Goal: Ask a question

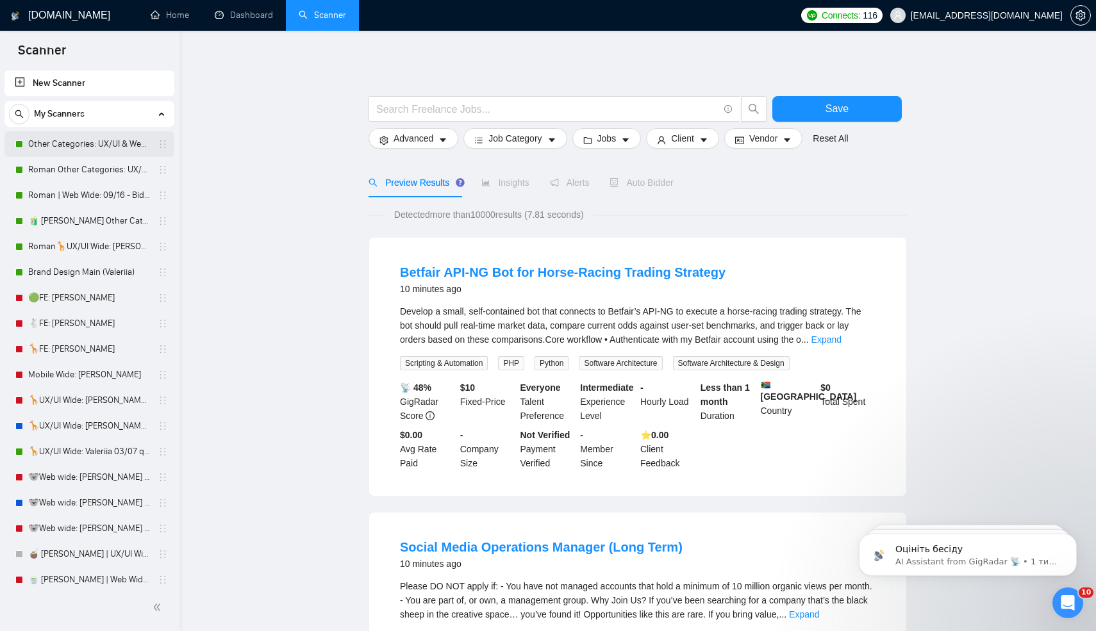
click at [63, 146] on link "Other Categories: UX/UI & Web design Valeriia" at bounding box center [89, 144] width 122 height 26
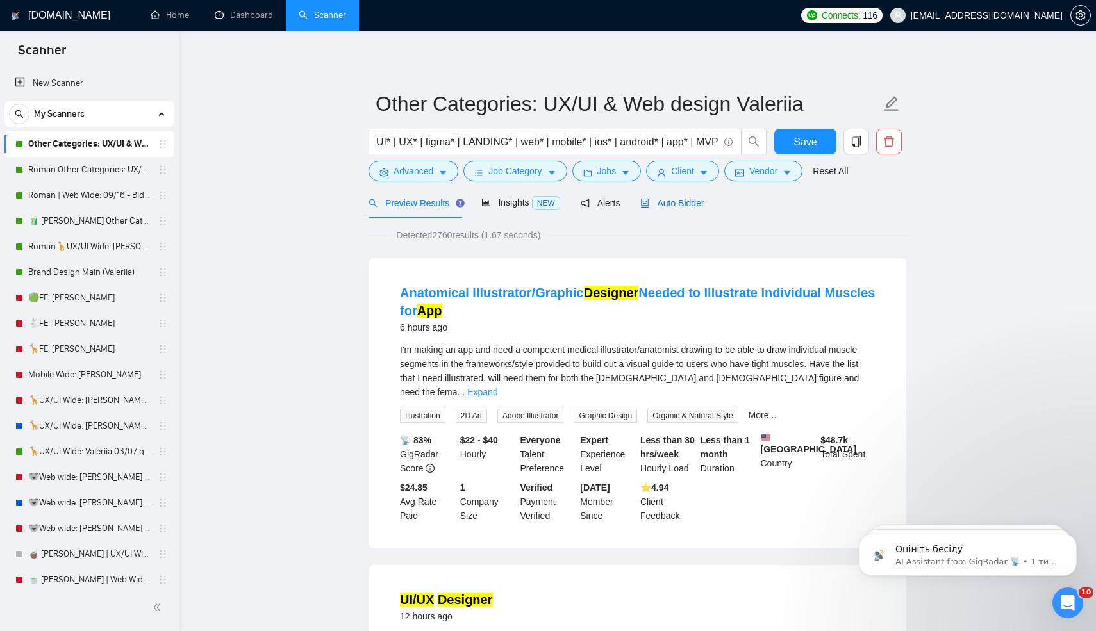
click at [657, 203] on span "Auto Bidder" at bounding box center [671, 203] width 63 height 10
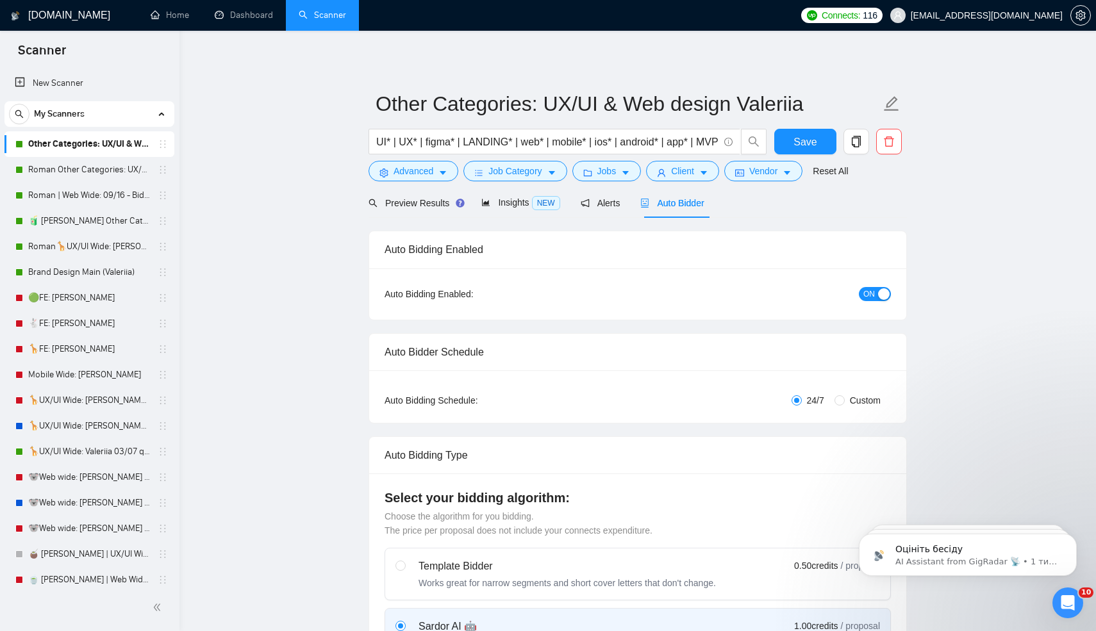
radio input "false"
radio input "true"
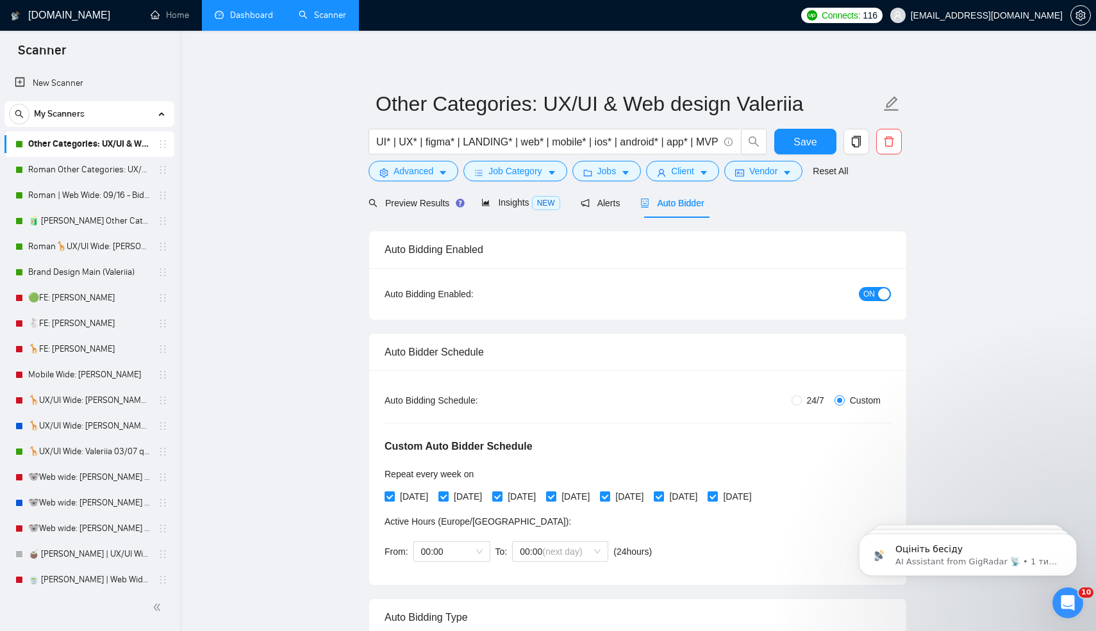
click at [235, 20] on link "Dashboard" at bounding box center [244, 15] width 58 height 11
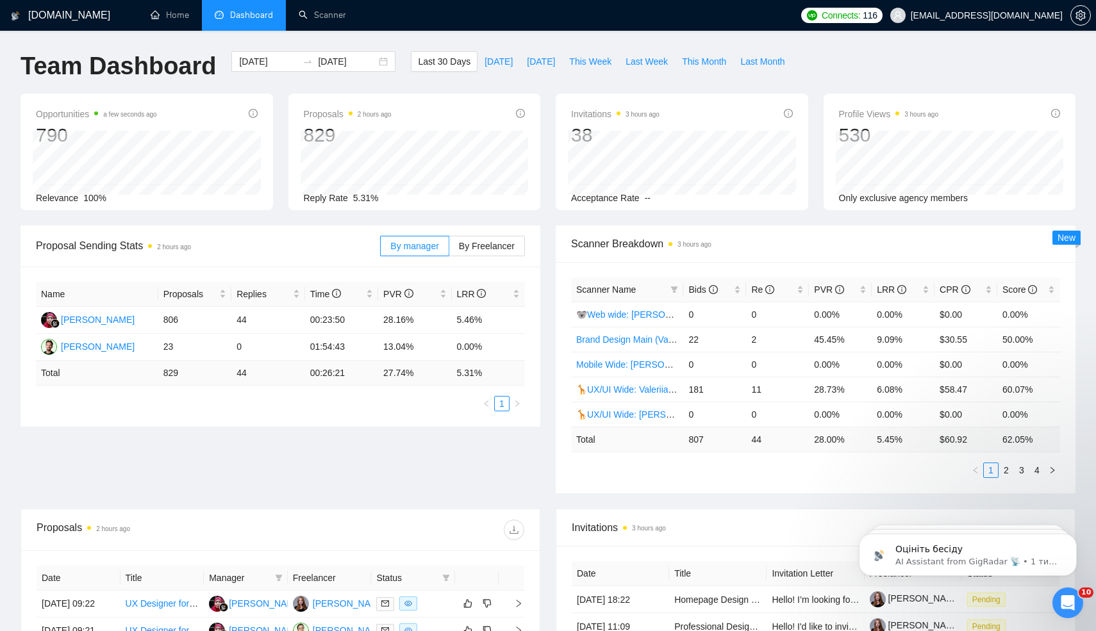
click at [1010, 478] on div "Scanner Name Bids Re PVR LRR CPR Score 🐨Web wide: Vlad 03/07 bid in range 0 0 0…" at bounding box center [816, 377] width 520 height 231
click at [1008, 467] on link "2" at bounding box center [1006, 470] width 14 height 14
click at [1022, 467] on link "3" at bounding box center [1021, 470] width 14 height 14
click at [991, 472] on link "1" at bounding box center [991, 470] width 14 height 14
click at [618, 391] on link "🦒UX/UI Wide: Valeriia 03/07 quest" at bounding box center [647, 389] width 142 height 10
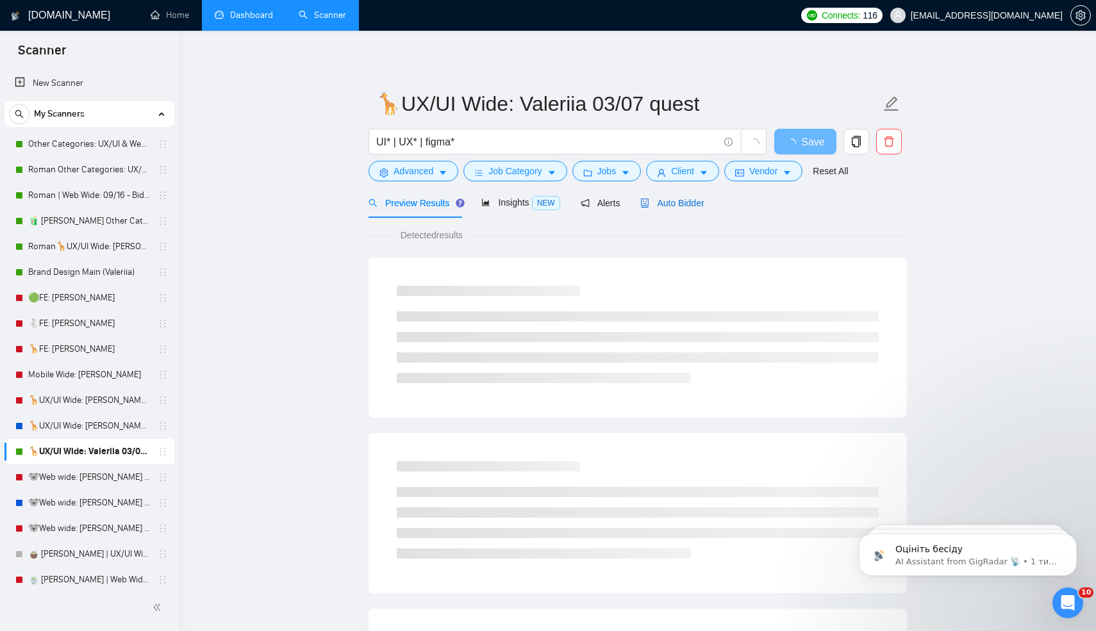
click at [666, 199] on span "Auto Bidder" at bounding box center [671, 203] width 63 height 10
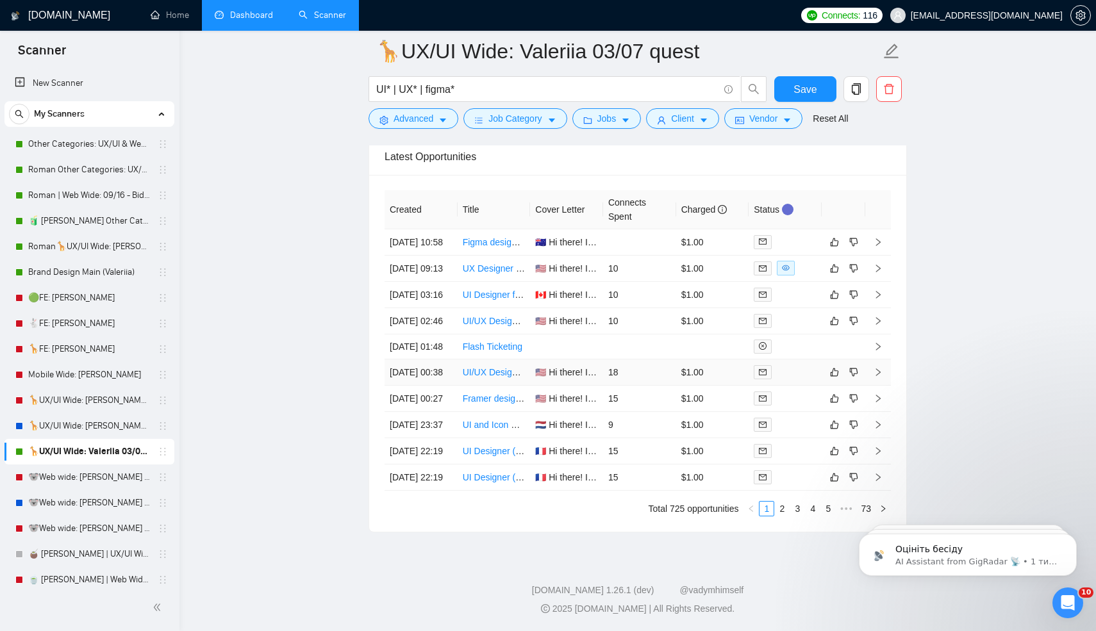
scroll to position [3442, 0]
click at [475, 237] on link "Figma designs and support" at bounding box center [517, 242] width 108 height 10
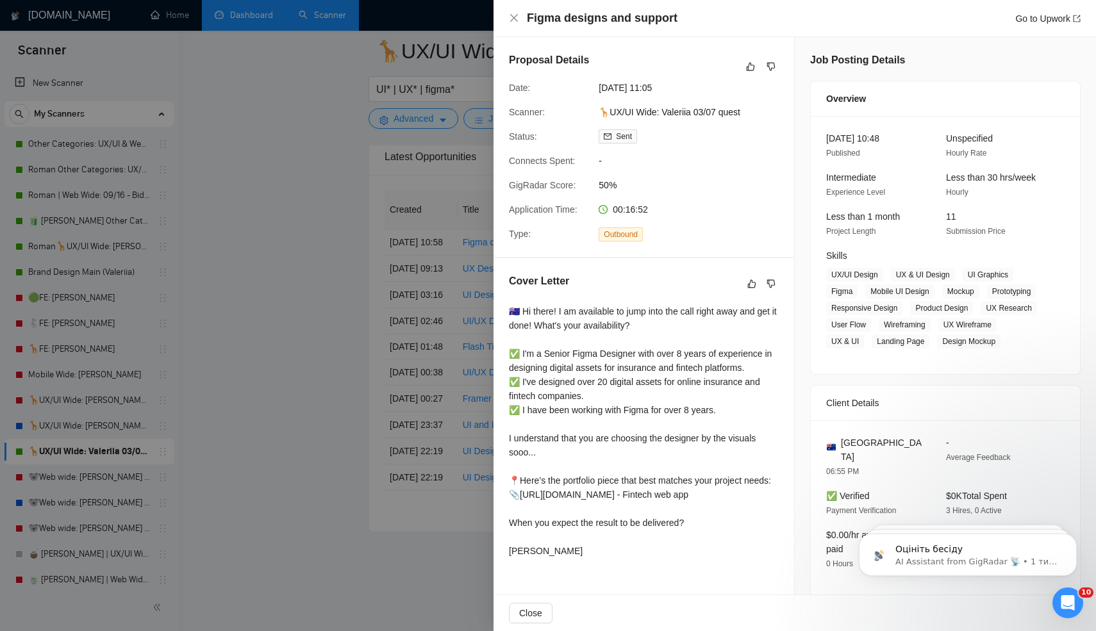
scroll to position [147, 0]
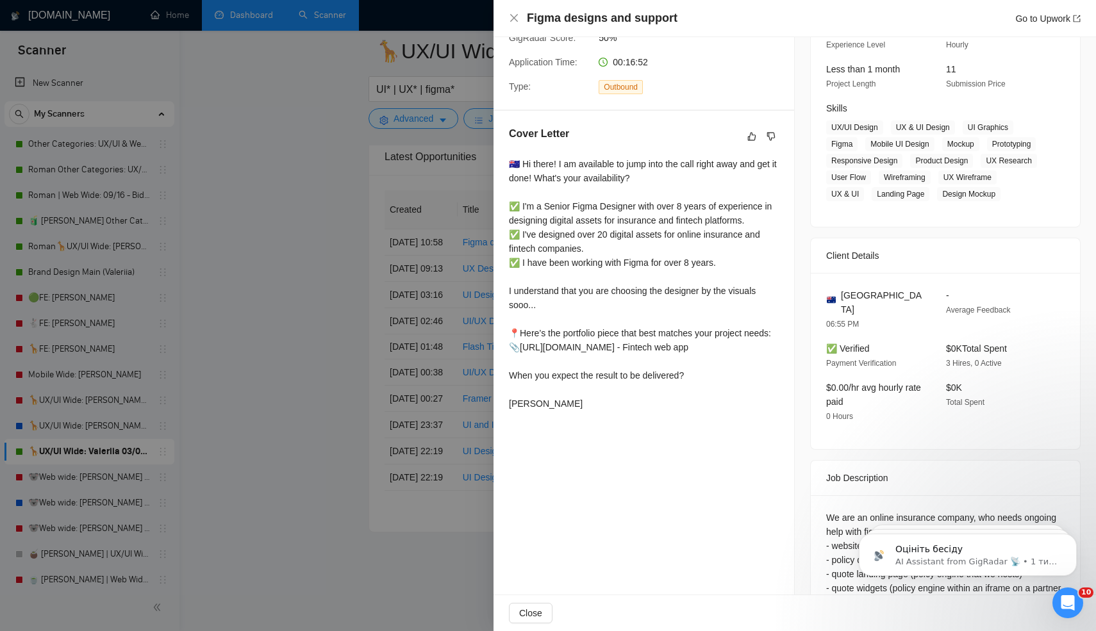
click at [399, 374] on div at bounding box center [548, 315] width 1096 height 631
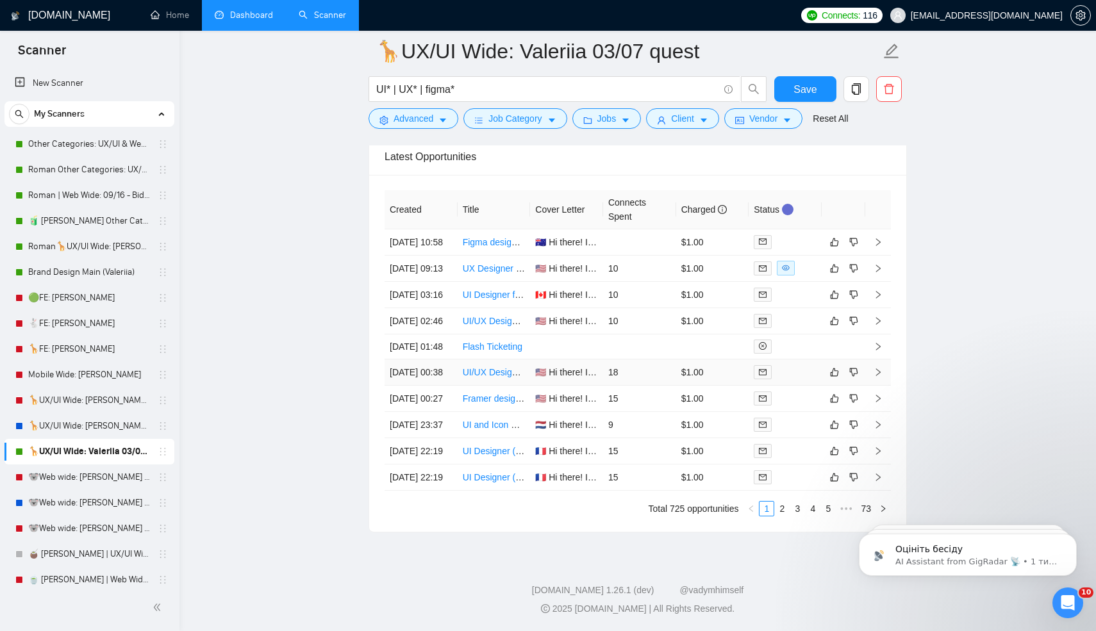
click at [436, 378] on td "[DATE] 00:38" at bounding box center [420, 372] width 73 height 26
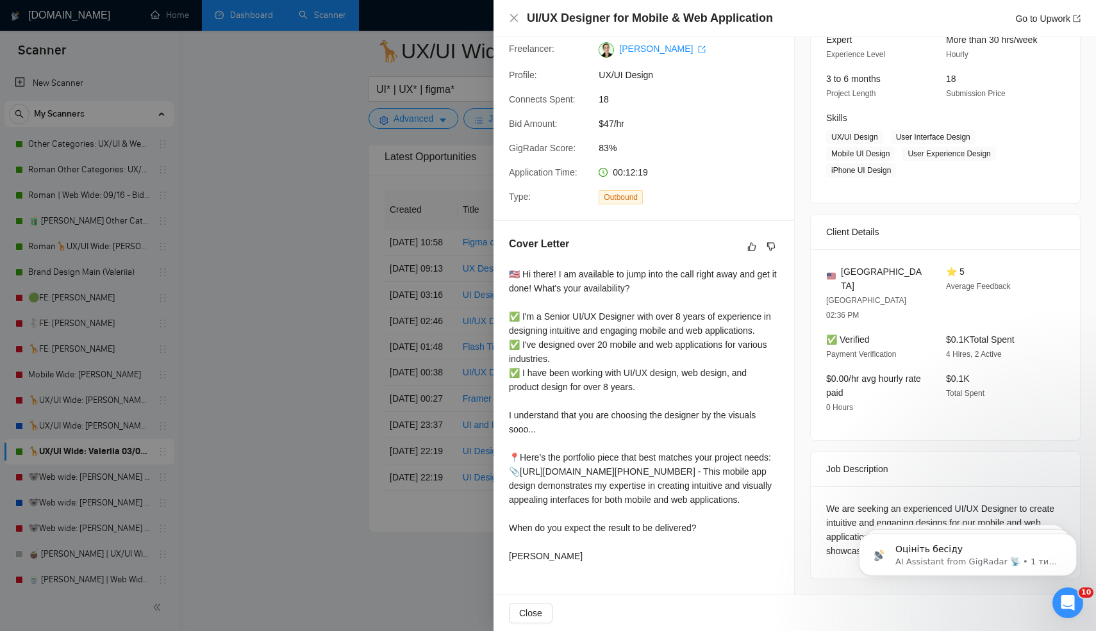
scroll to position [152, 0]
click at [431, 434] on div at bounding box center [548, 315] width 1096 height 631
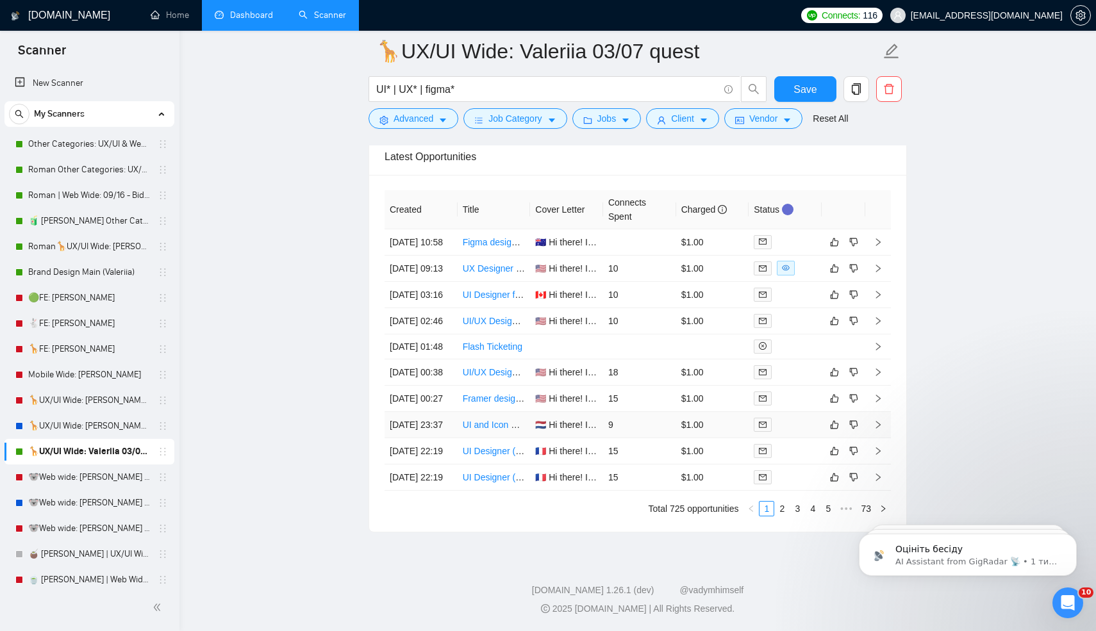
click at [438, 438] on td "[DATE] 23:37" at bounding box center [420, 425] width 73 height 26
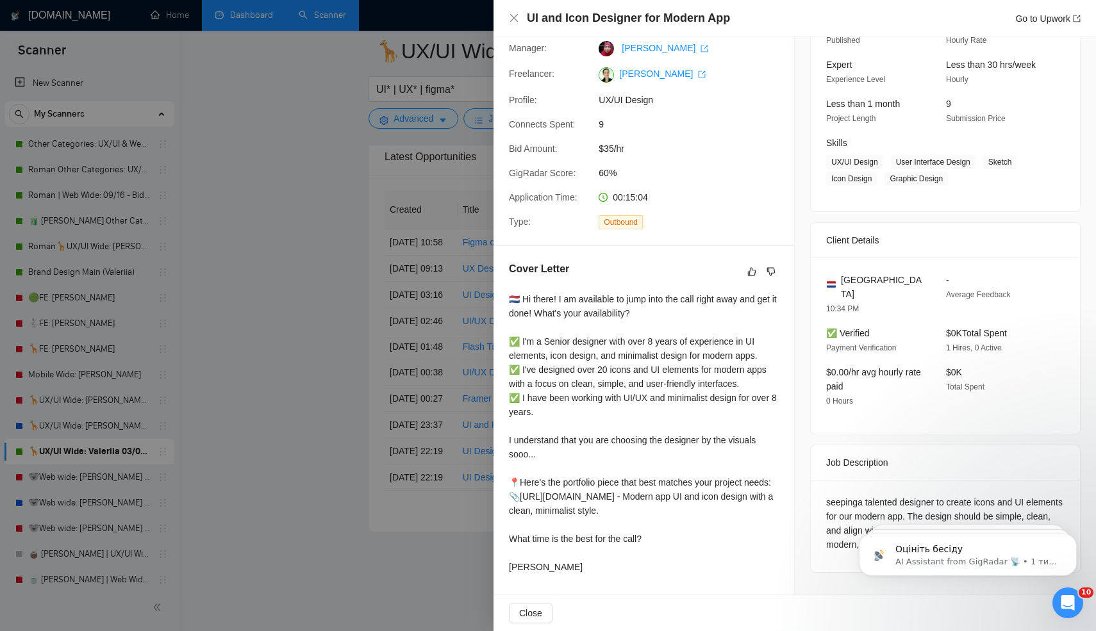
click at [417, 506] on div at bounding box center [548, 315] width 1096 height 631
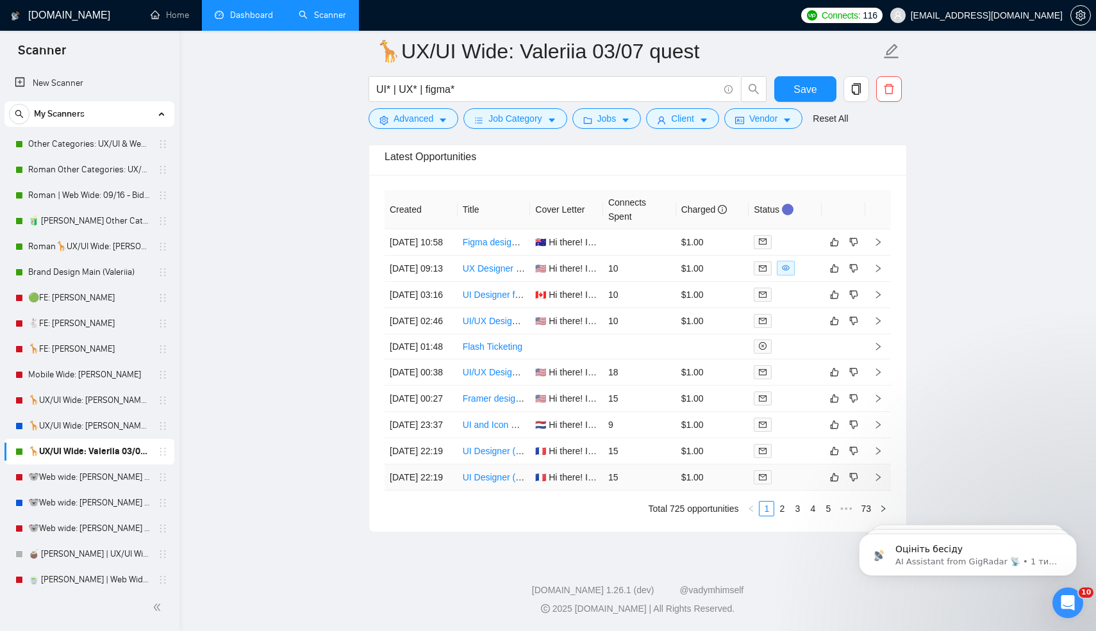
click at [452, 491] on td "[DATE] 22:19" at bounding box center [420, 478] width 73 height 26
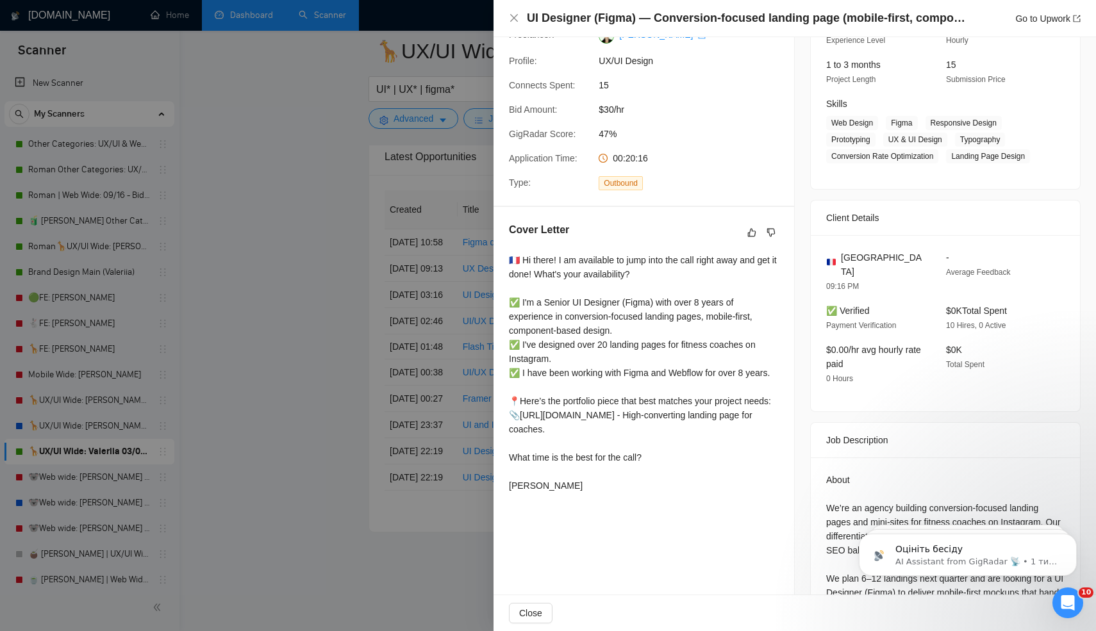
click at [399, 454] on div at bounding box center [548, 315] width 1096 height 631
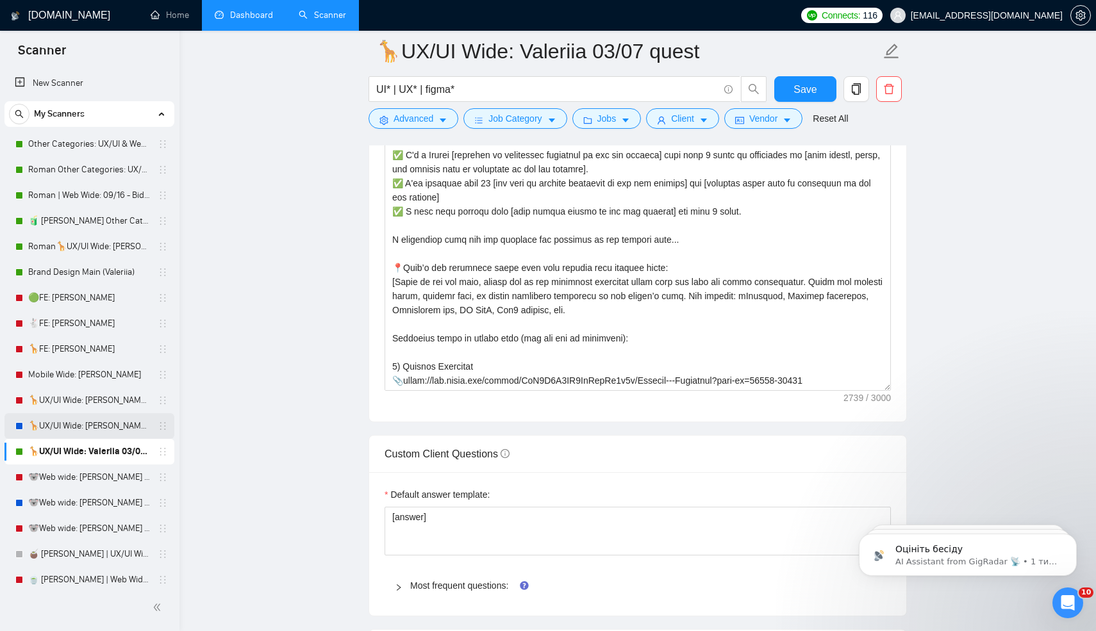
click at [88, 433] on link "🦒UX/UI Wide: Vlad 03/07 portfolio" at bounding box center [89, 426] width 122 height 26
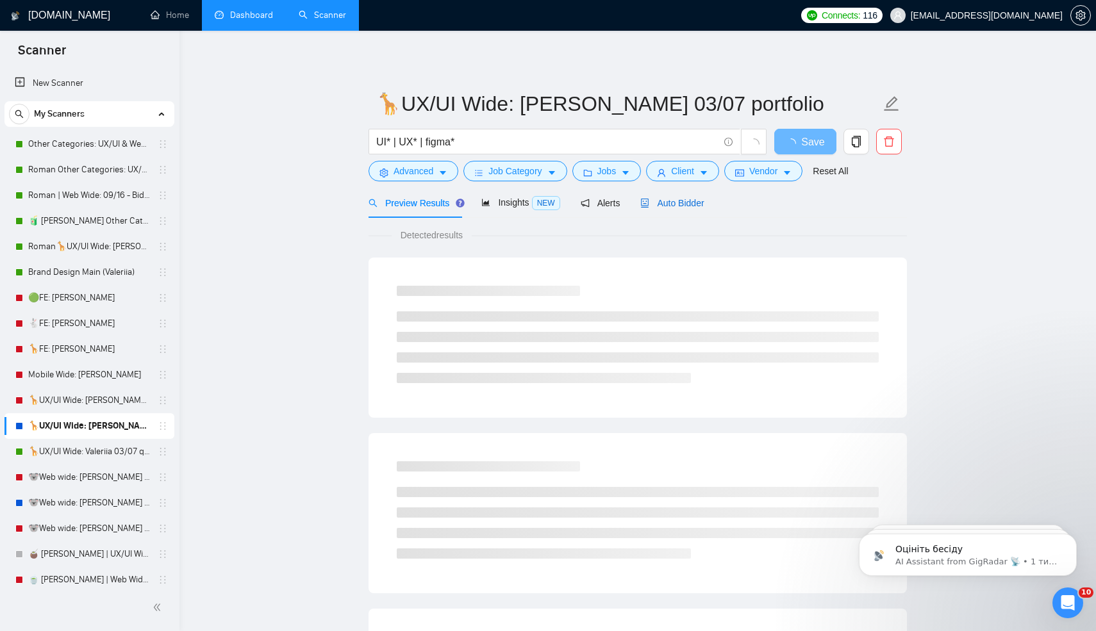
click at [668, 207] on span "Auto Bidder" at bounding box center [671, 203] width 63 height 10
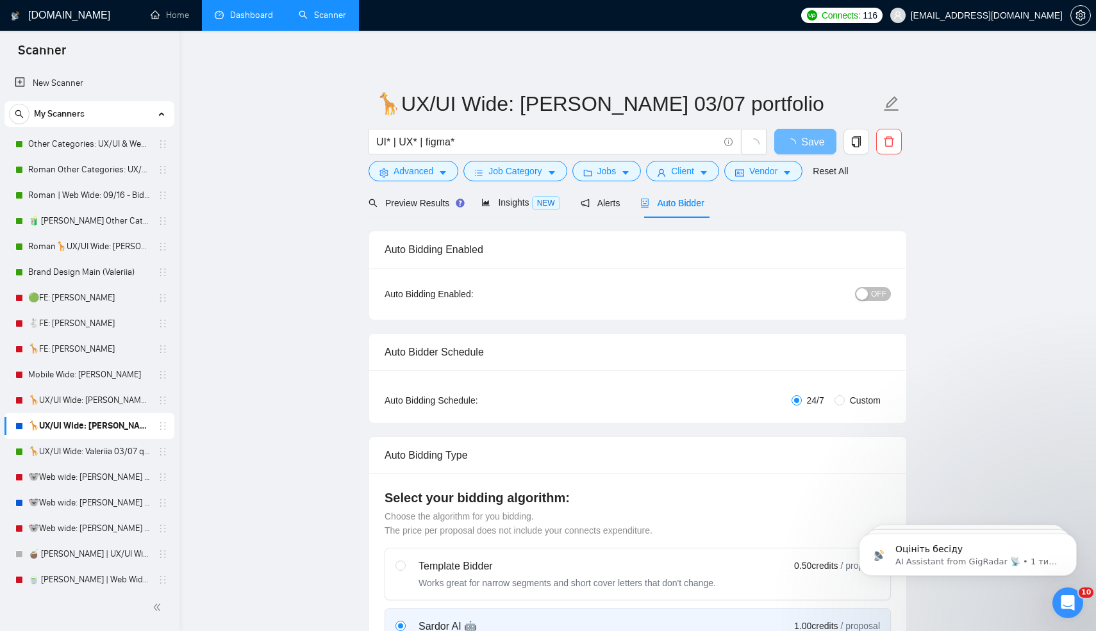
radio input "false"
radio input "true"
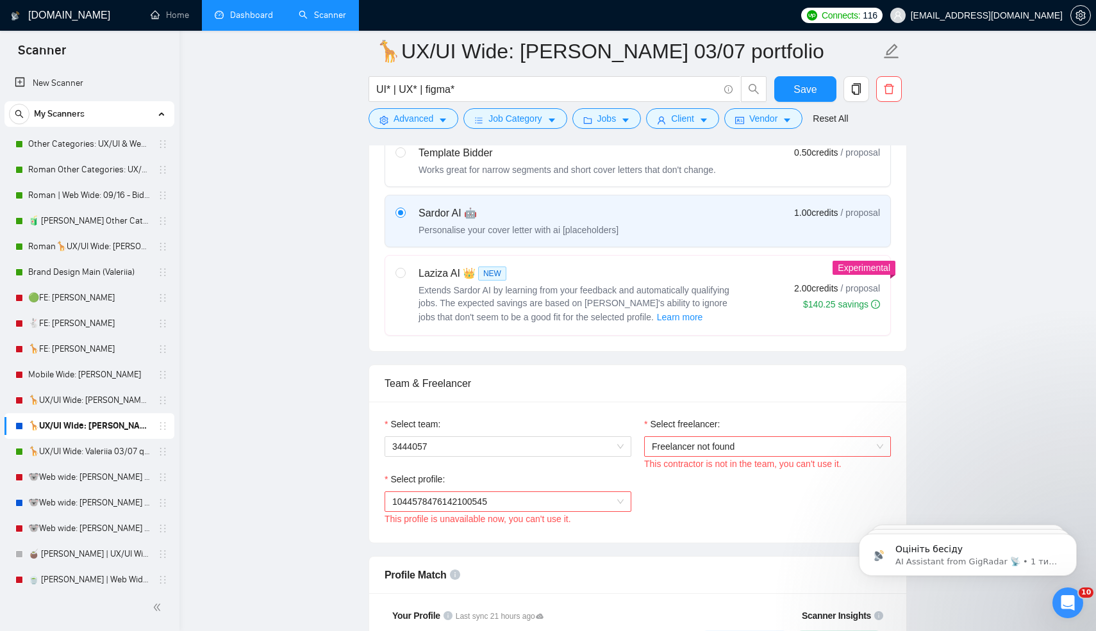
scroll to position [585, 0]
click at [661, 456] on span "Freelancer not found" at bounding box center [767, 447] width 231 height 19
click at [531, 455] on span "3444057" at bounding box center [507, 447] width 231 height 19
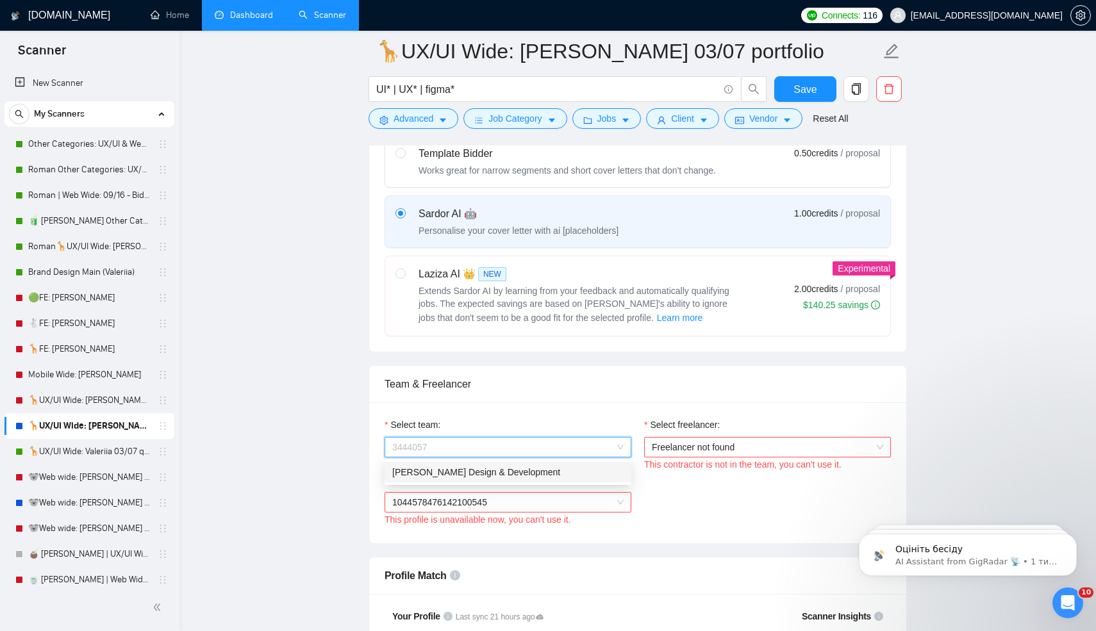
click at [447, 475] on div "[PERSON_NAME] Design & Development" at bounding box center [507, 472] width 231 height 14
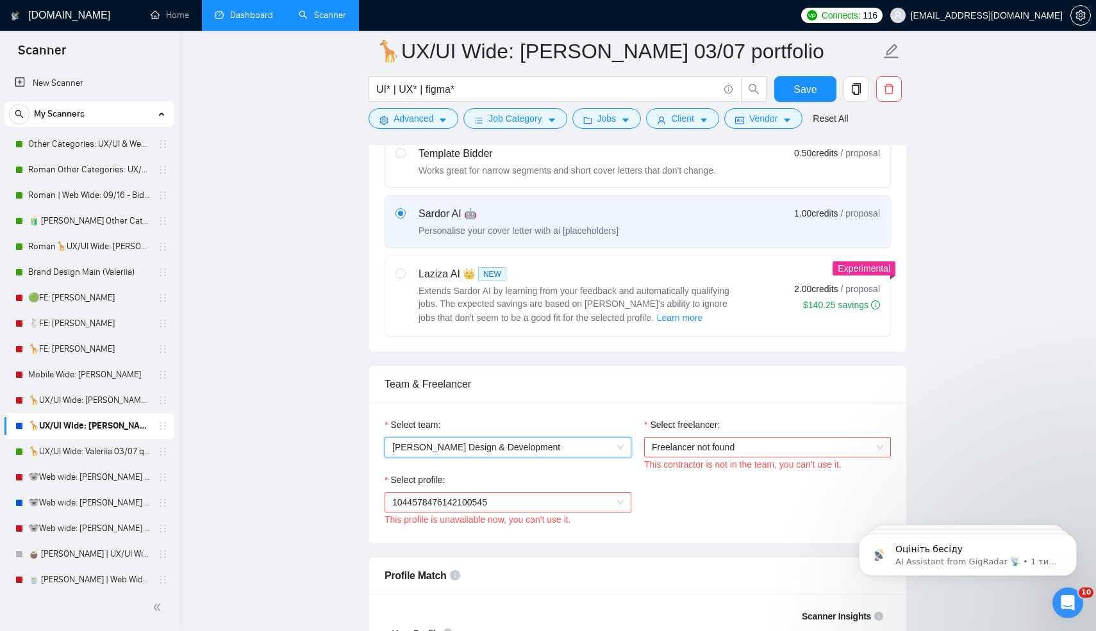
click at [681, 450] on span "Freelancer not found" at bounding box center [767, 447] width 231 height 19
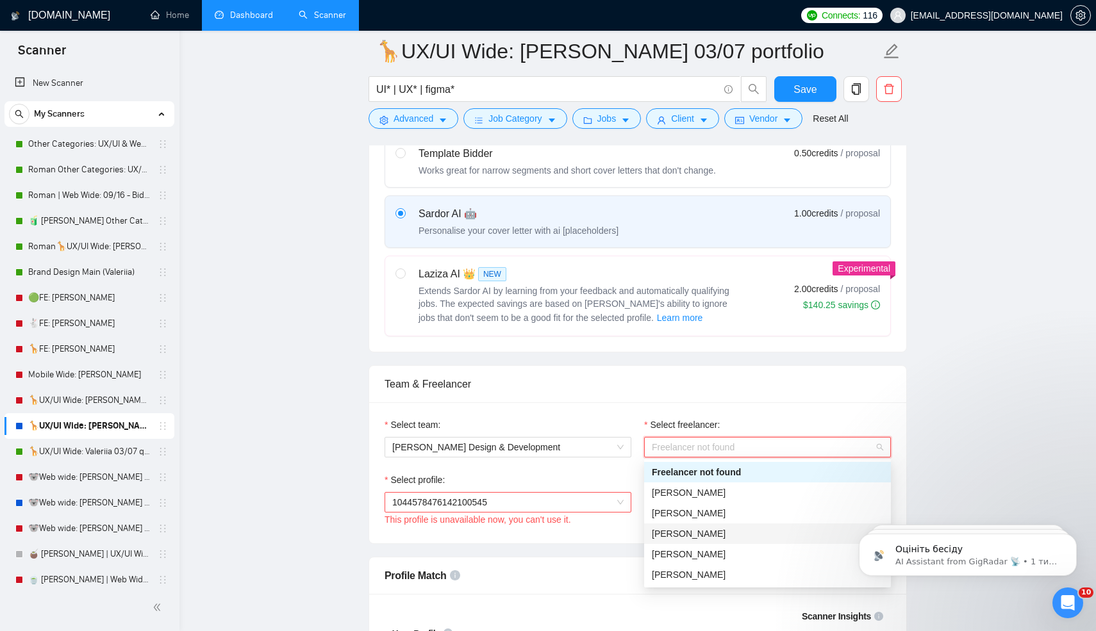
click at [707, 538] on div "[PERSON_NAME]" at bounding box center [767, 534] width 231 height 14
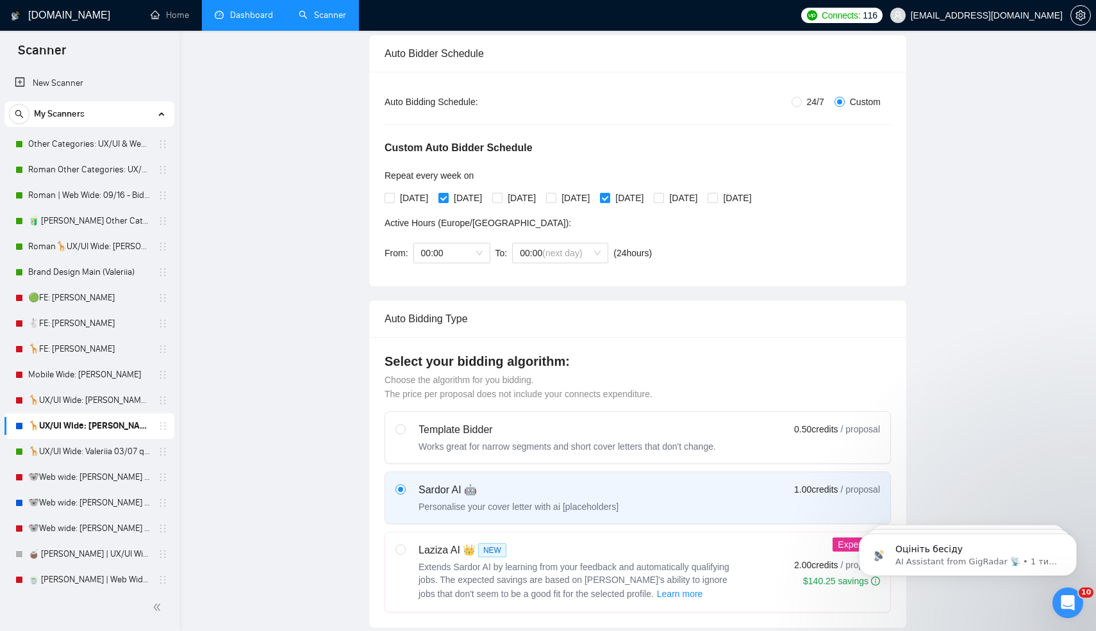
scroll to position [0, 0]
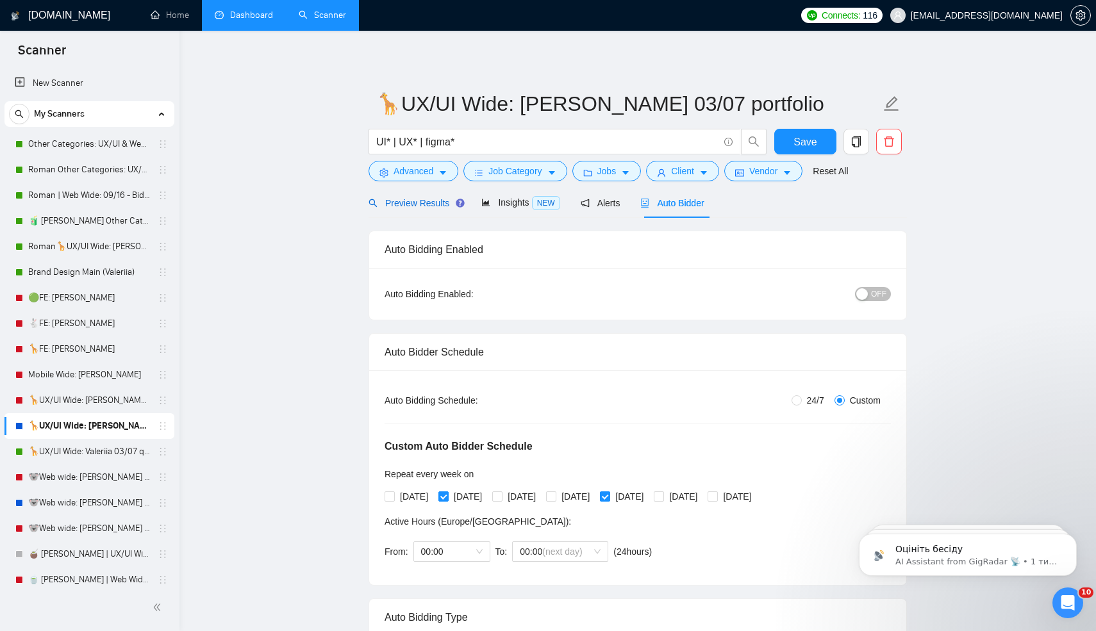
click at [427, 202] on span "Preview Results" at bounding box center [414, 203] width 92 height 10
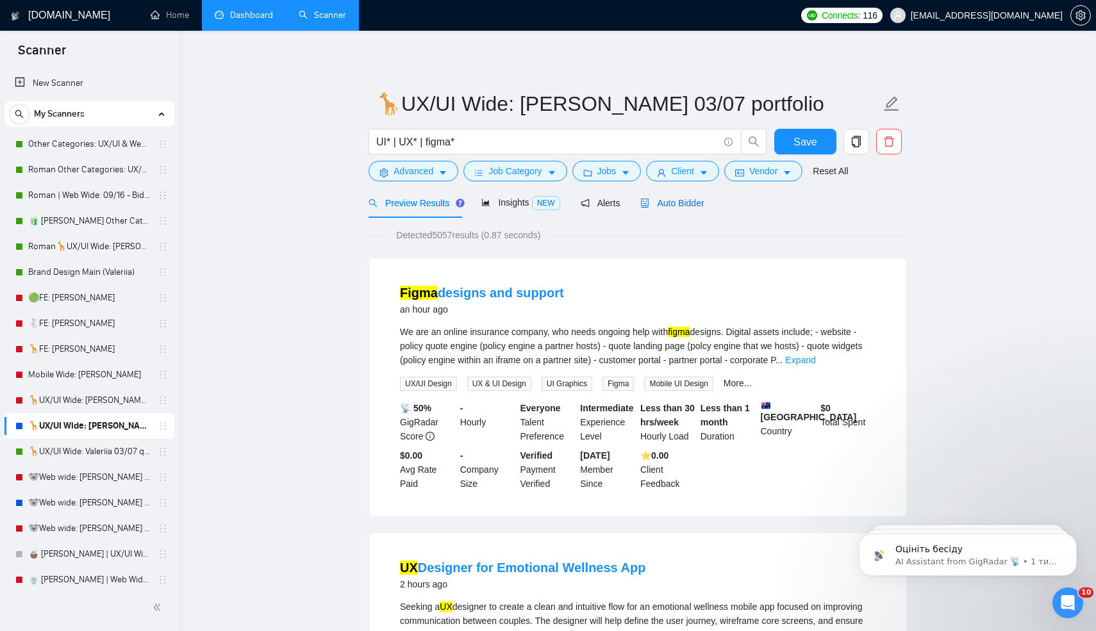
click at [669, 197] on div "Auto Bidder" at bounding box center [671, 203] width 63 height 14
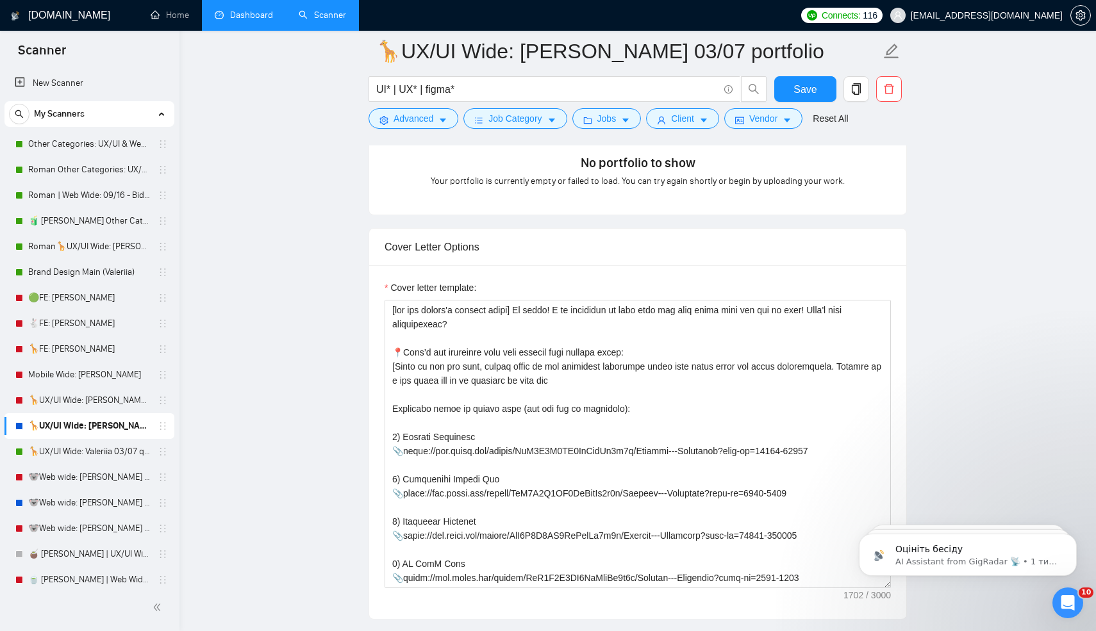
scroll to position [1432, 0]
click at [54, 450] on link "🦒UX/UI Wide: Valeriia 03/07 quest" at bounding box center [89, 452] width 122 height 26
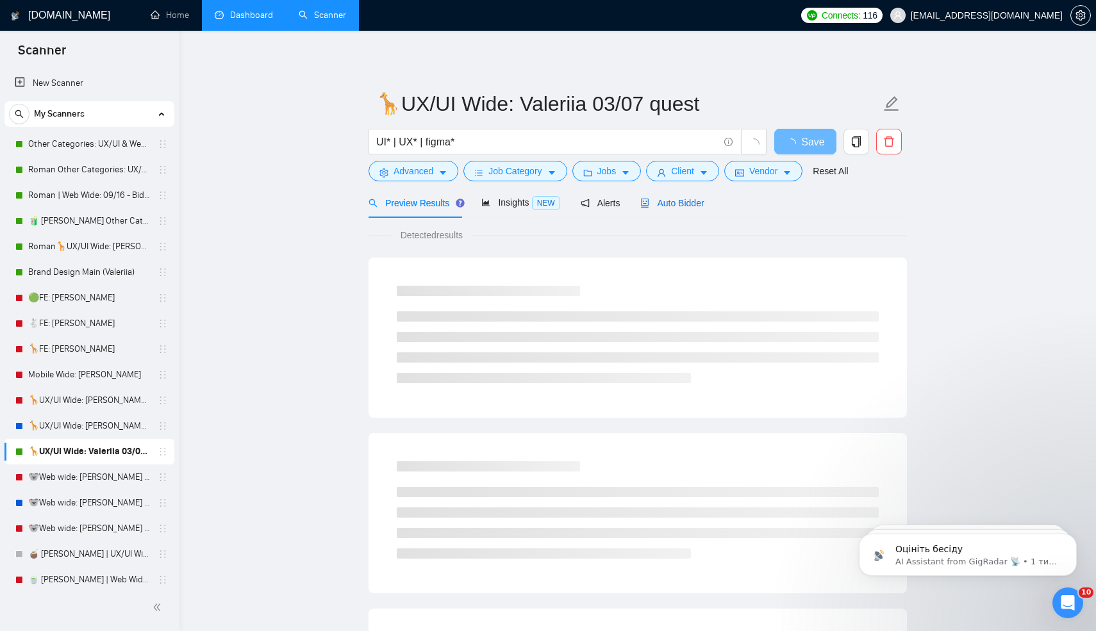
click at [687, 200] on span "Auto Bidder" at bounding box center [671, 203] width 63 height 10
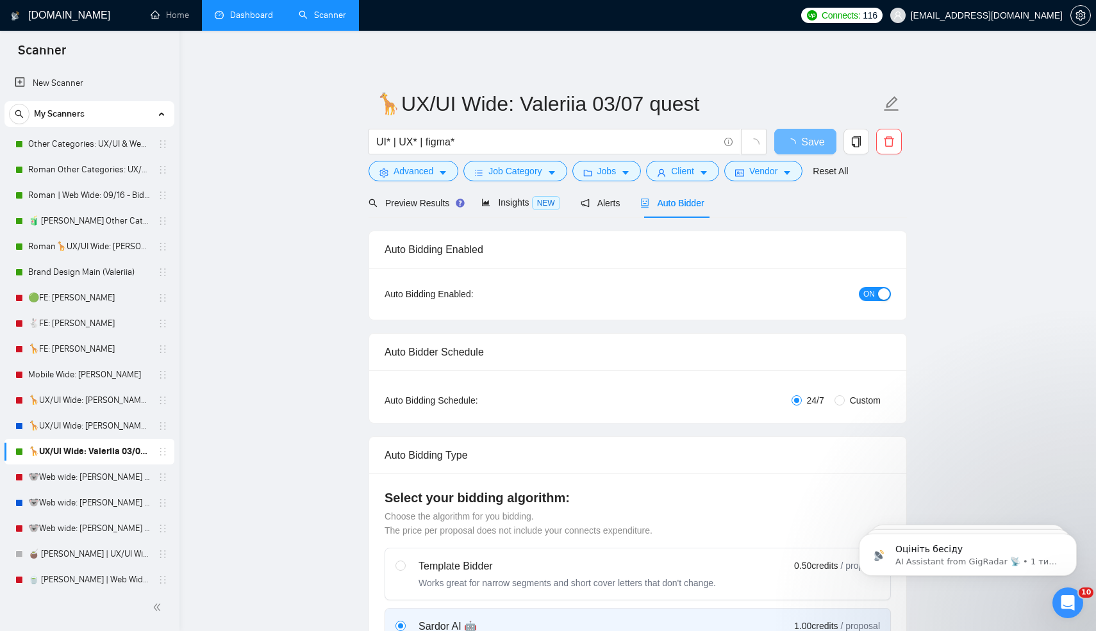
radio input "false"
radio input "true"
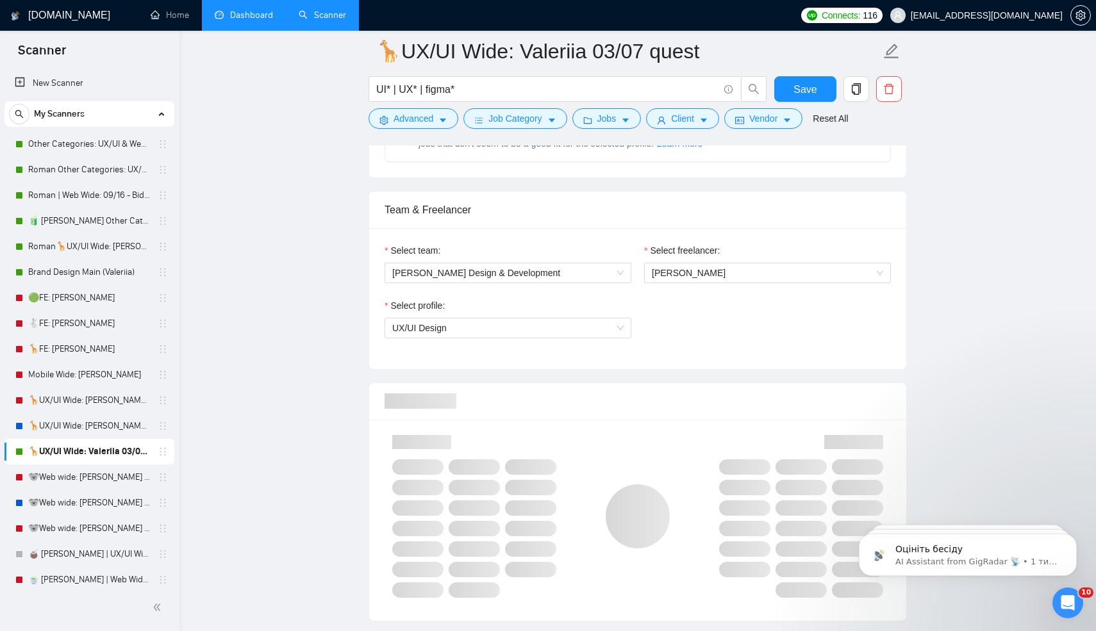
scroll to position [761, 0]
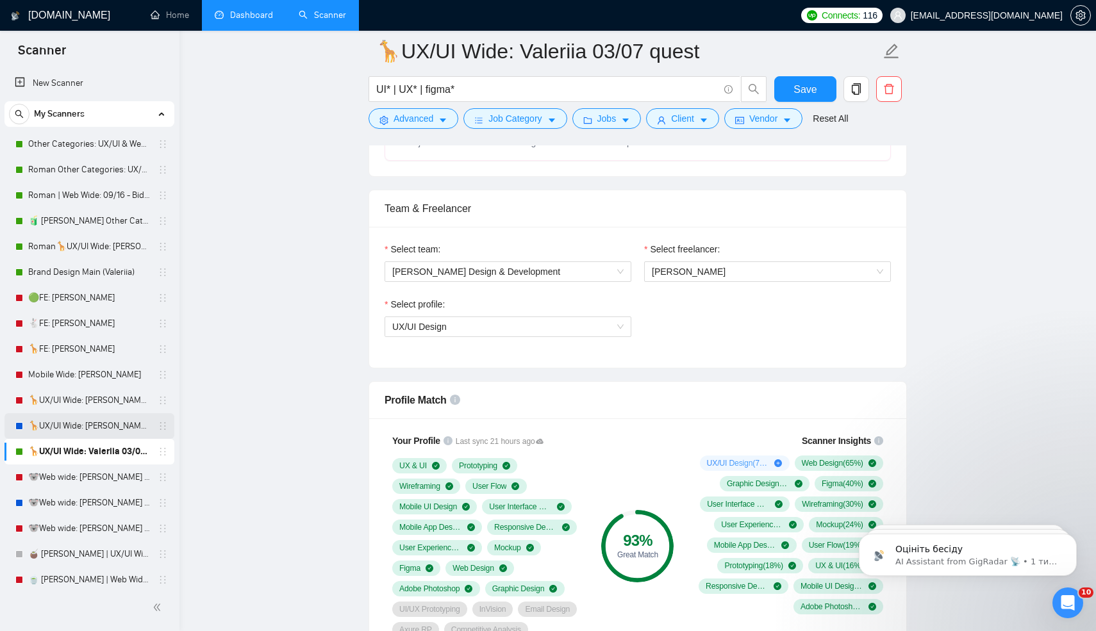
click at [68, 423] on link "🦒UX/UI Wide: Vlad 03/07 portfolio" at bounding box center [89, 426] width 122 height 26
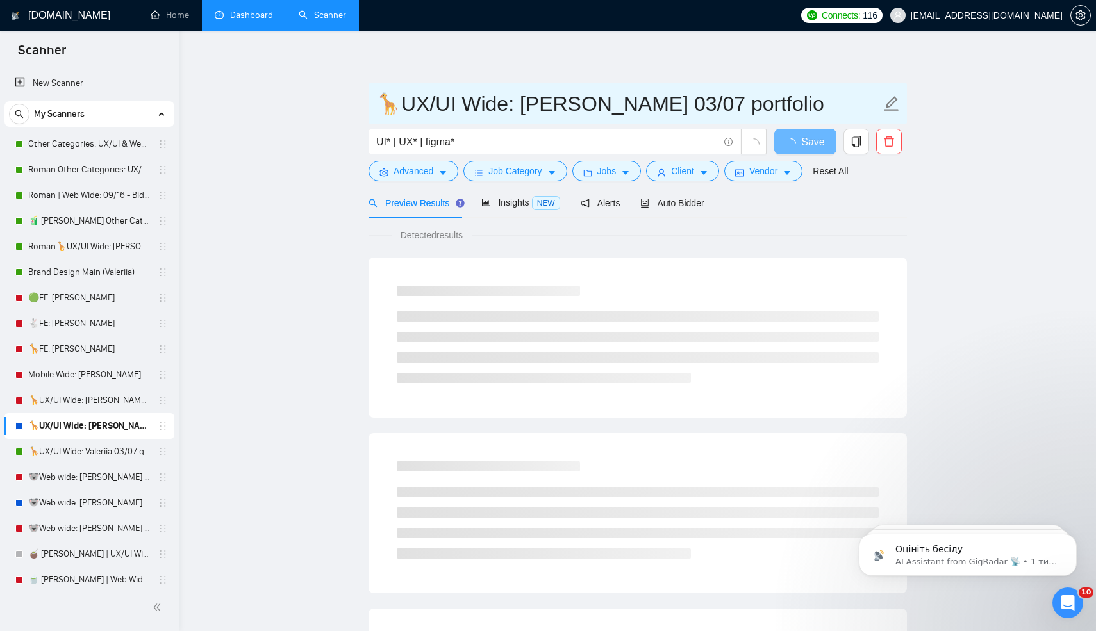
click at [517, 106] on input "🦒UX/UI Wide: Vlad 03/07 portfolio" at bounding box center [628, 104] width 505 height 32
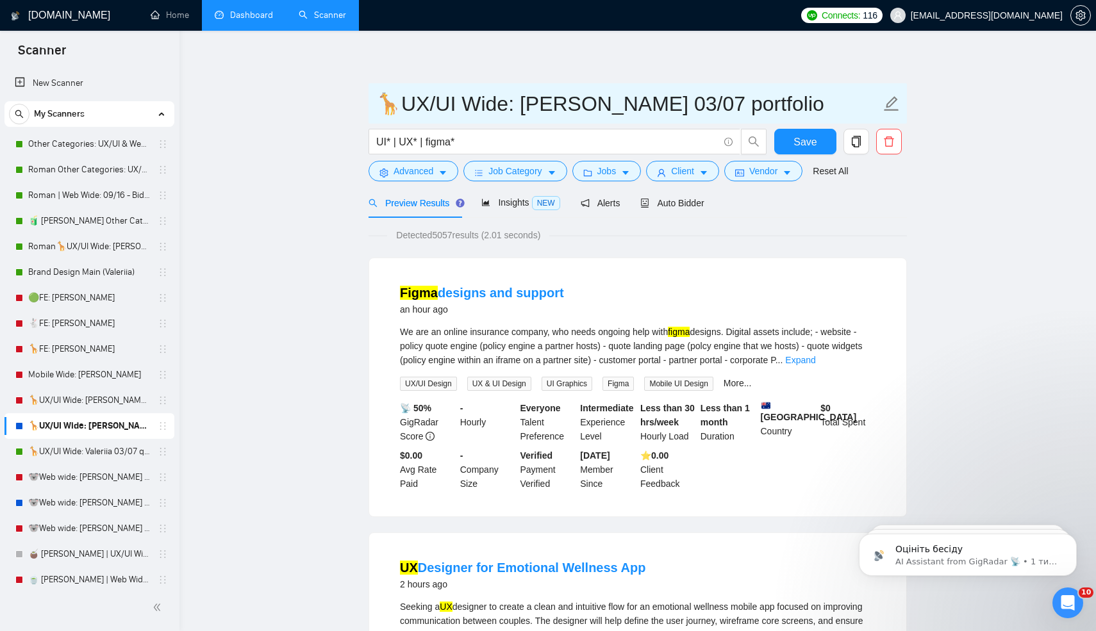
click at [517, 106] on input "🦒UX/UI Wide: Vlad 03/07 portfolio" at bounding box center [628, 104] width 505 height 32
click at [518, 105] on input "🦒UX/UI Wide: valeriia 03/07 portfolio" at bounding box center [628, 104] width 505 height 32
click at [634, 106] on input "🦒UX/UI Wide: Valeriia 03/07 portfolio" at bounding box center [628, 104] width 505 height 32
type input "🦒UX/UI Wide: Valeriia 07/10 portfolio"
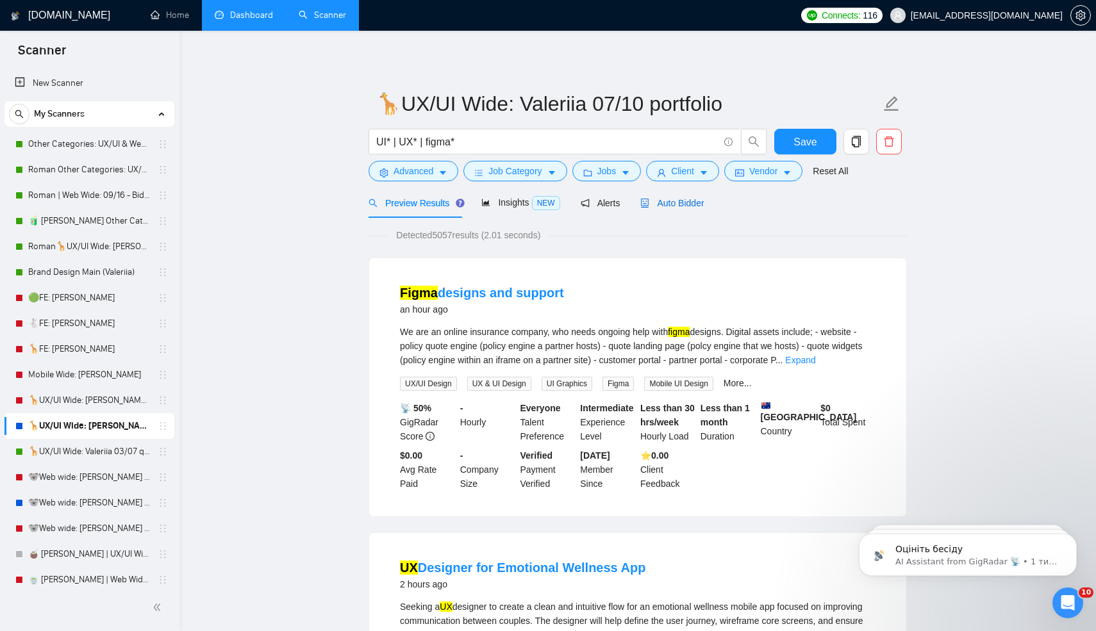
click at [659, 206] on span "Auto Bidder" at bounding box center [671, 203] width 63 height 10
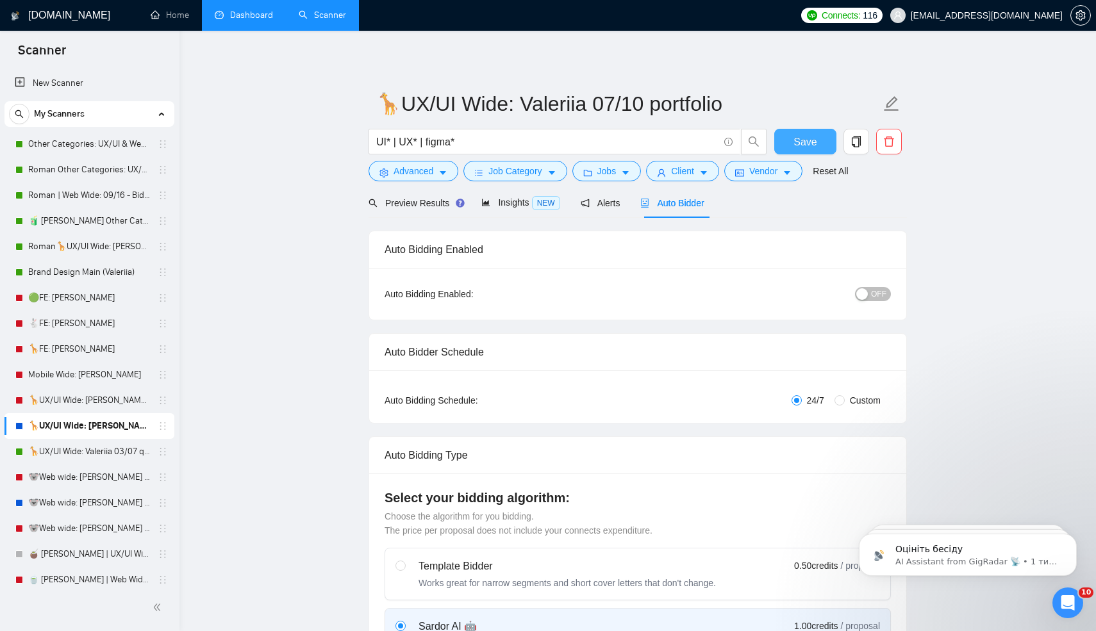
radio input "false"
radio input "true"
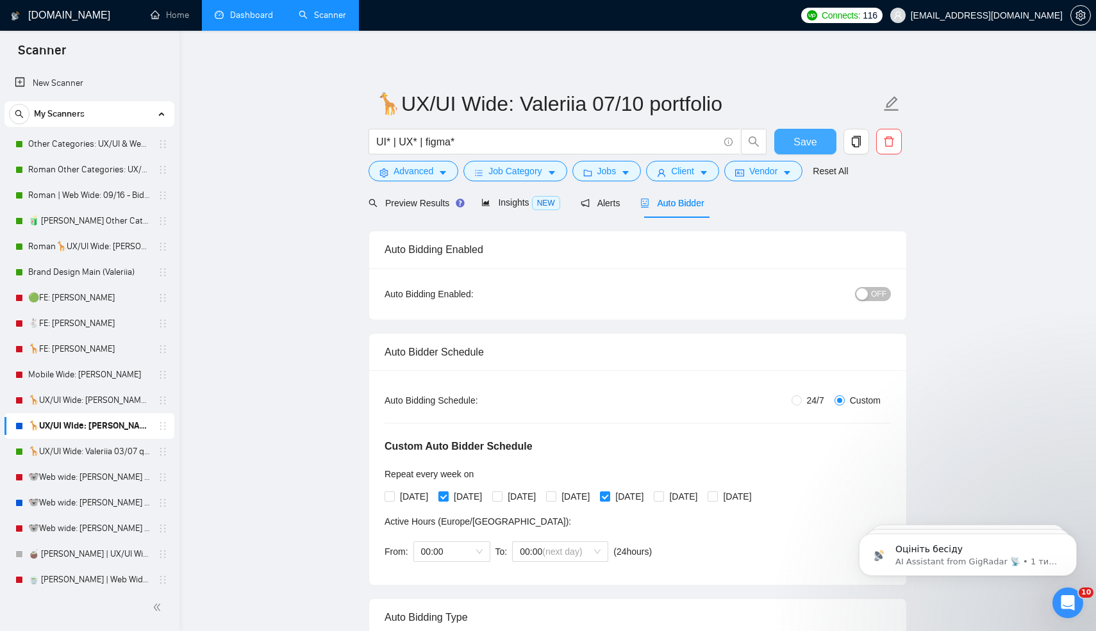
click at [781, 146] on button "Save" at bounding box center [805, 142] width 62 height 26
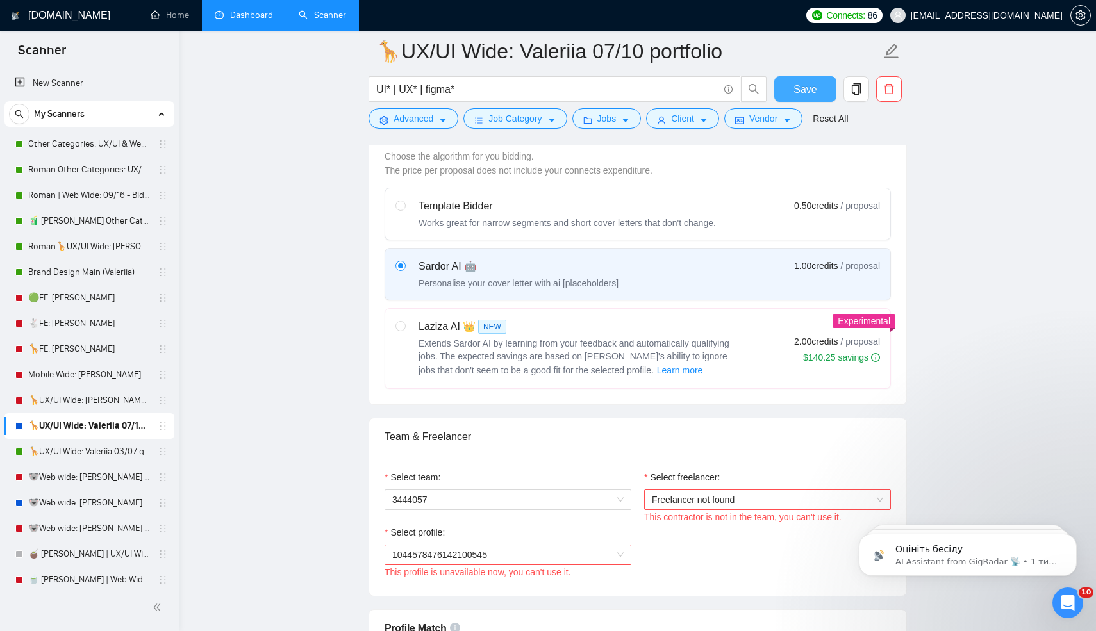
scroll to position [600, 0]
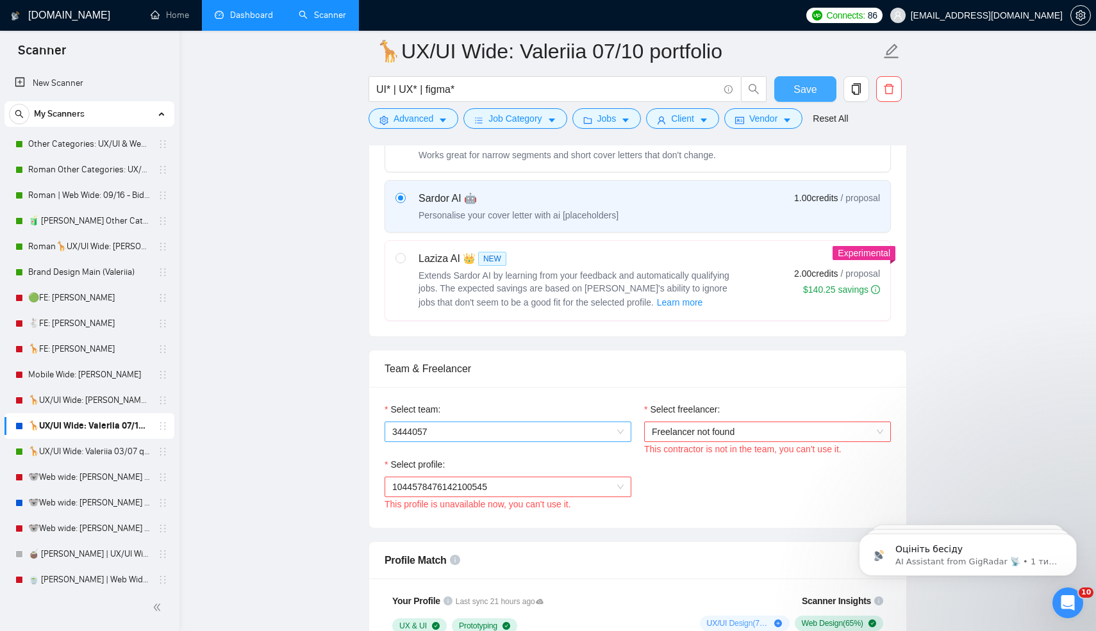
click at [542, 426] on span "3444057" at bounding box center [507, 431] width 231 height 19
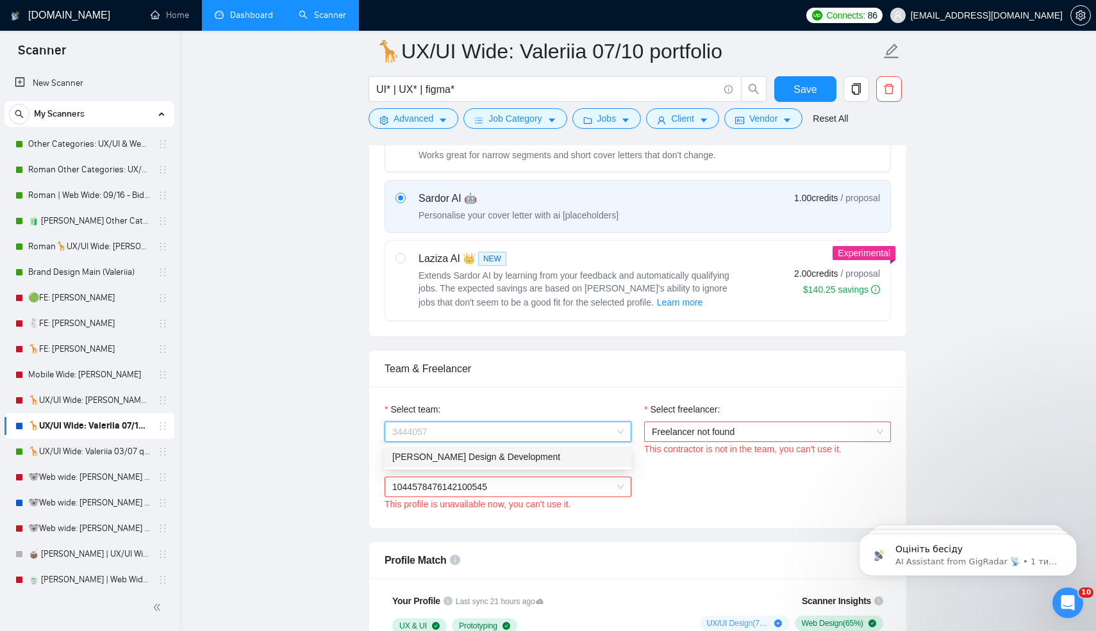
click at [436, 461] on div "[PERSON_NAME] Design & Development" at bounding box center [507, 457] width 231 height 14
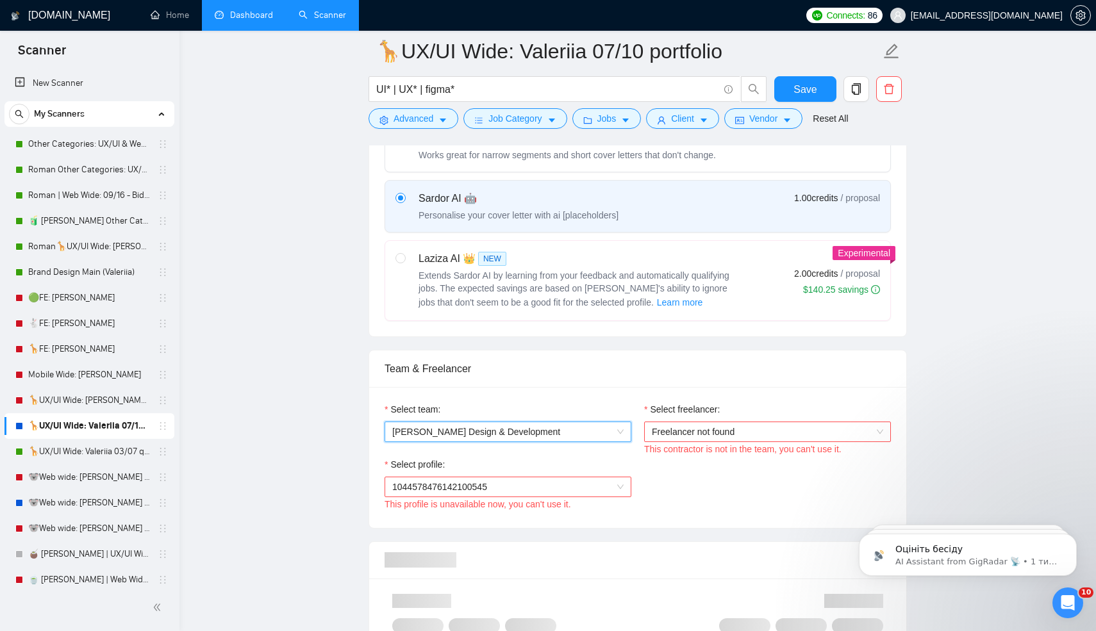
click at [661, 426] on span "Freelancer not found" at bounding box center [767, 431] width 231 height 19
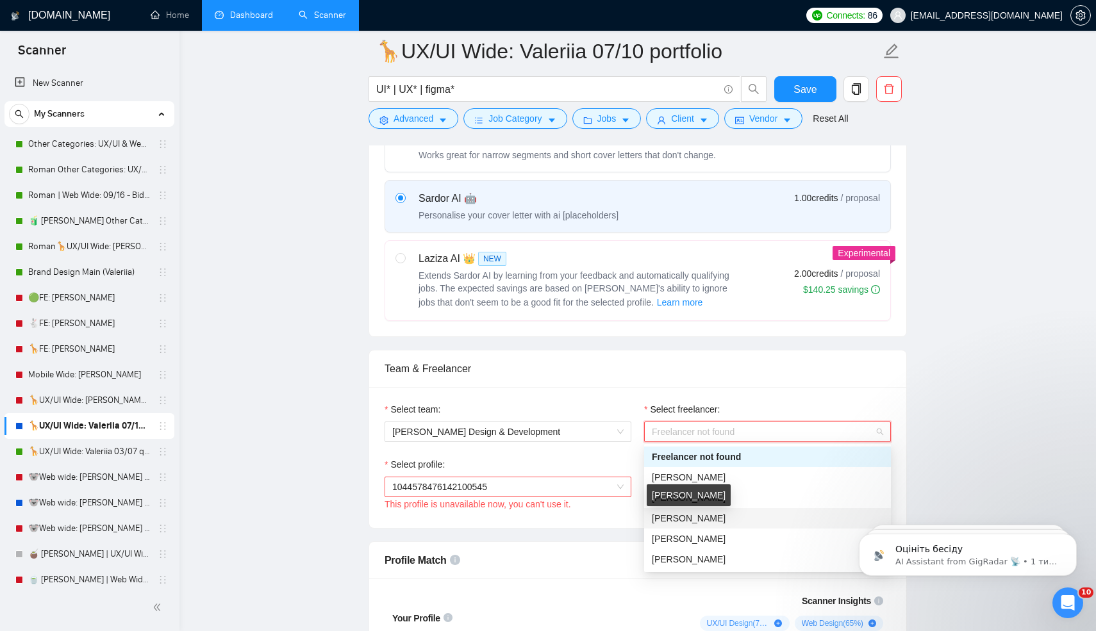
click at [693, 516] on span "[PERSON_NAME]" at bounding box center [689, 518] width 74 height 10
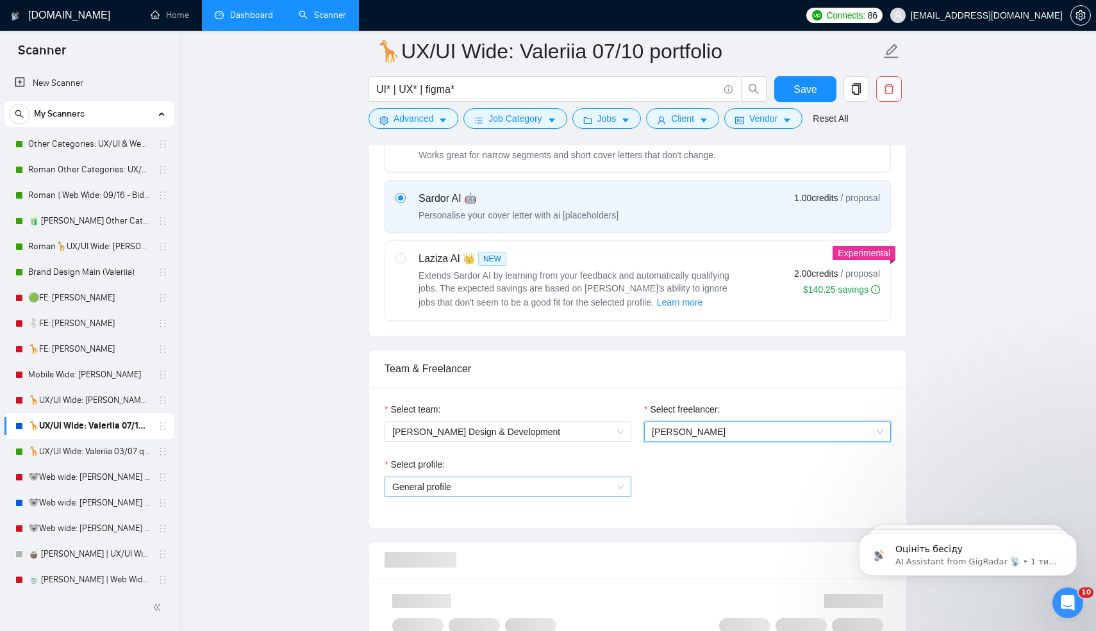
click at [450, 489] on span "General profile" at bounding box center [507, 486] width 231 height 19
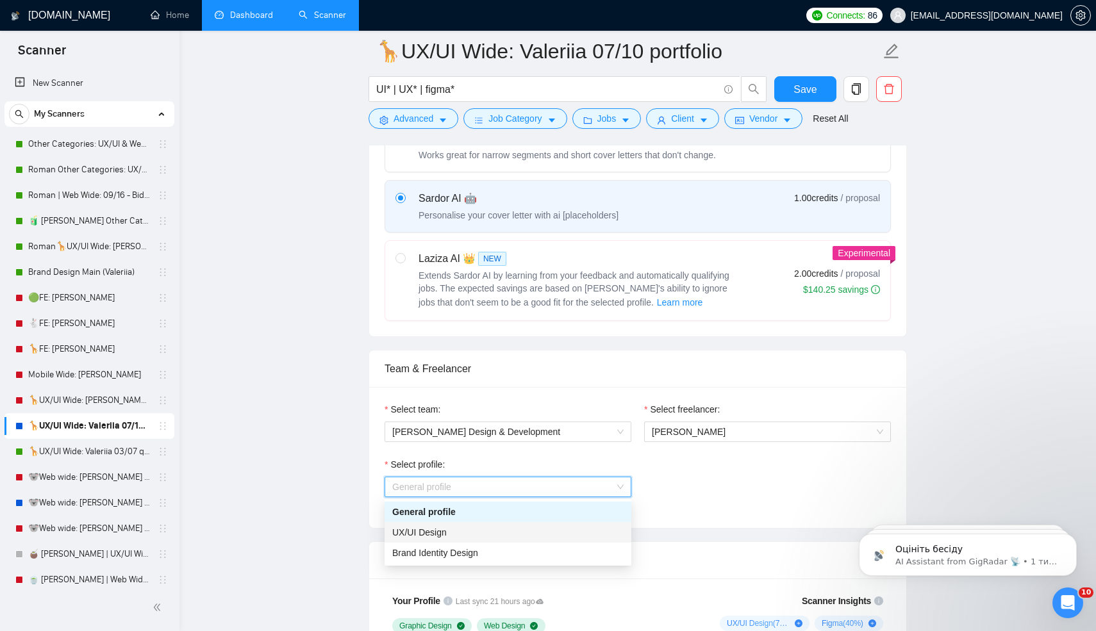
click at [450, 536] on div "UX/UI Design" at bounding box center [507, 532] width 231 height 14
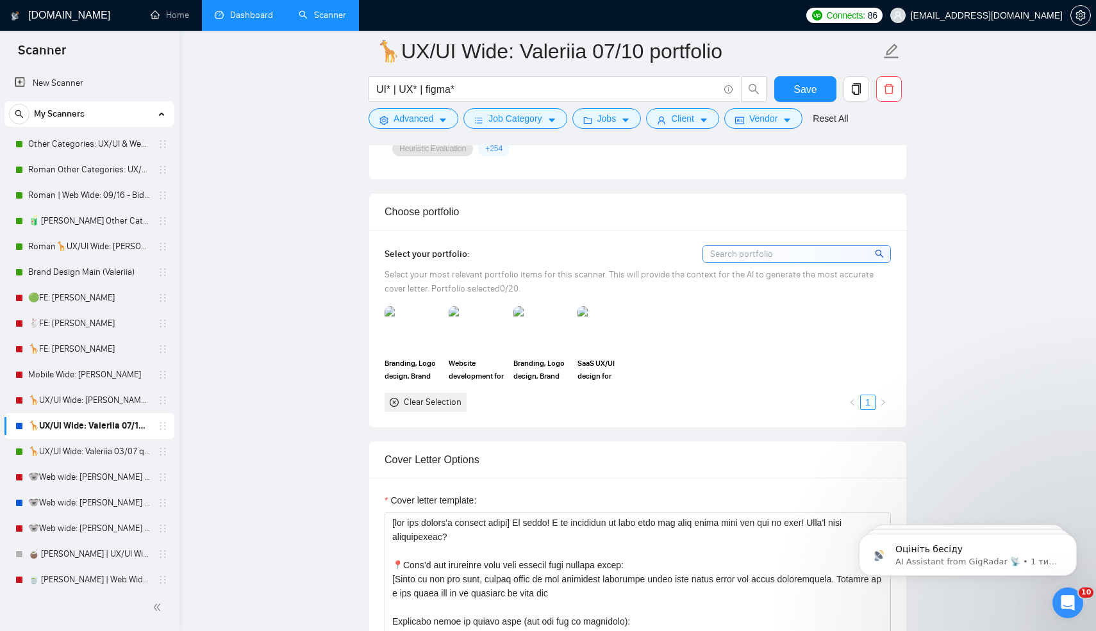
scroll to position [1263, 0]
click at [811, 94] on span "Save" at bounding box center [804, 89] width 23 height 16
click at [404, 349] on img at bounding box center [413, 328] width 54 height 42
click at [484, 349] on img at bounding box center [477, 328] width 54 height 42
click at [420, 351] on img at bounding box center [412, 328] width 56 height 45
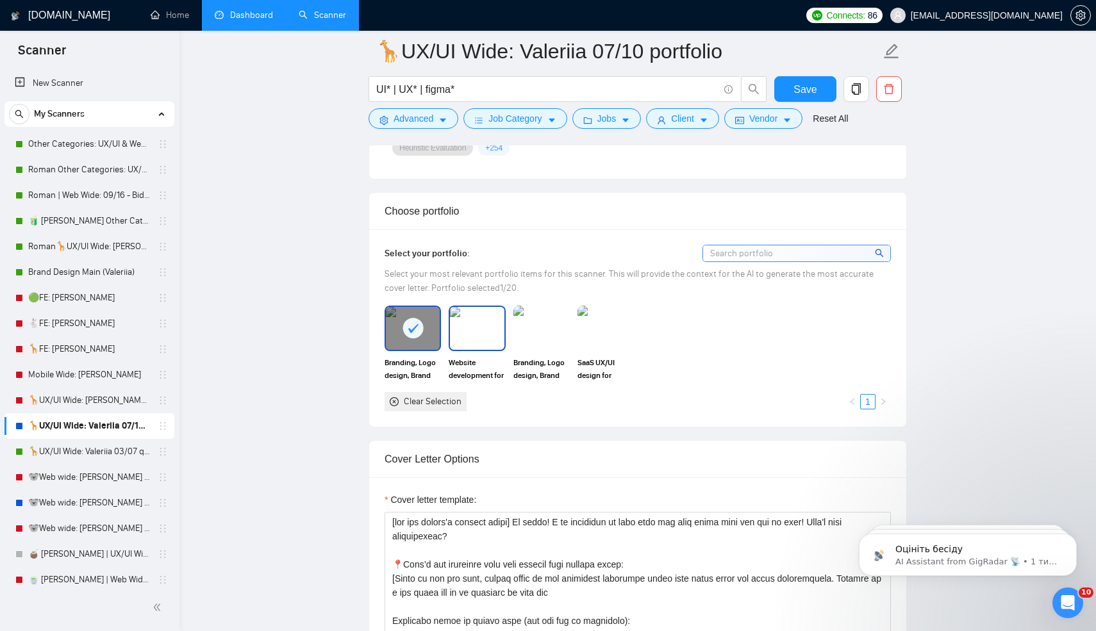
click at [470, 349] on img at bounding box center [477, 328] width 54 height 42
click at [547, 349] on img at bounding box center [542, 328] width 54 height 42
click at [590, 349] on img at bounding box center [606, 328] width 54 height 42
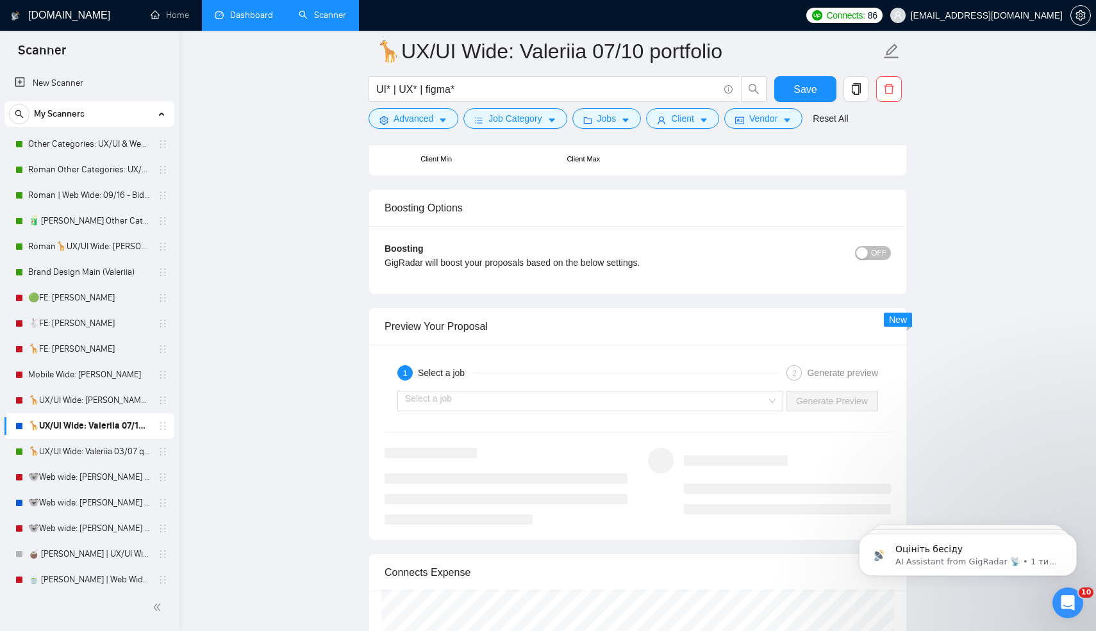
scroll to position [2441, 0]
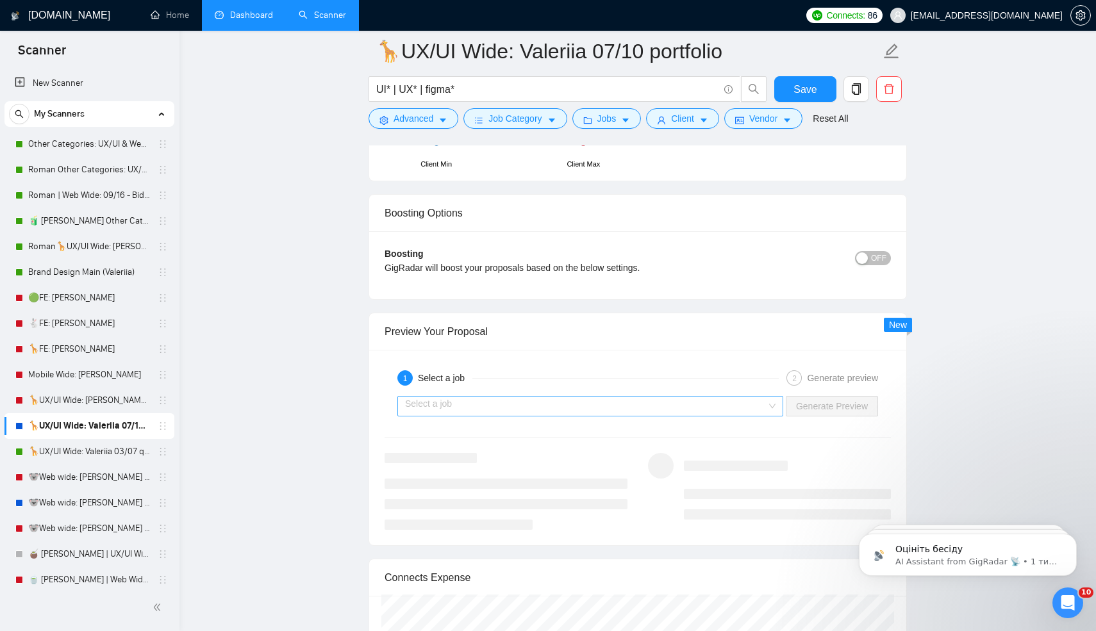
click at [602, 416] on input "search" at bounding box center [585, 406] width 361 height 19
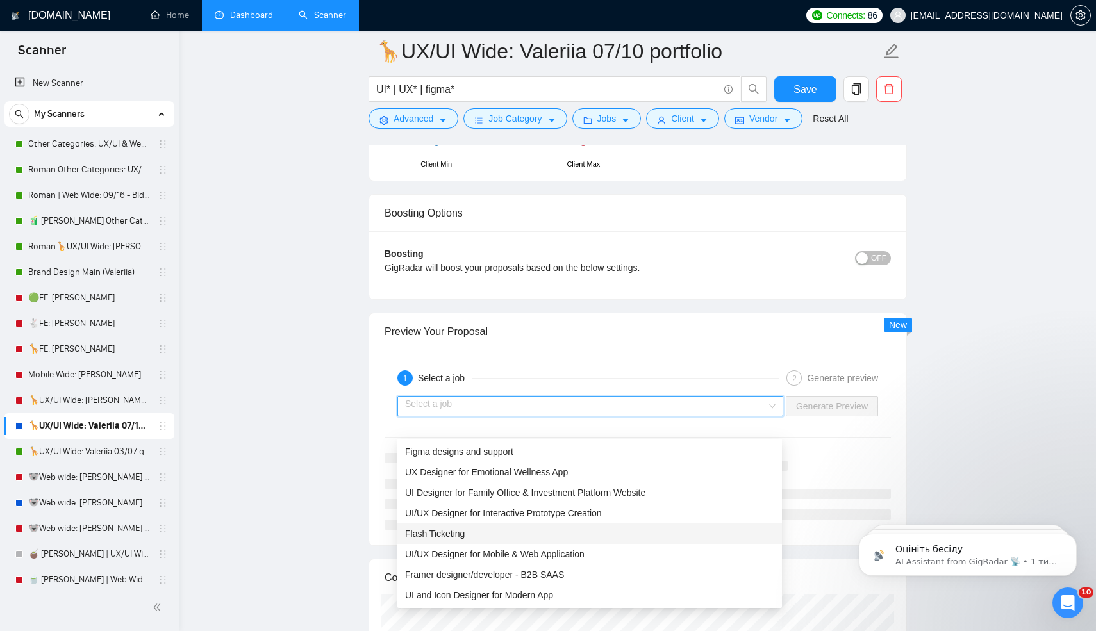
click at [456, 538] on span "Flash Ticketing" at bounding box center [435, 534] width 60 height 10
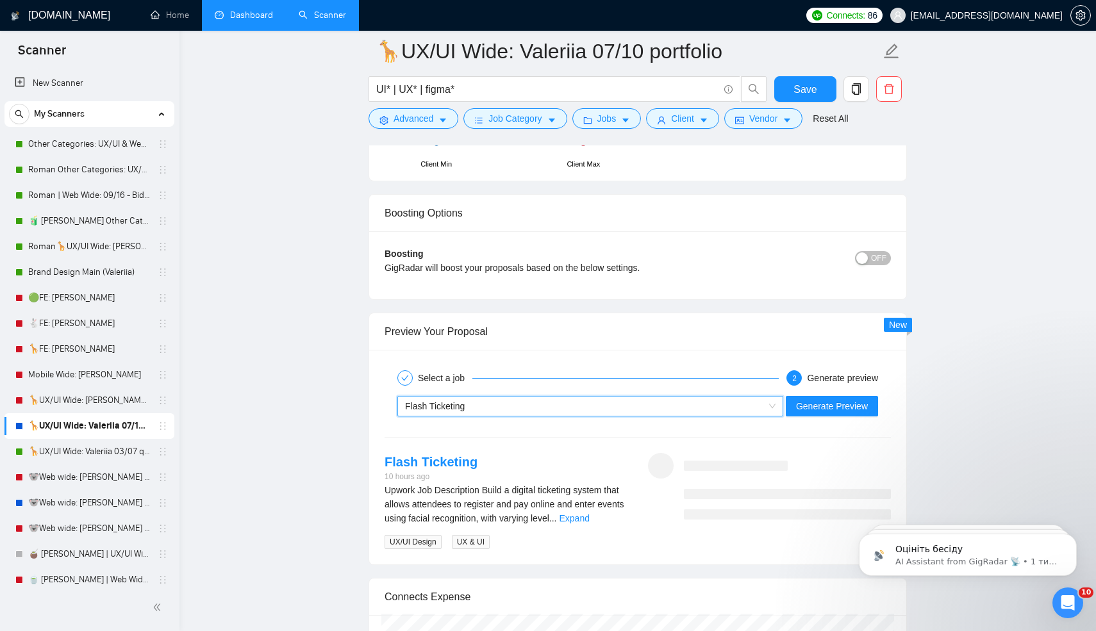
click at [486, 416] on div "Flash Ticketing" at bounding box center [584, 406] width 359 height 19
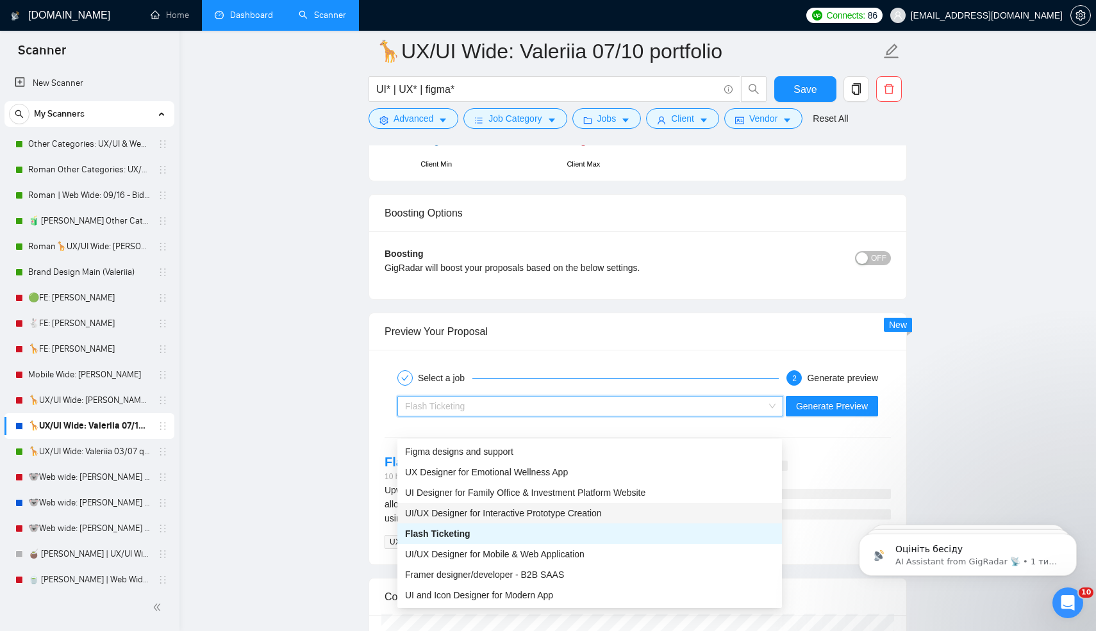
click at [463, 519] on div "UI/UX Designer for Interactive Prototype Creation" at bounding box center [589, 513] width 369 height 14
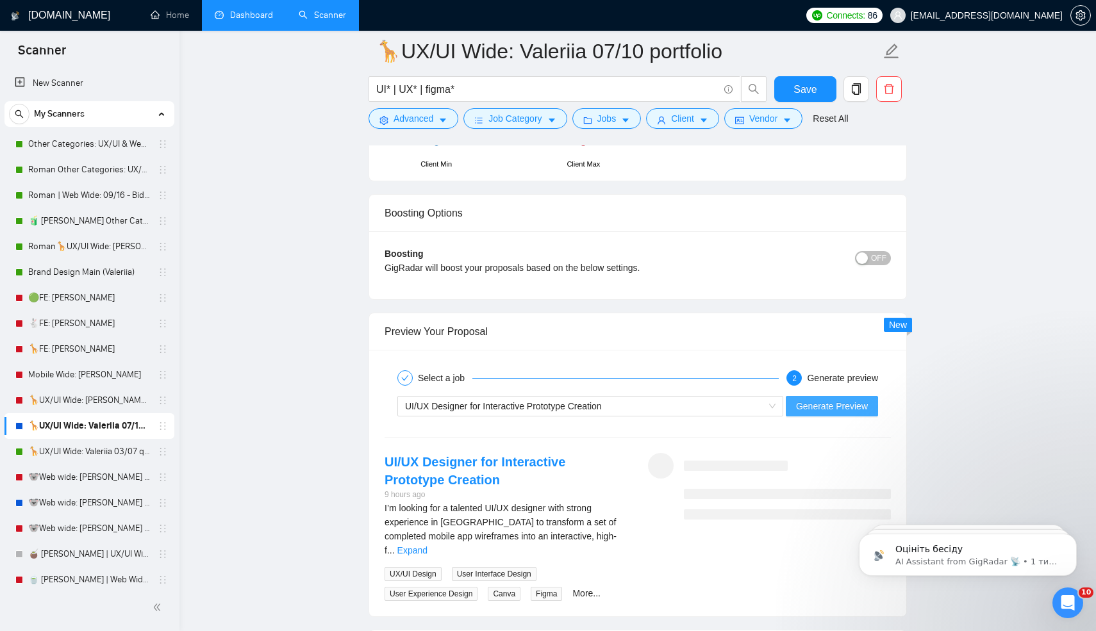
click at [800, 413] on span "Generate Preview" at bounding box center [832, 406] width 72 height 14
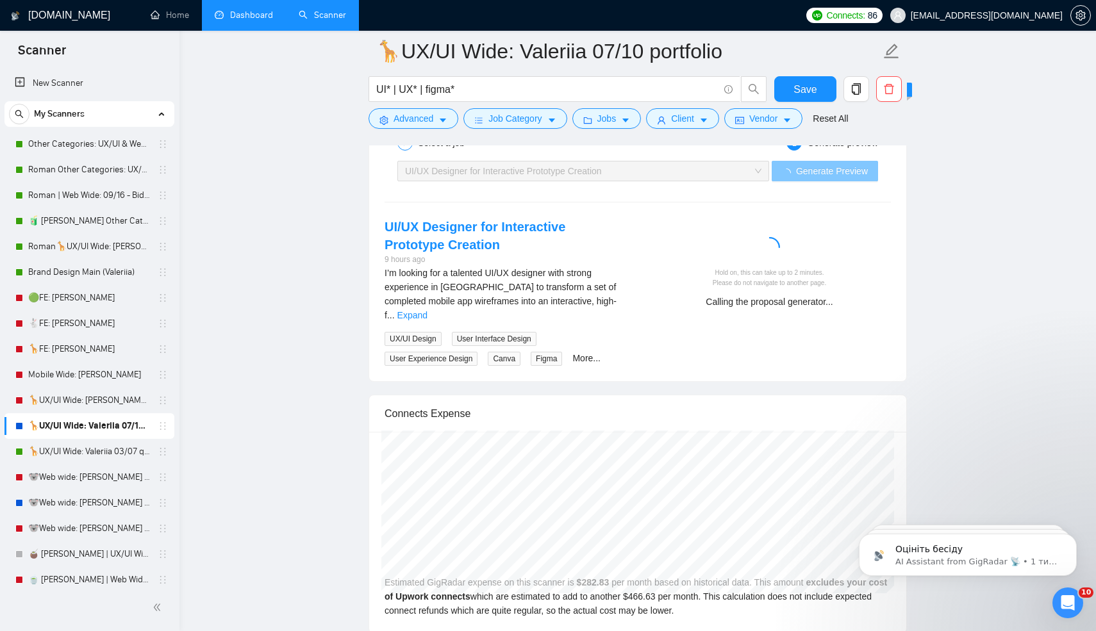
scroll to position [2676, 0]
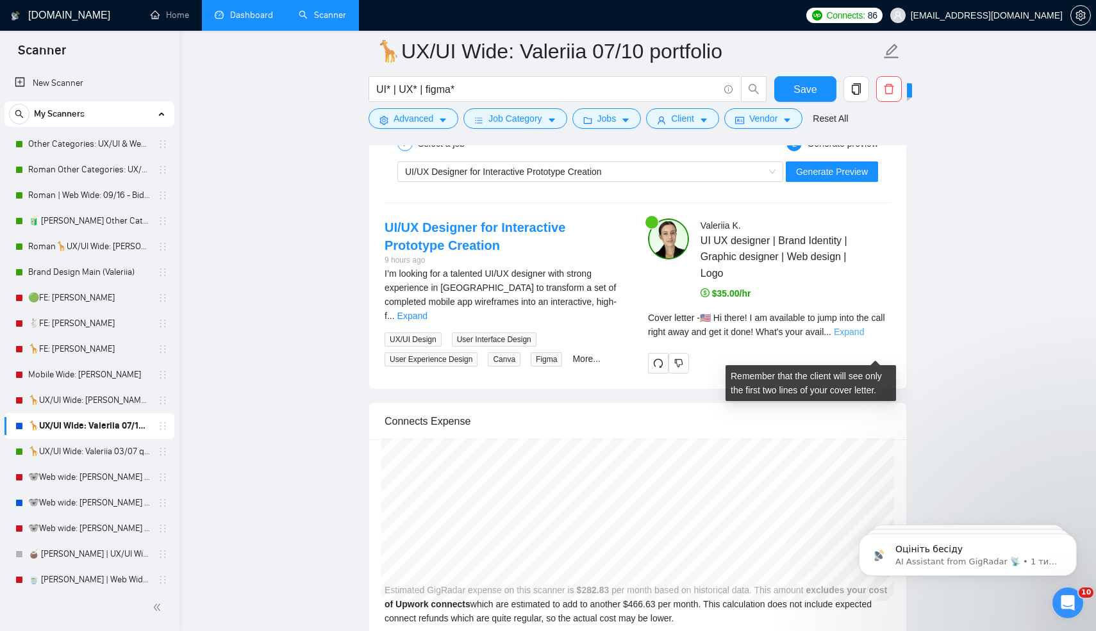
click at [864, 337] on link "Expand" at bounding box center [849, 332] width 30 height 10
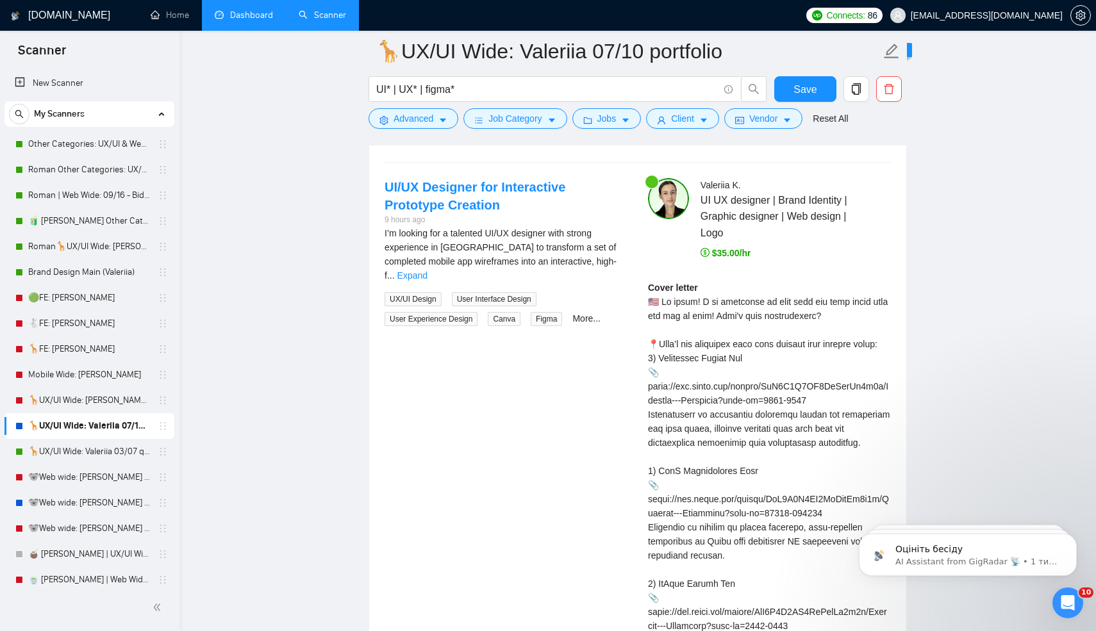
scroll to position [2709, 0]
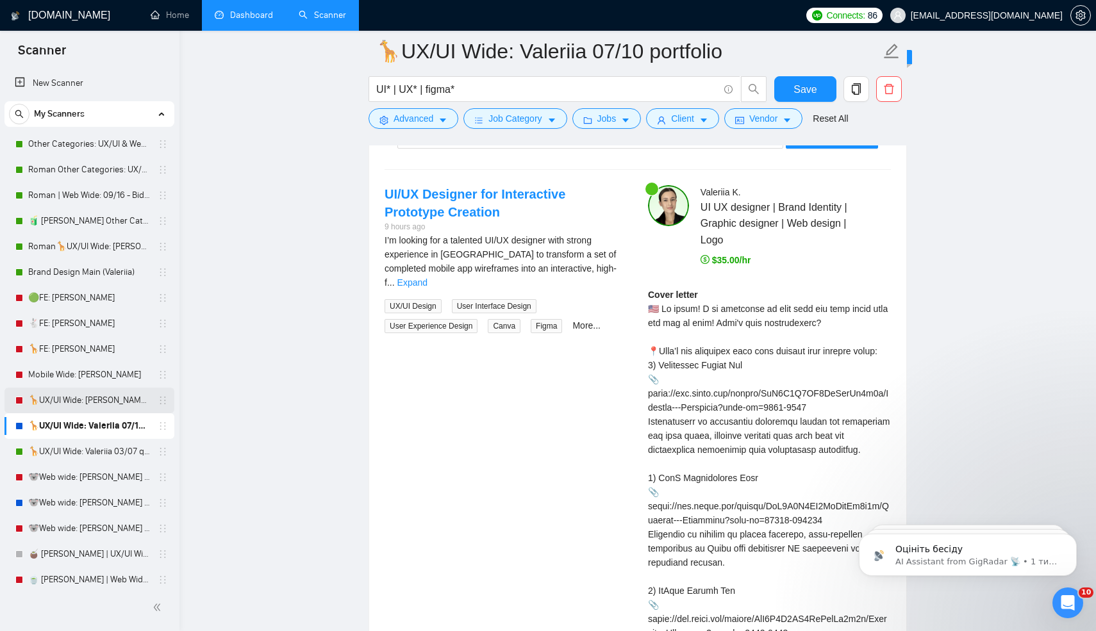
click at [103, 398] on link "🦒UX/UI Wide: [PERSON_NAME] 03/07 old" at bounding box center [89, 401] width 122 height 26
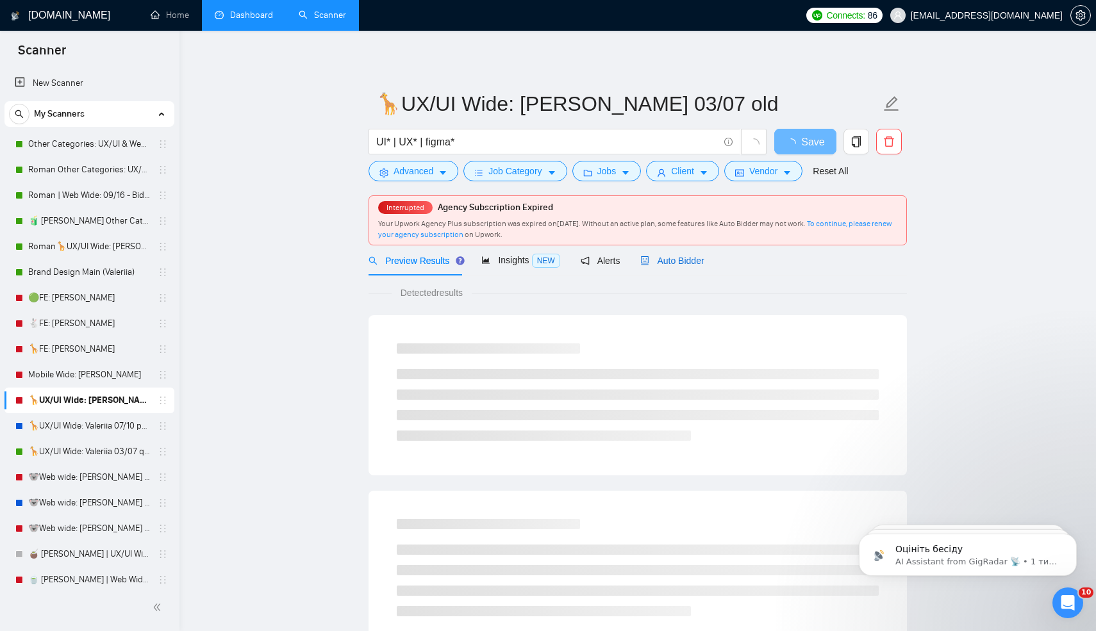
click at [690, 259] on span "Auto Bidder" at bounding box center [671, 261] width 63 height 10
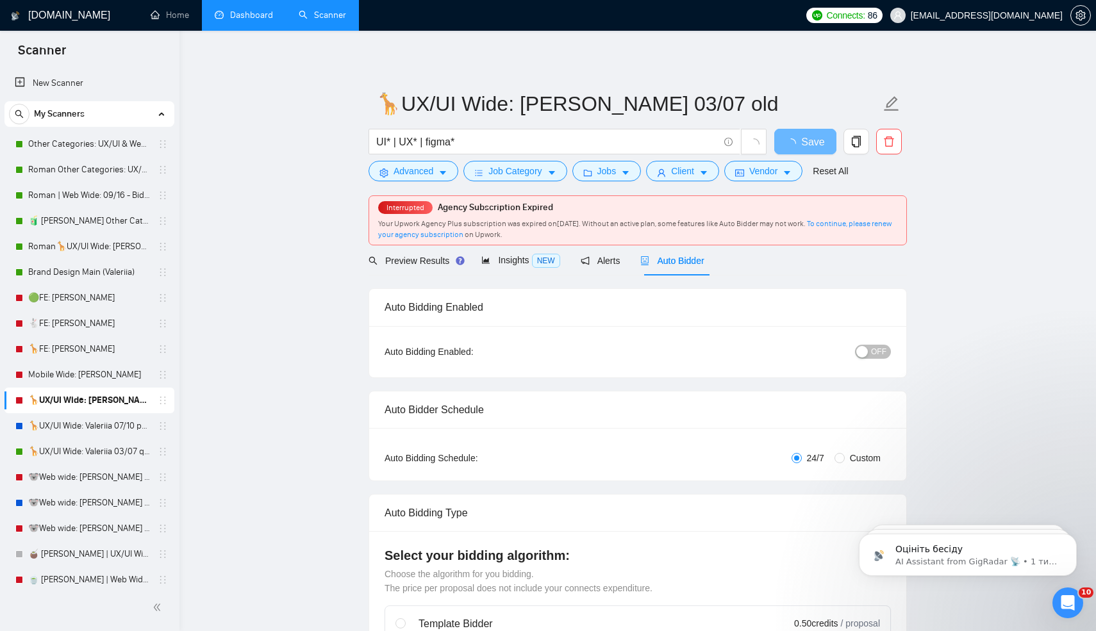
radio input "false"
radio input "true"
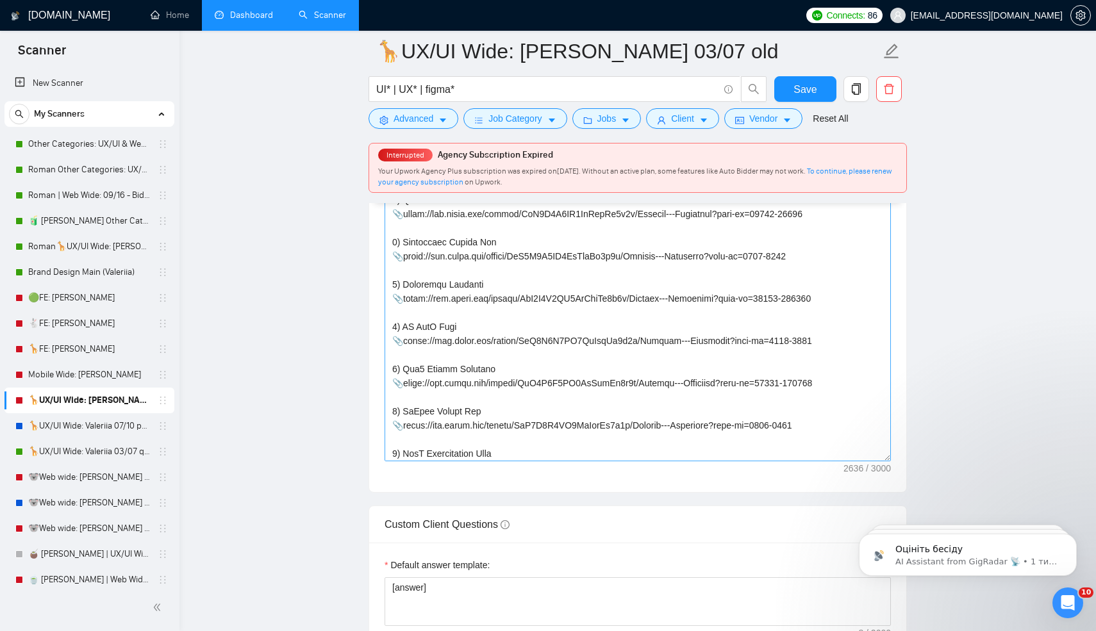
scroll to position [536, 0]
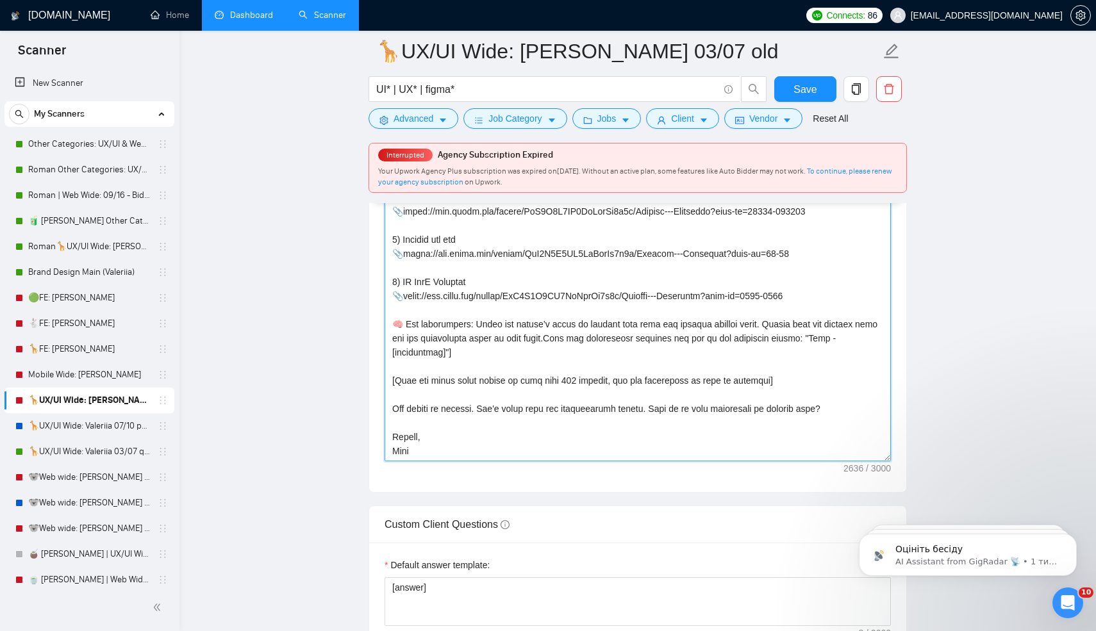
click at [400, 461] on textarea "Cover letter template:" at bounding box center [637, 317] width 506 height 288
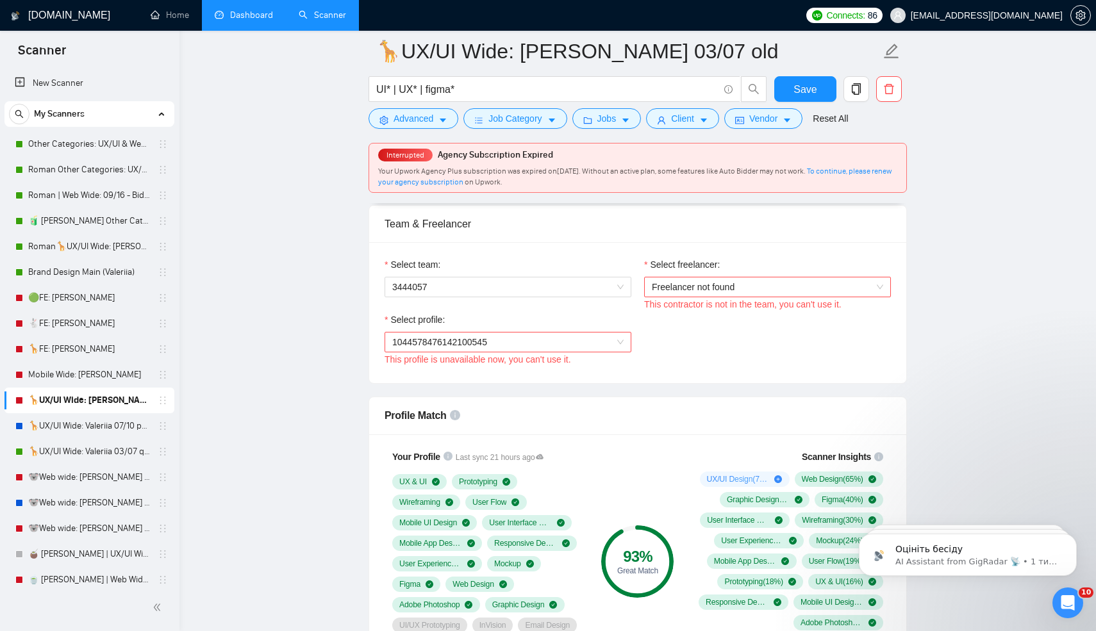
scroll to position [799, 0]
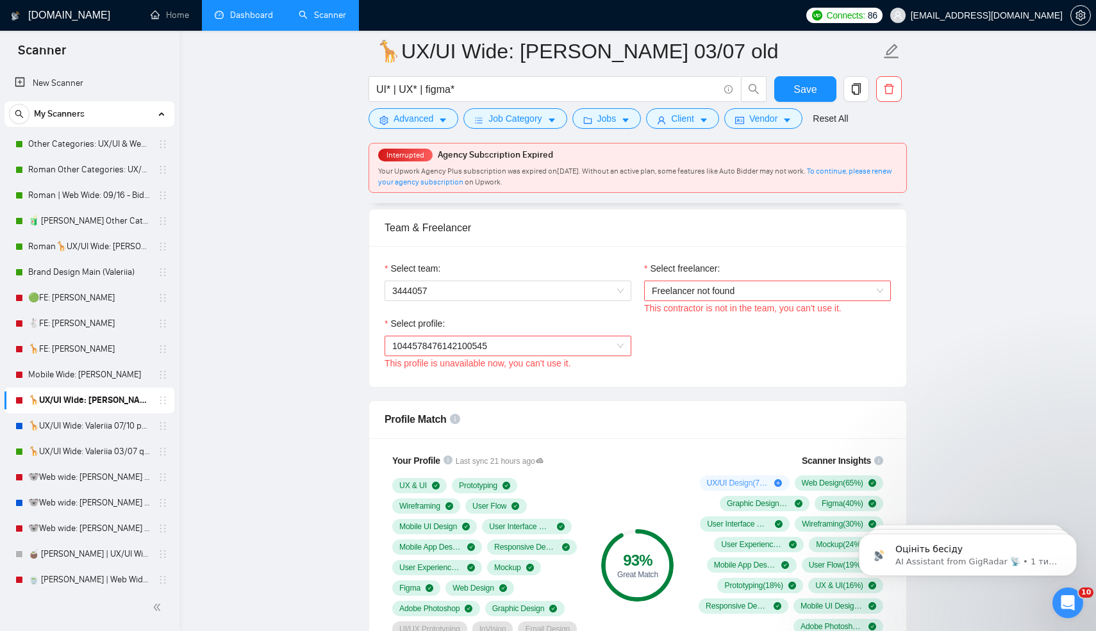
click at [460, 343] on span "1044578476142100545" at bounding box center [439, 346] width 95 height 10
type textarea "[use the client's country emoji] Hi there! I am available to jump into the call…"
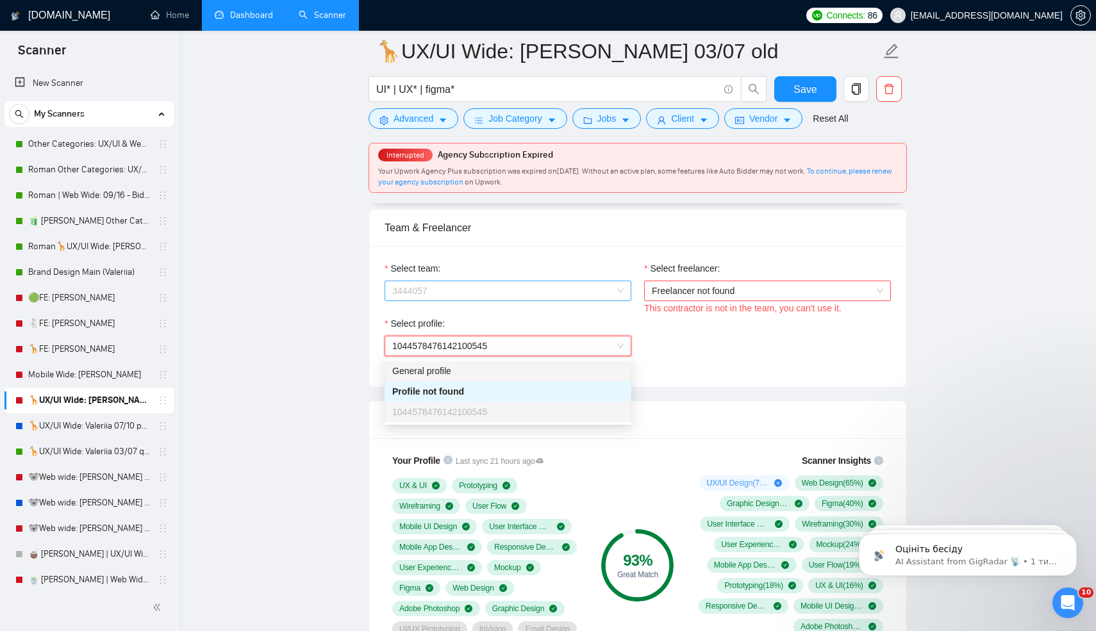
click at [472, 289] on span "3444057" at bounding box center [507, 290] width 231 height 19
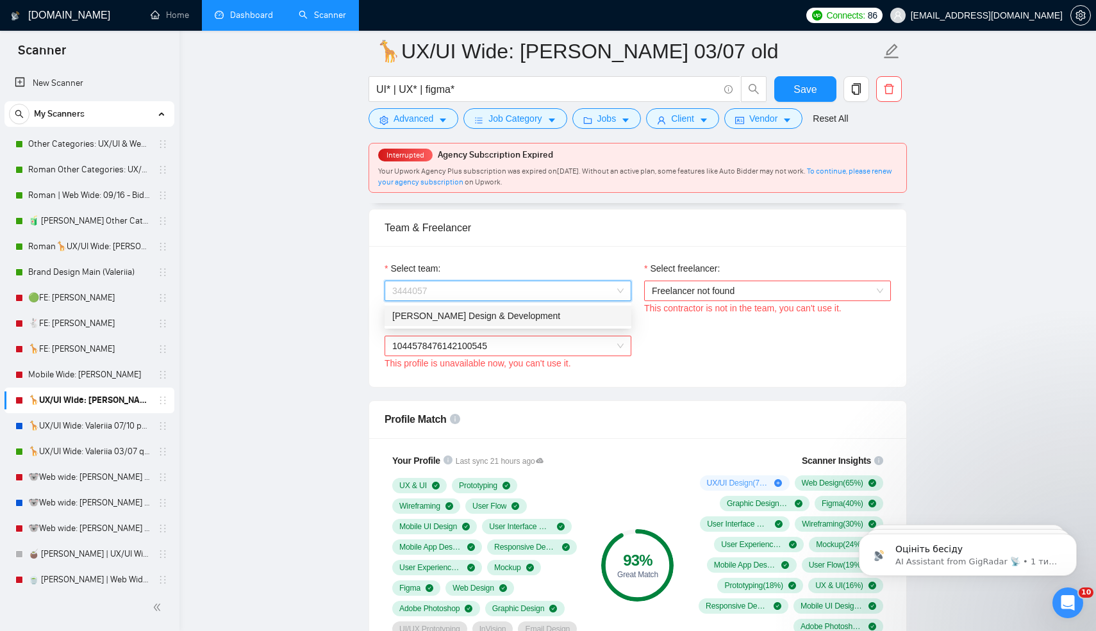
click at [449, 318] on div "[PERSON_NAME] Design & Development" at bounding box center [507, 316] width 231 height 14
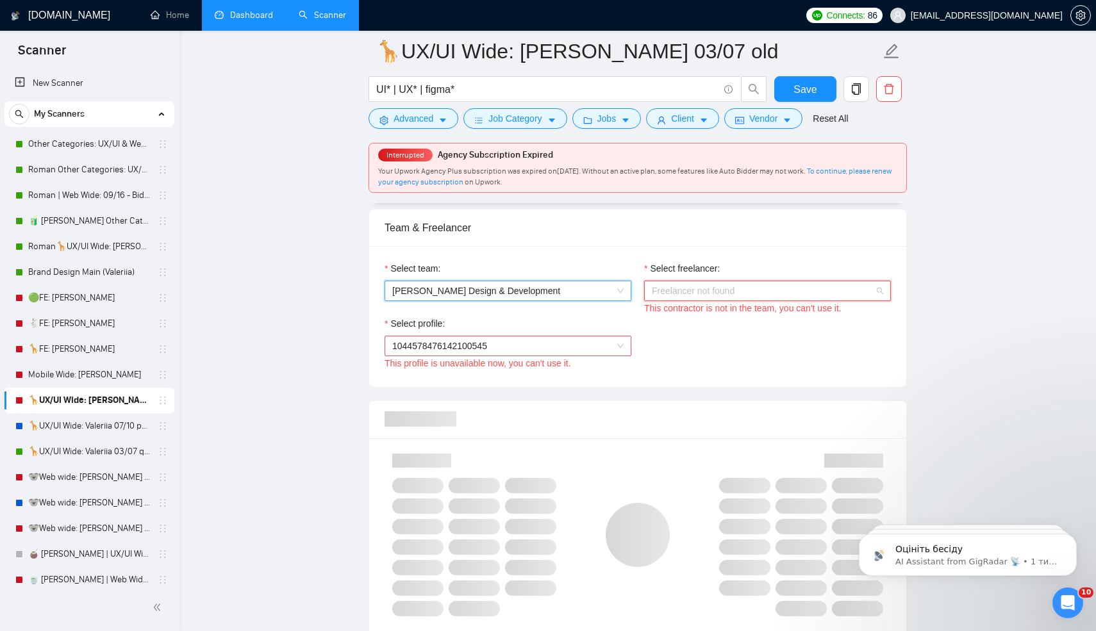
click at [658, 296] on span "Freelancer not found" at bounding box center [767, 290] width 231 height 19
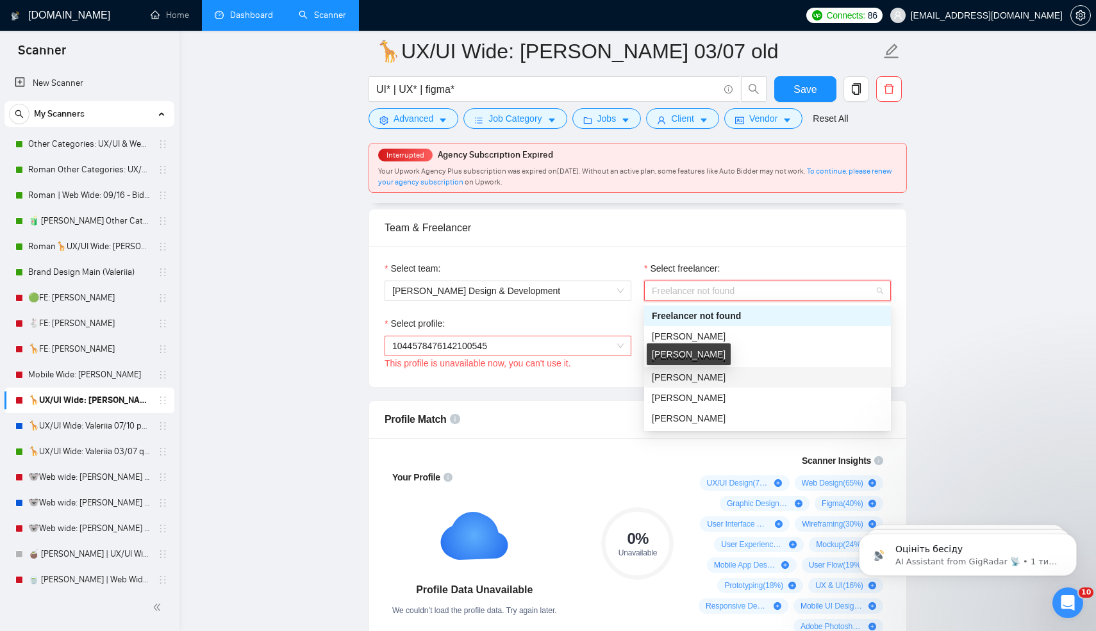
click at [691, 379] on span "[PERSON_NAME]" at bounding box center [689, 377] width 74 height 10
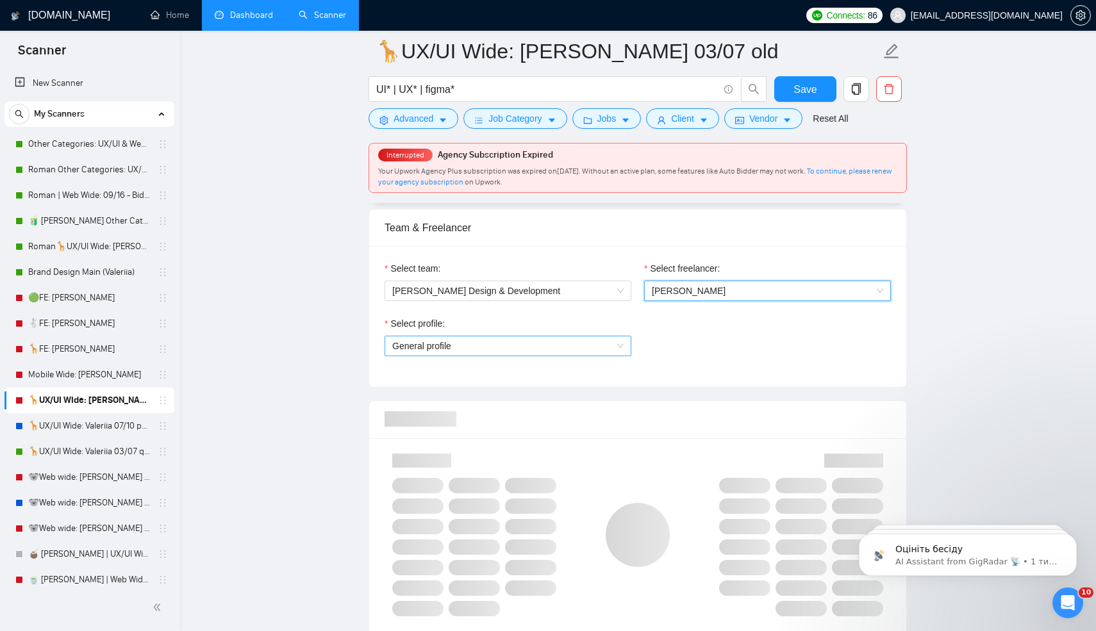
click at [464, 352] on span "General profile" at bounding box center [507, 345] width 231 height 19
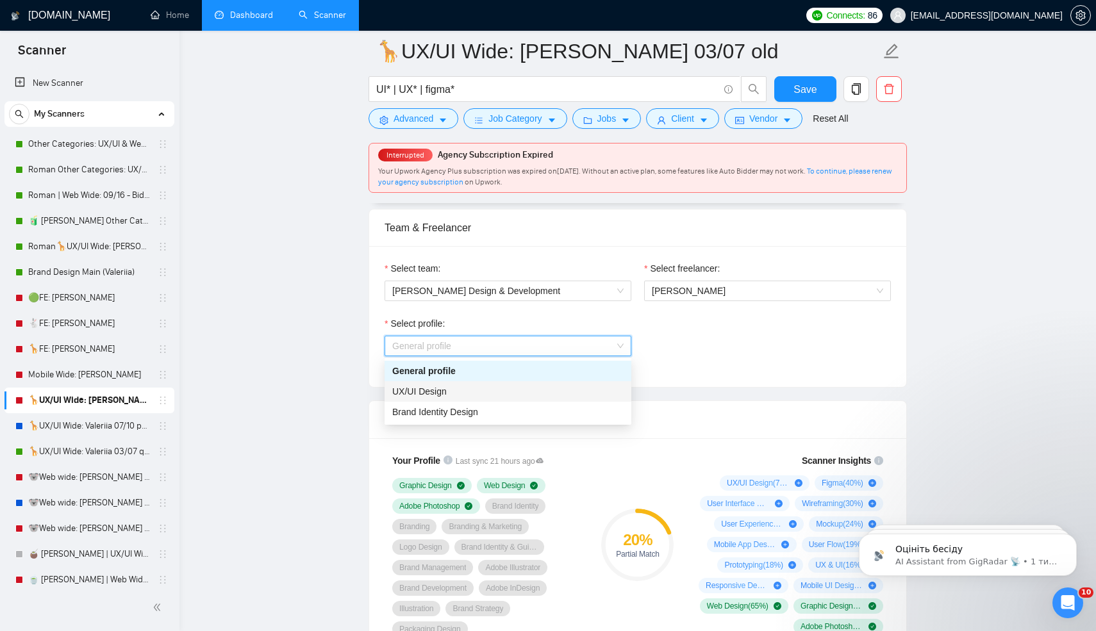
click at [441, 394] on span "UX/UI Design" at bounding box center [419, 391] width 54 height 10
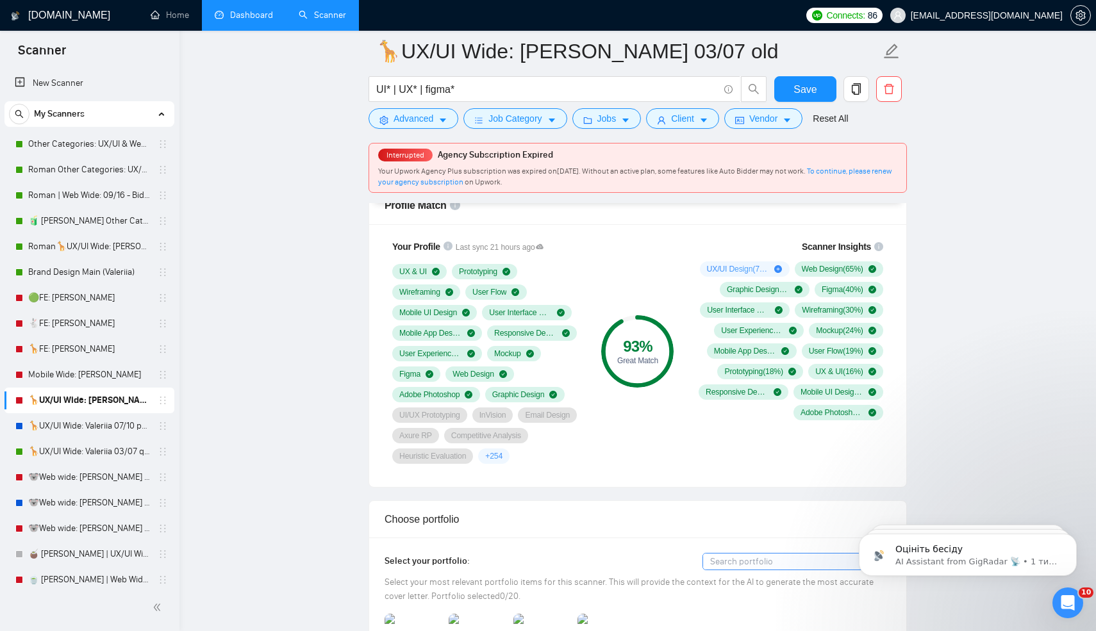
scroll to position [1386, 0]
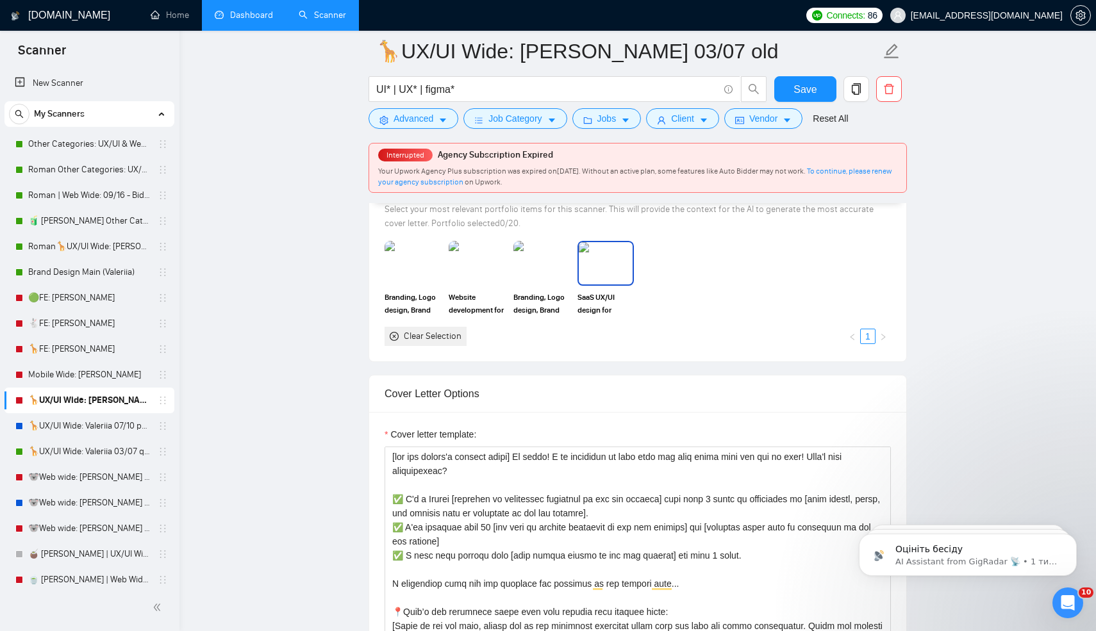
click at [604, 306] on div "SaaS UX/UI design for TalentHive | SaaS UI UX designer | SaaS designer" at bounding box center [605, 279] width 56 height 76
click at [536, 285] on img at bounding box center [542, 263] width 54 height 42
click at [484, 285] on img at bounding box center [477, 263] width 54 height 42
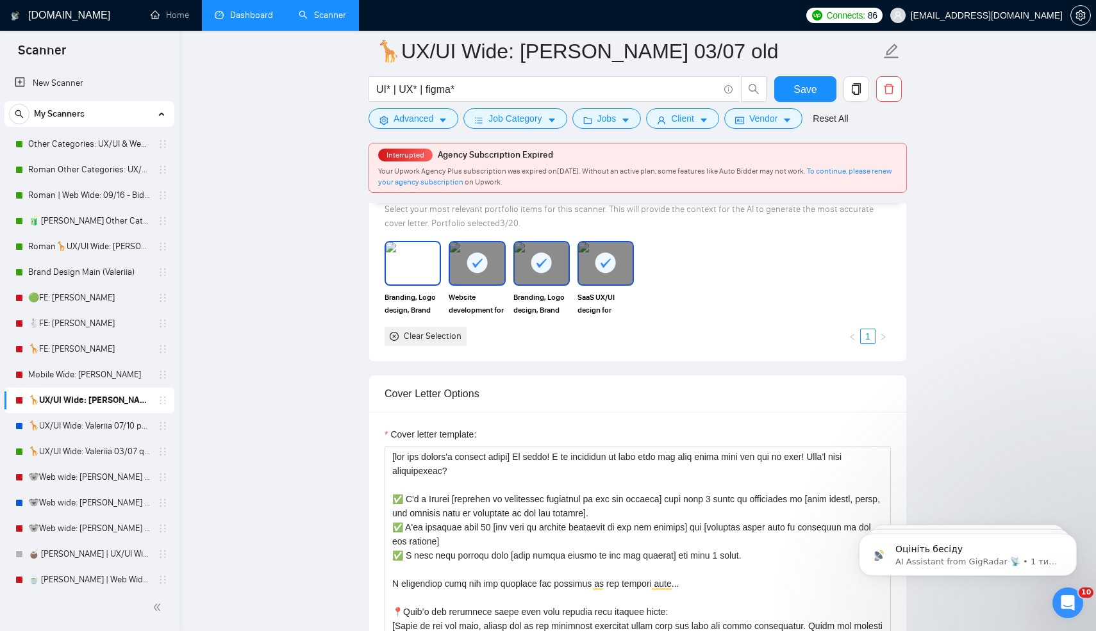
click at [425, 285] on img at bounding box center [413, 263] width 54 height 42
click at [798, 92] on span "Save" at bounding box center [804, 89] width 23 height 16
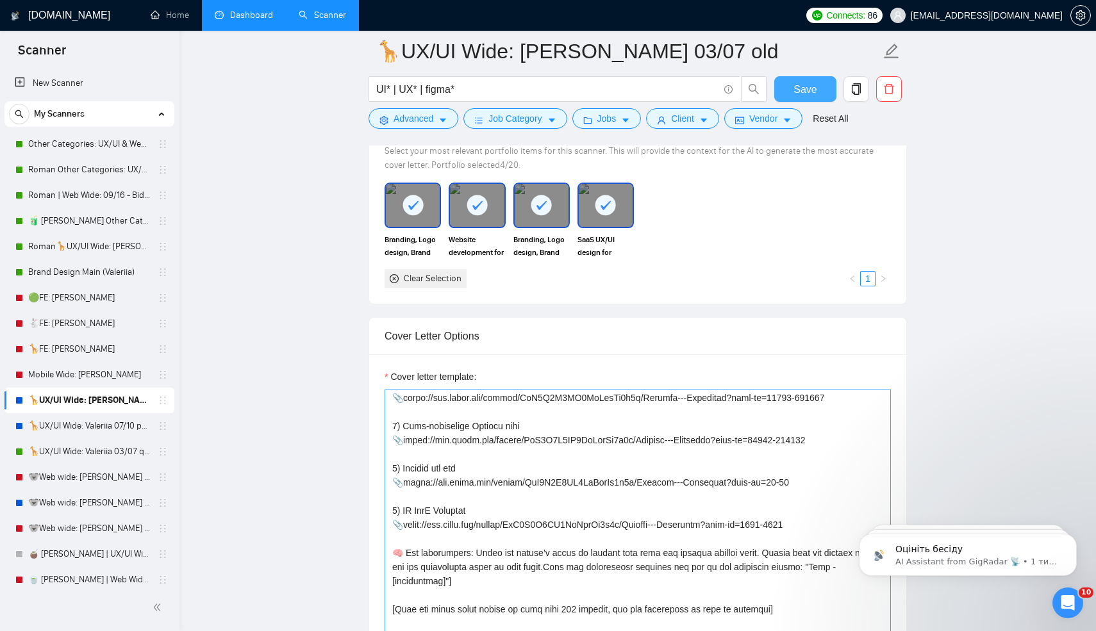
scroll to position [536, 0]
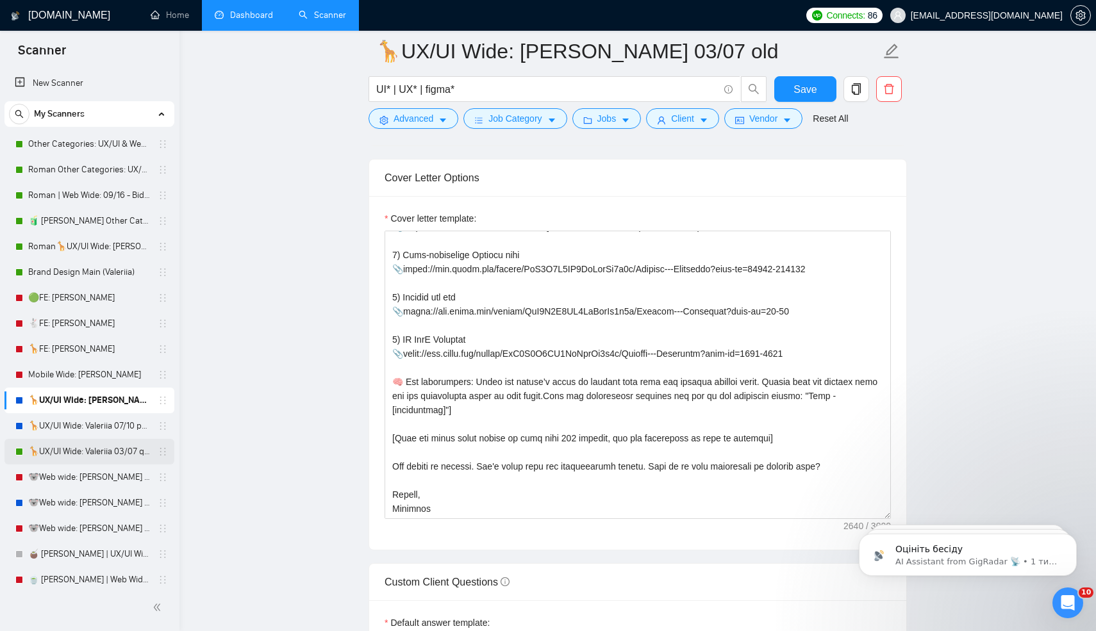
click at [87, 457] on link "🦒UX/UI Wide: Valeriia 03/07 quest" at bounding box center [89, 452] width 122 height 26
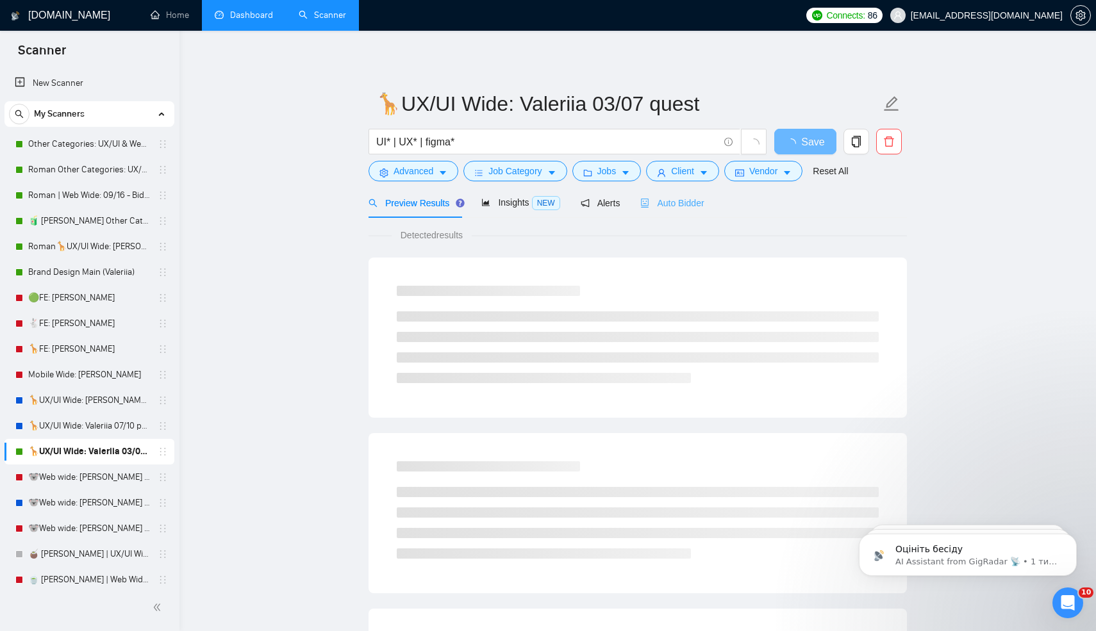
click at [677, 194] on div "Auto Bidder" at bounding box center [671, 203] width 63 height 30
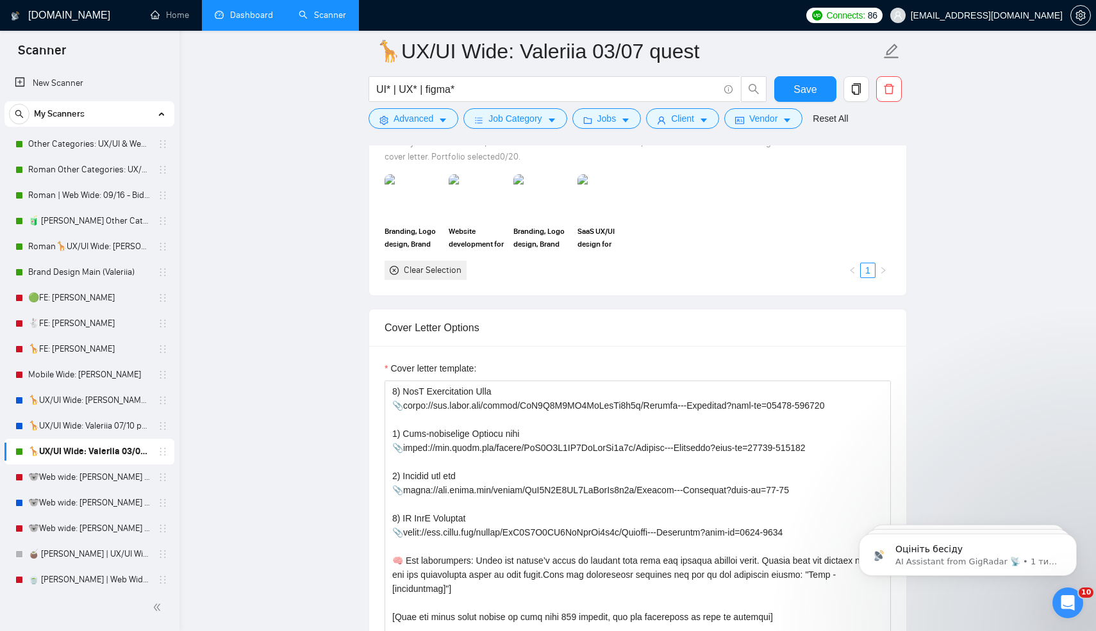
scroll to position [578, 0]
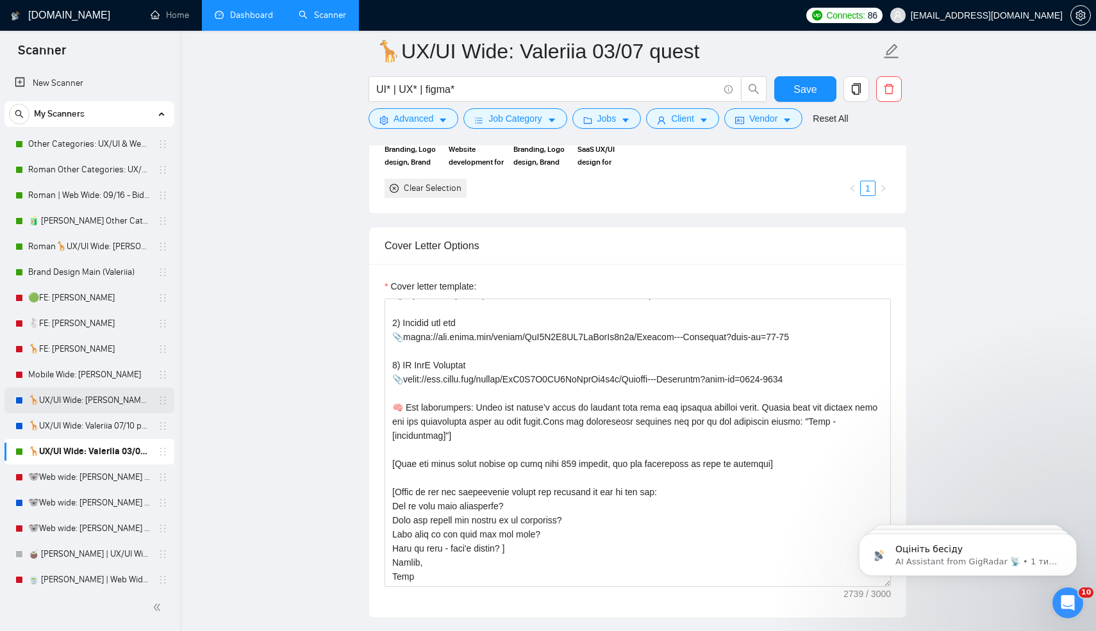
click at [78, 402] on link "🦒UX/UI Wide: [PERSON_NAME] 03/07 old" at bounding box center [89, 401] width 122 height 26
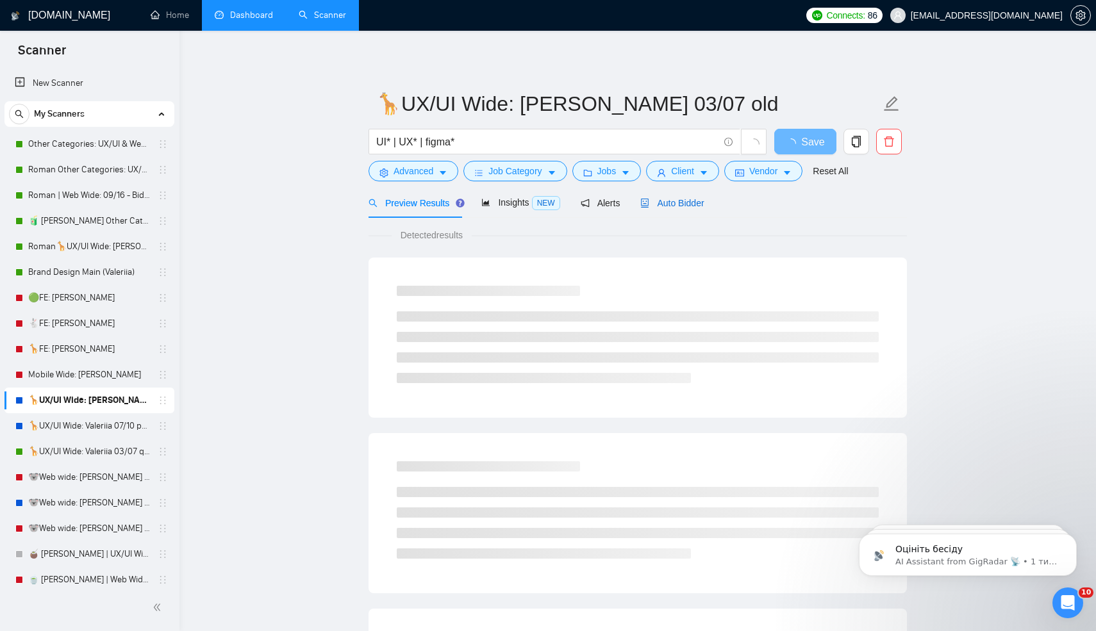
click at [675, 201] on span "Auto Bidder" at bounding box center [671, 203] width 63 height 10
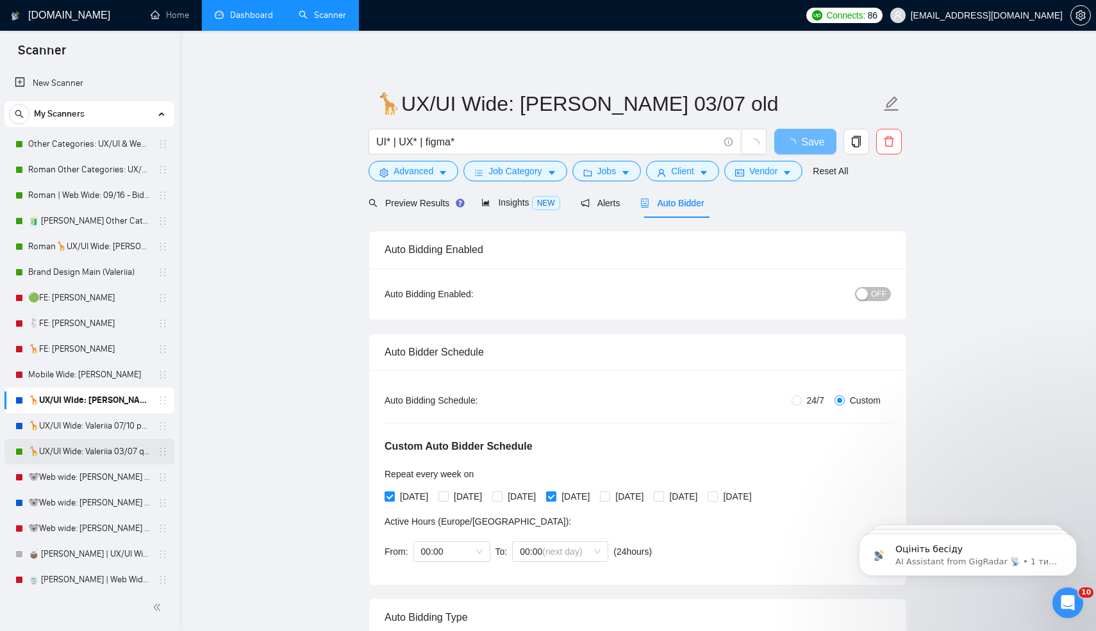
click at [101, 445] on link "🦒UX/UI Wide: Valeriia 03/07 quest" at bounding box center [89, 452] width 122 height 26
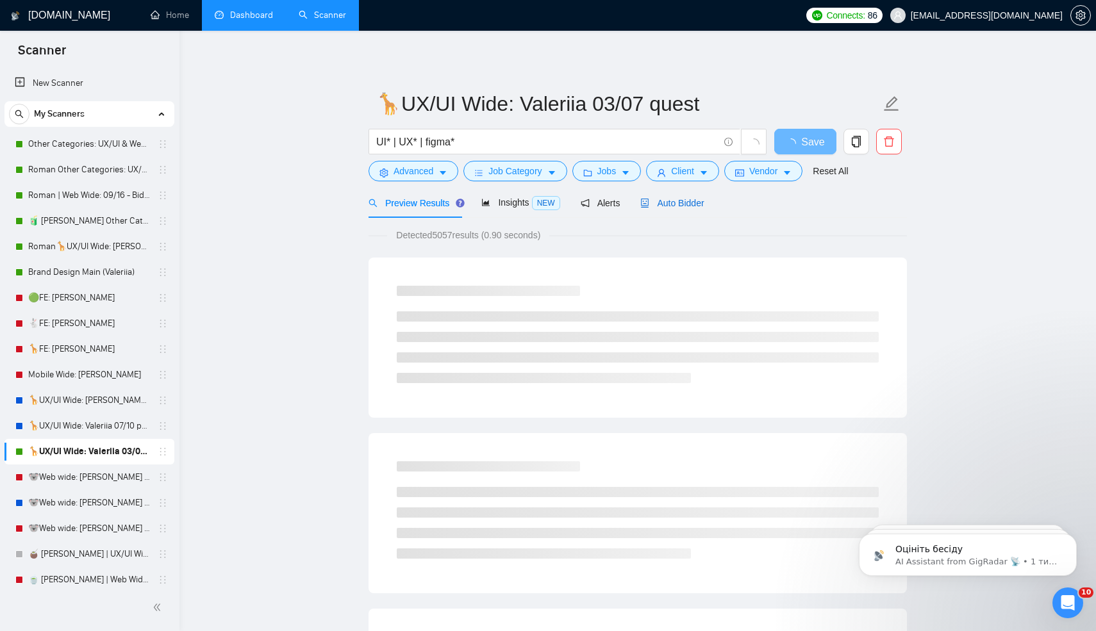
click at [658, 208] on div "Auto Bidder" at bounding box center [671, 203] width 63 height 14
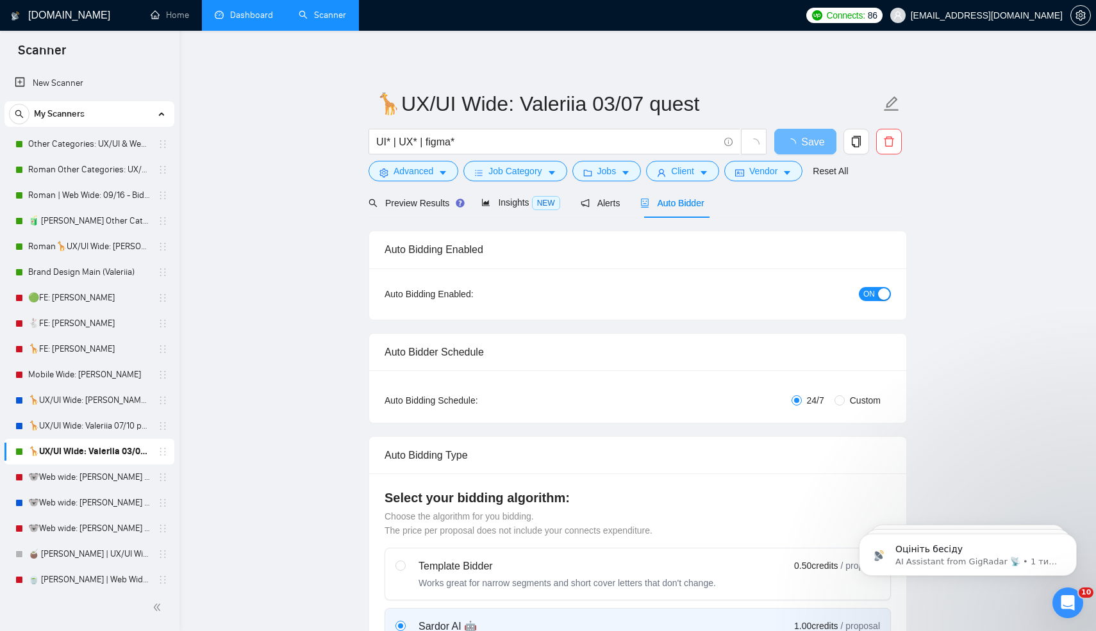
radio input "false"
radio input "true"
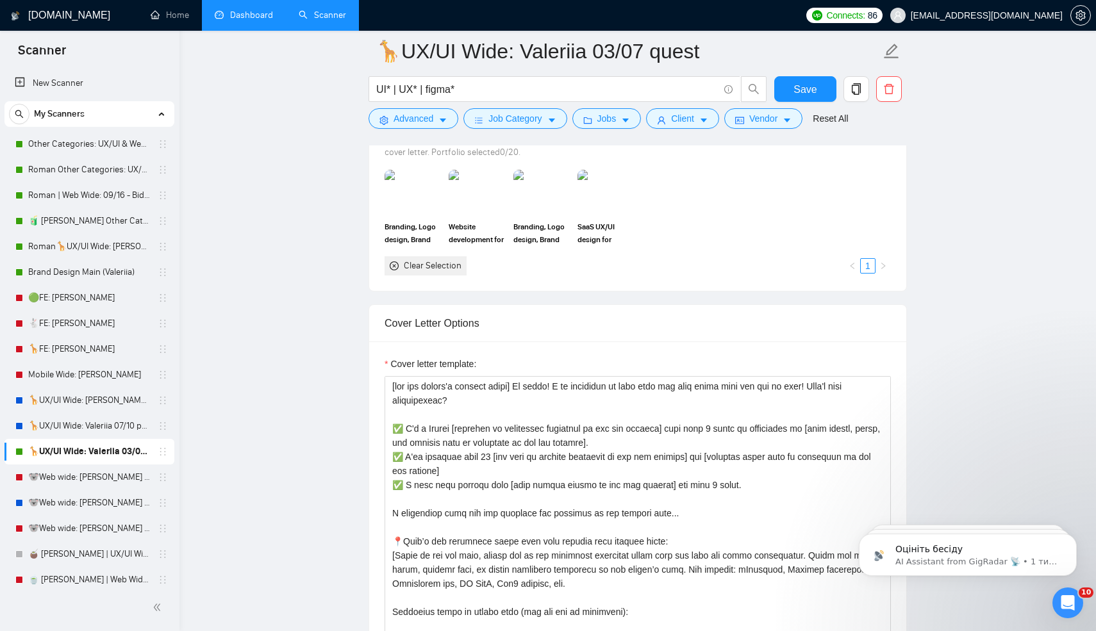
scroll to position [1397, 0]
click at [62, 390] on link "🦒UX/UI Wide: [PERSON_NAME] 03/07 old" at bounding box center [89, 401] width 122 height 26
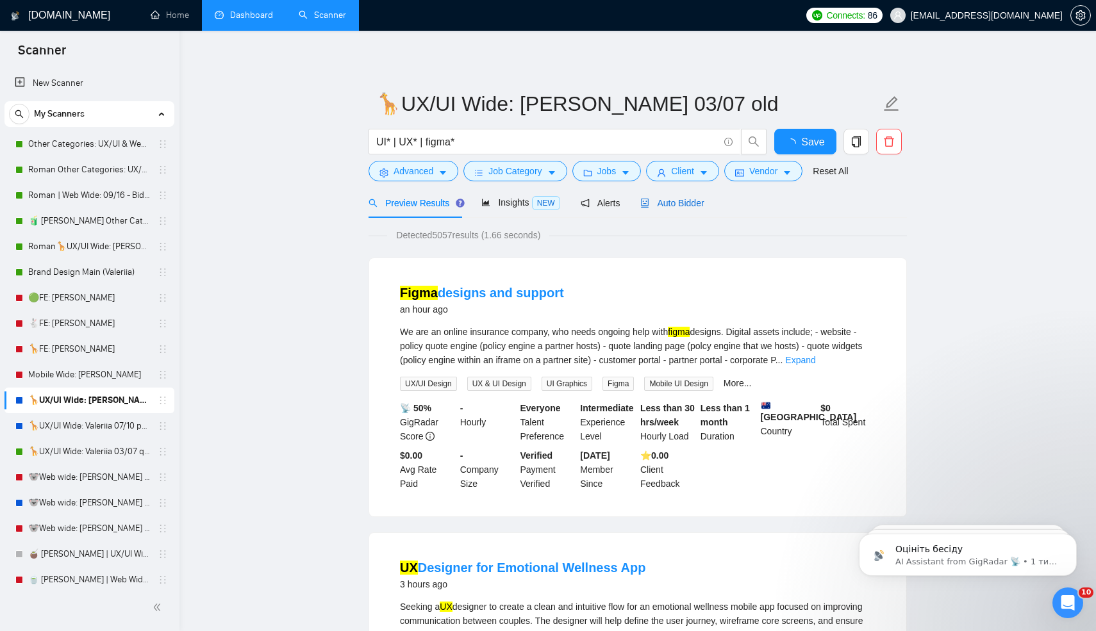
click at [665, 201] on span "Auto Bidder" at bounding box center [671, 203] width 63 height 10
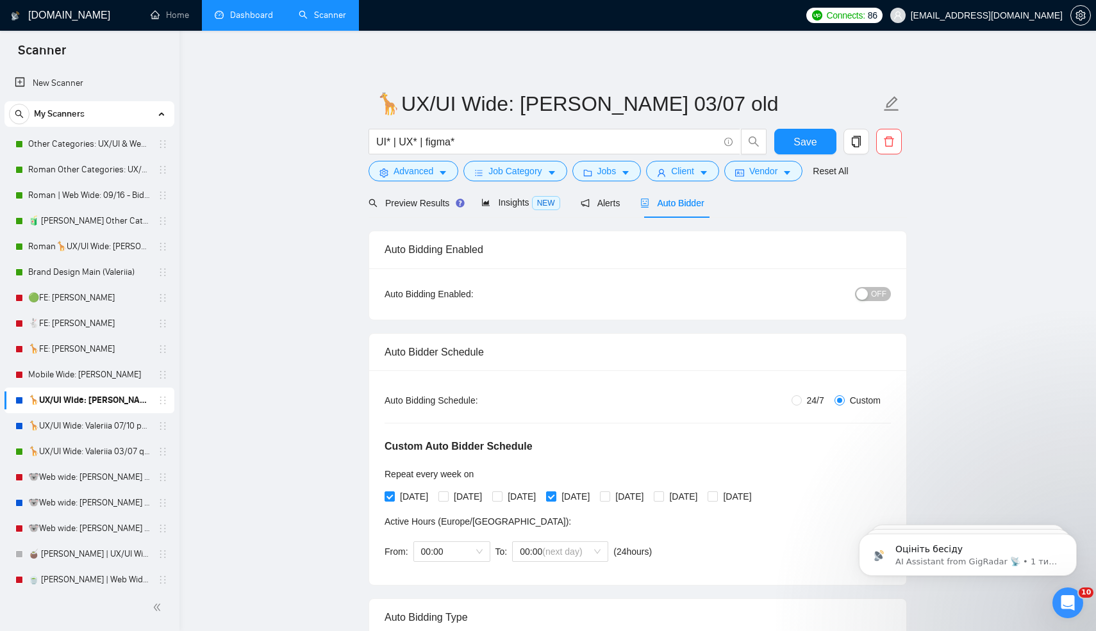
radio input "false"
radio input "true"
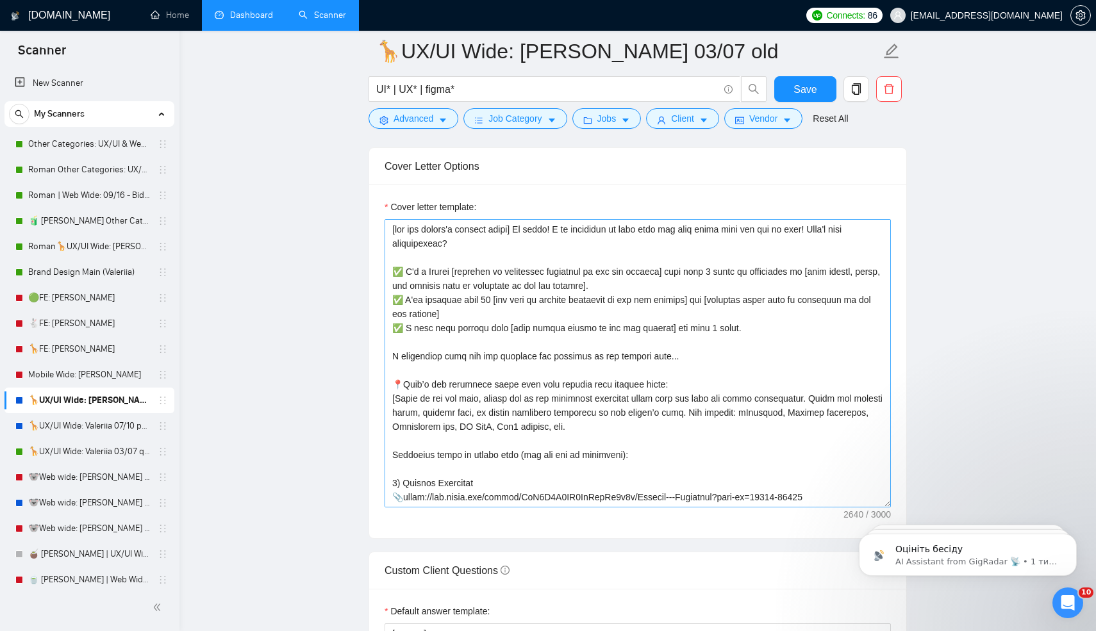
scroll to position [536, 0]
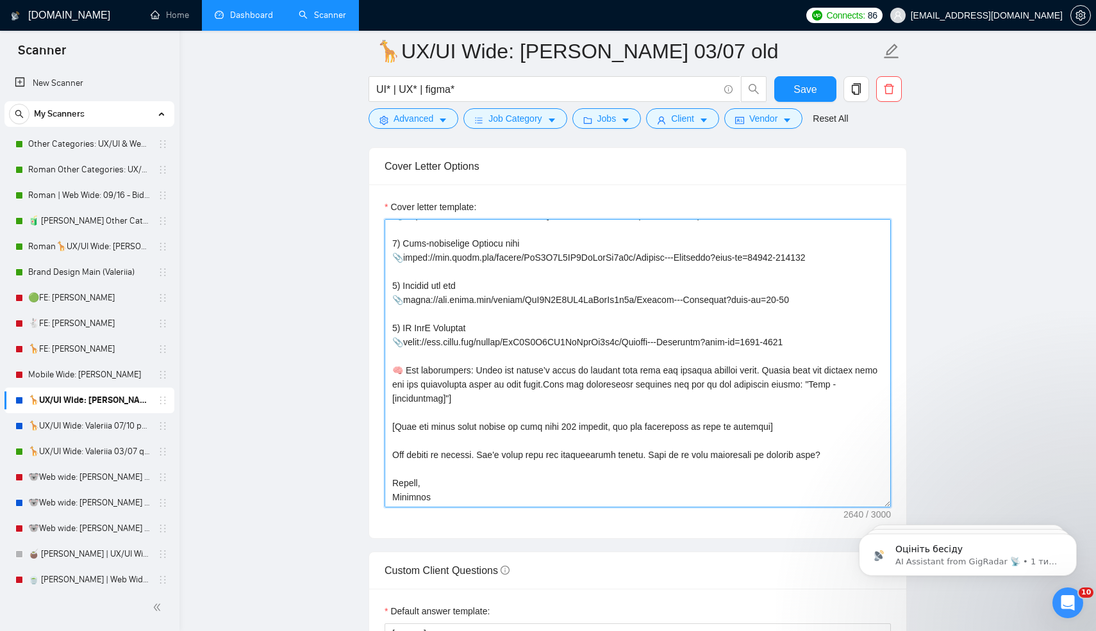
click at [400, 475] on textarea "Cover letter template:" at bounding box center [637, 363] width 506 height 288
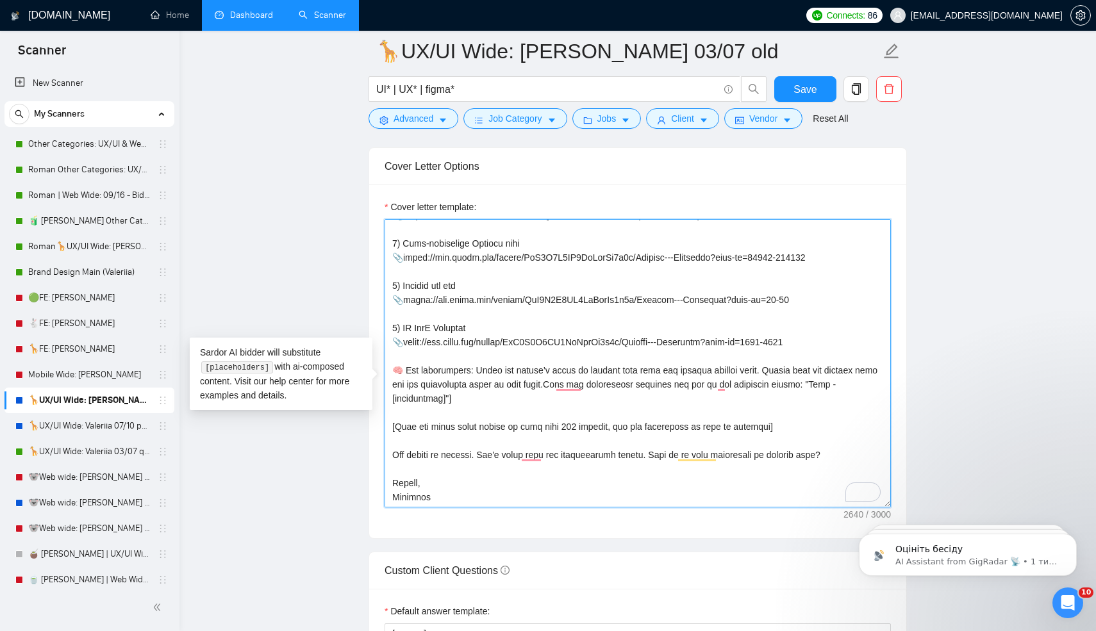
drag, startPoint x: 400, startPoint y: 475, endPoint x: 833, endPoint y: 479, distance: 433.2
click at [833, 479] on textarea "Cover letter template:" at bounding box center [637, 363] width 506 height 288
paste textarea "𝐜𝐡𝐚𝐭 𝐨𝐫 𝐜𝐚𝐥𝐥?"
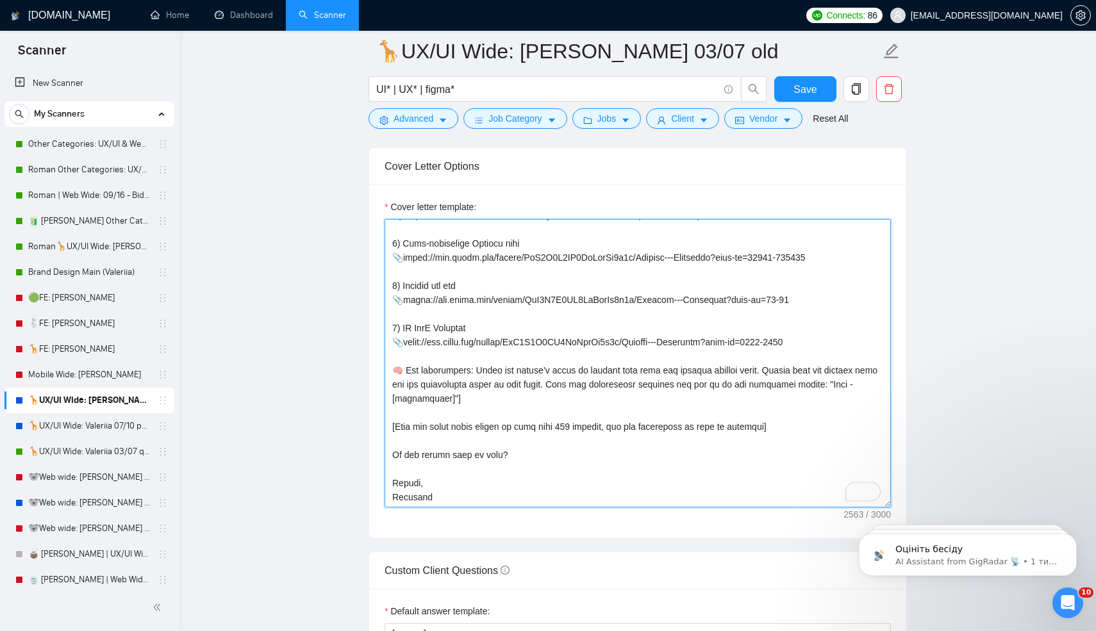
type textarea "[use the client's country emoji] Hi there! I am available to jump into the call…"
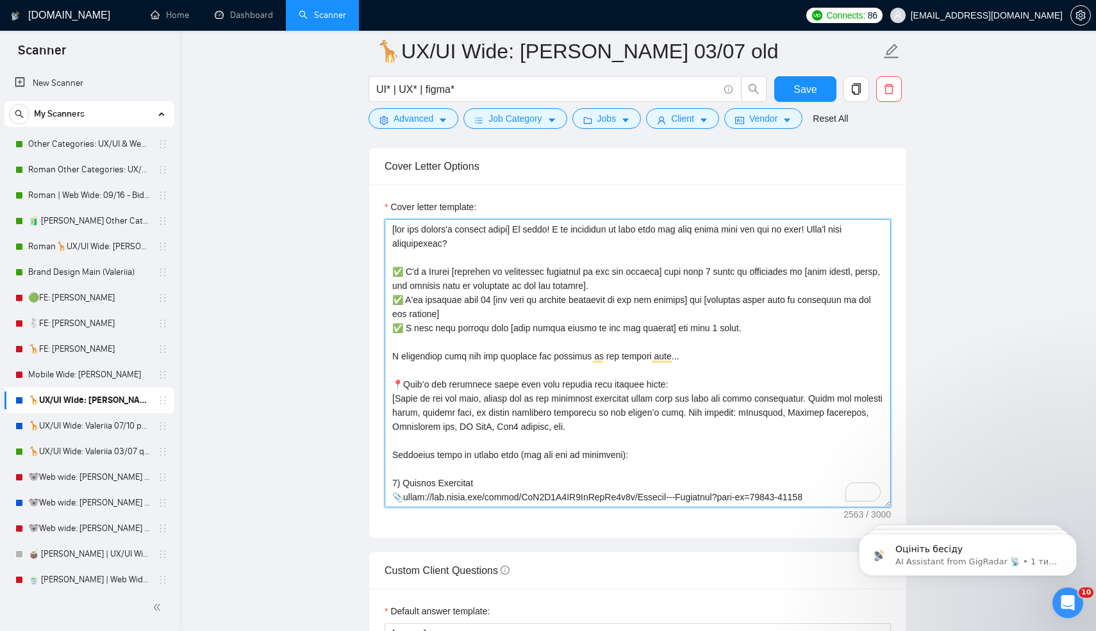
scroll to position [536, 0]
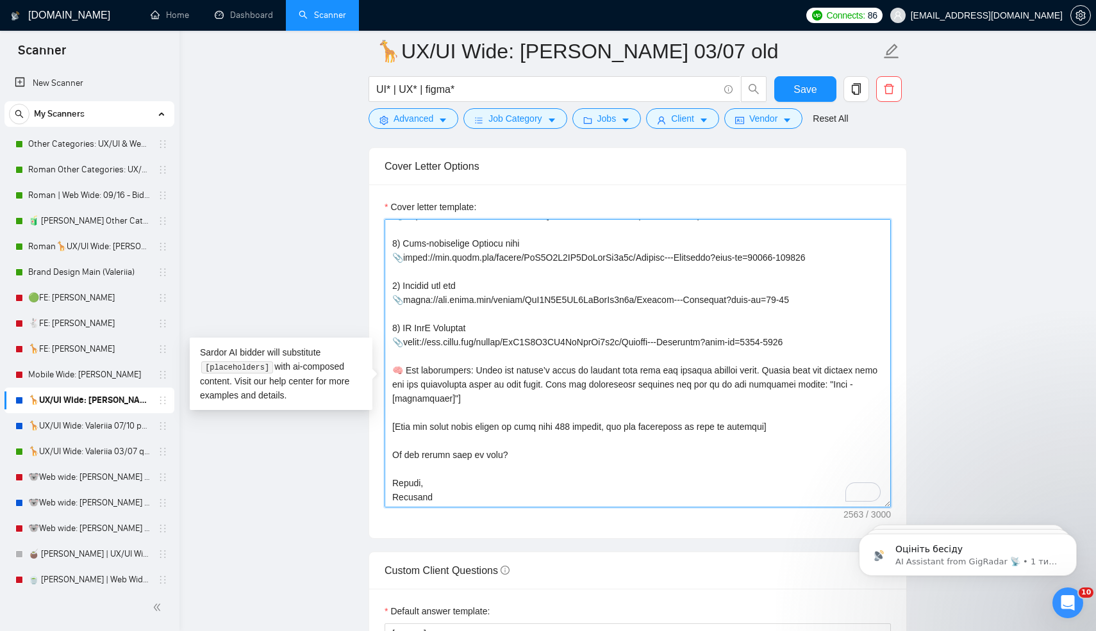
click at [513, 471] on textarea "Cover letter template:" at bounding box center [637, 363] width 506 height 288
paste textarea "❓"
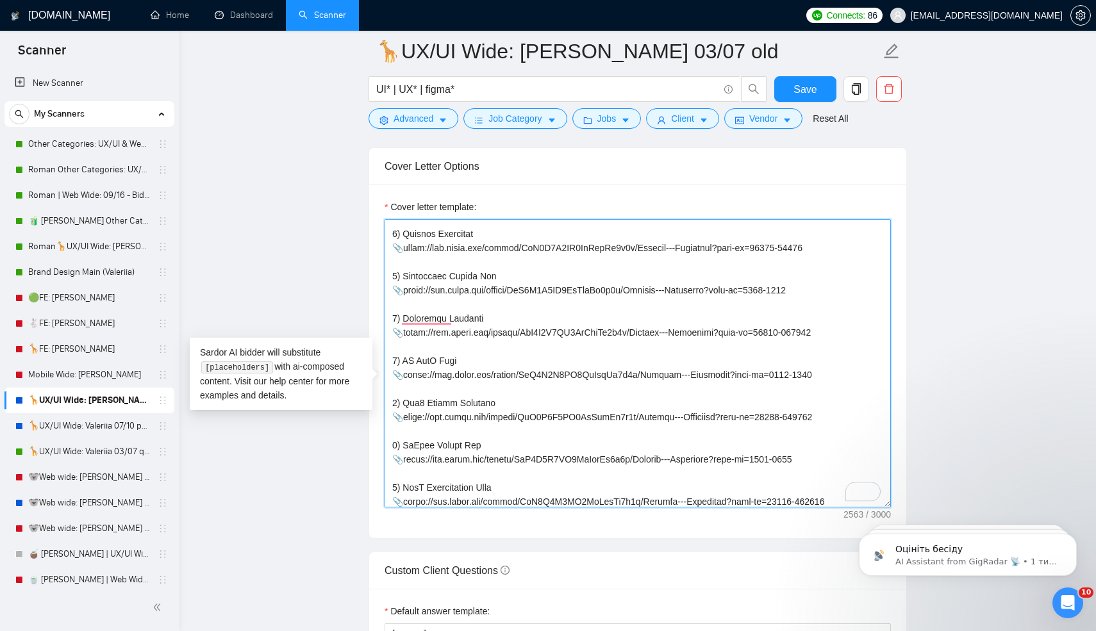
scroll to position [0, 0]
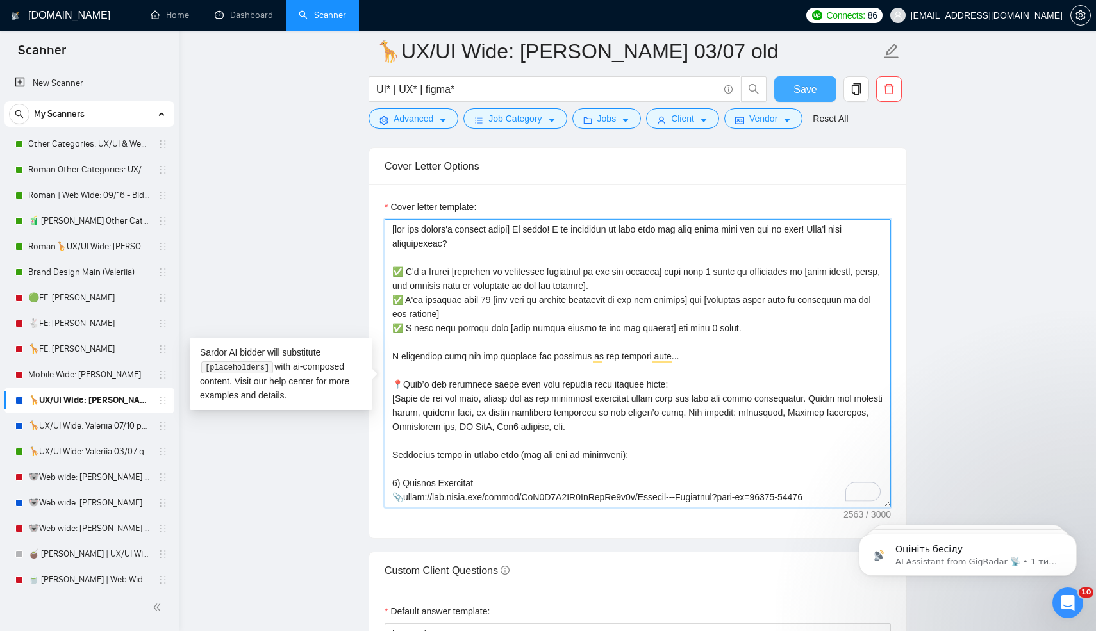
type textarea "[use the client's country emoji] Hi there! I am available to jump into the call…"
click at [804, 92] on span "Save" at bounding box center [804, 89] width 23 height 16
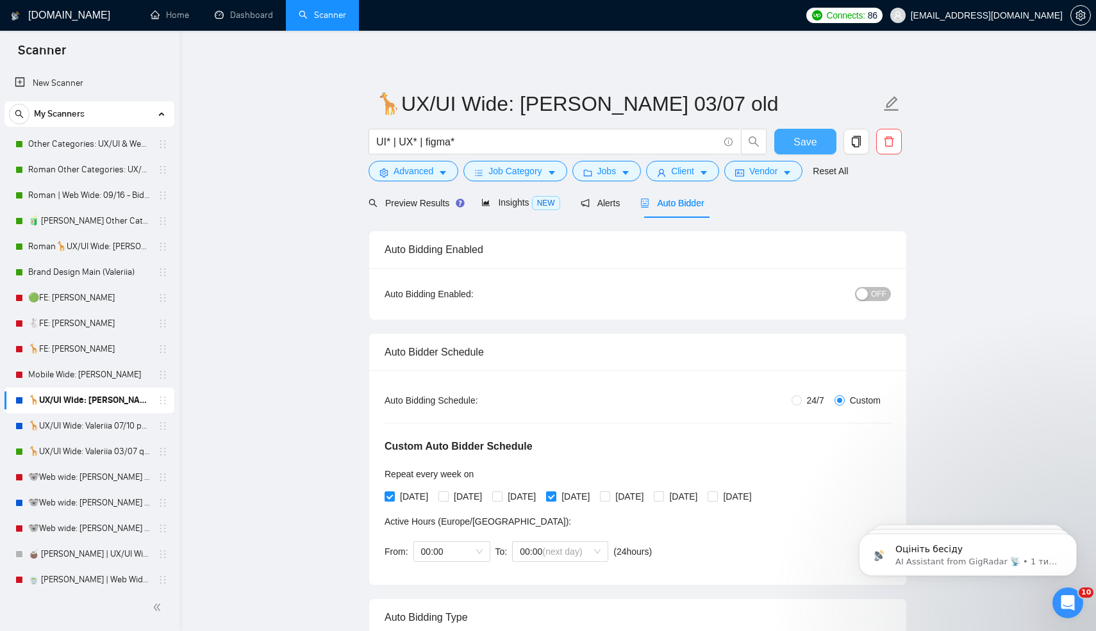
click at [795, 144] on span "Save" at bounding box center [804, 142] width 23 height 16
click at [865, 290] on div "button" at bounding box center [862, 294] width 12 height 12
click at [802, 140] on span "Save" at bounding box center [804, 142] width 23 height 16
click at [872, 296] on span "OFF" at bounding box center [878, 294] width 15 height 14
click at [799, 141] on span "Save" at bounding box center [804, 142] width 23 height 16
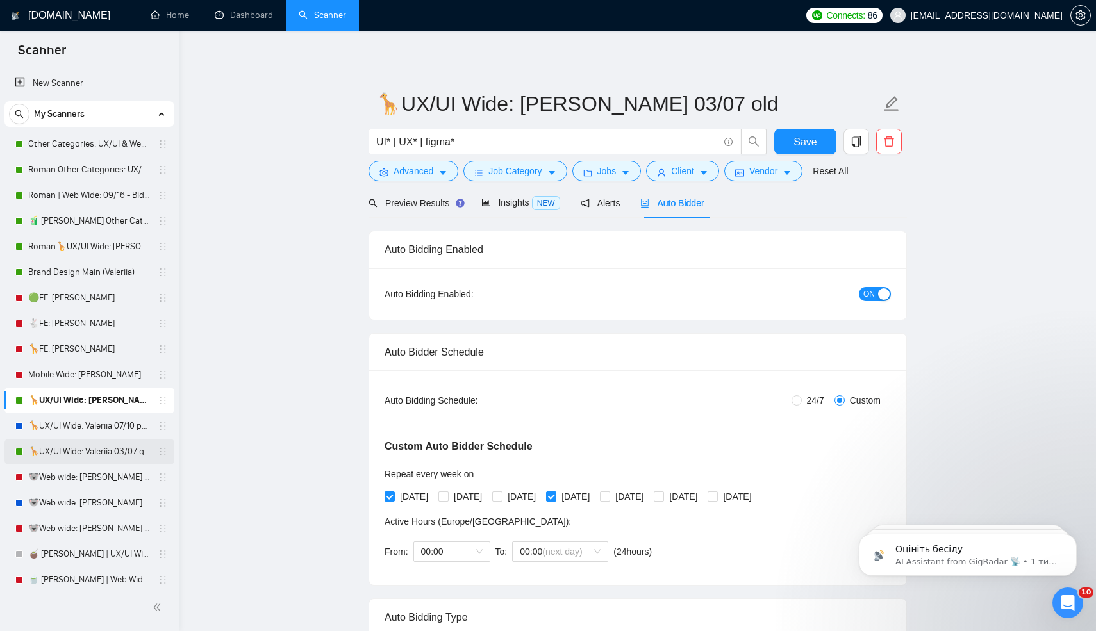
click at [53, 449] on link "🦒UX/UI Wide: Valeriia 03/07 quest" at bounding box center [89, 452] width 122 height 26
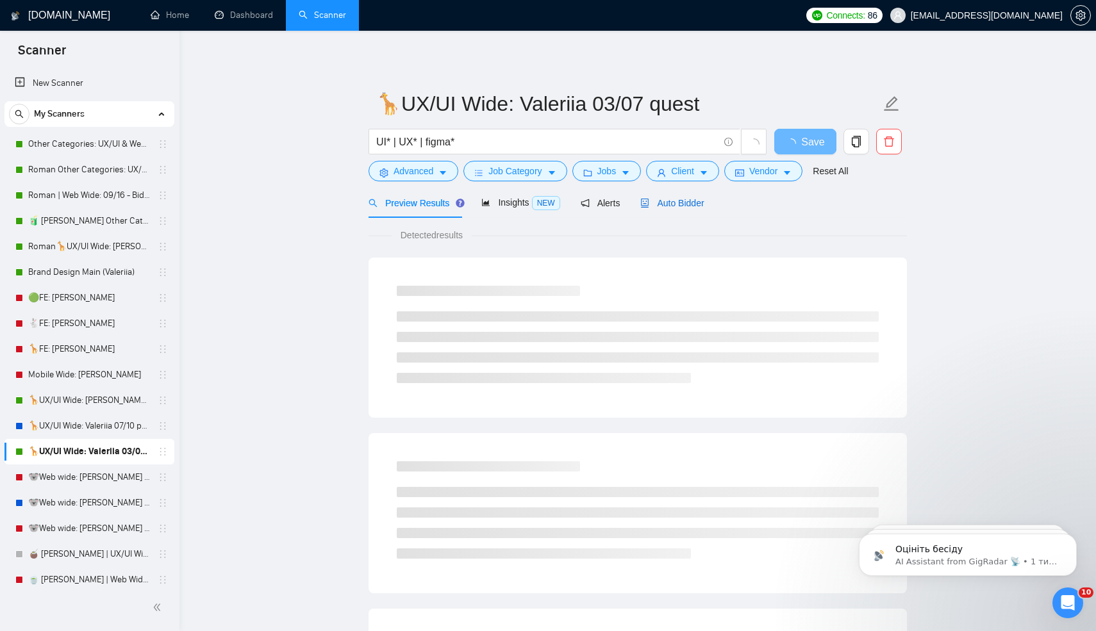
click at [671, 199] on span "Auto Bidder" at bounding box center [671, 203] width 63 height 10
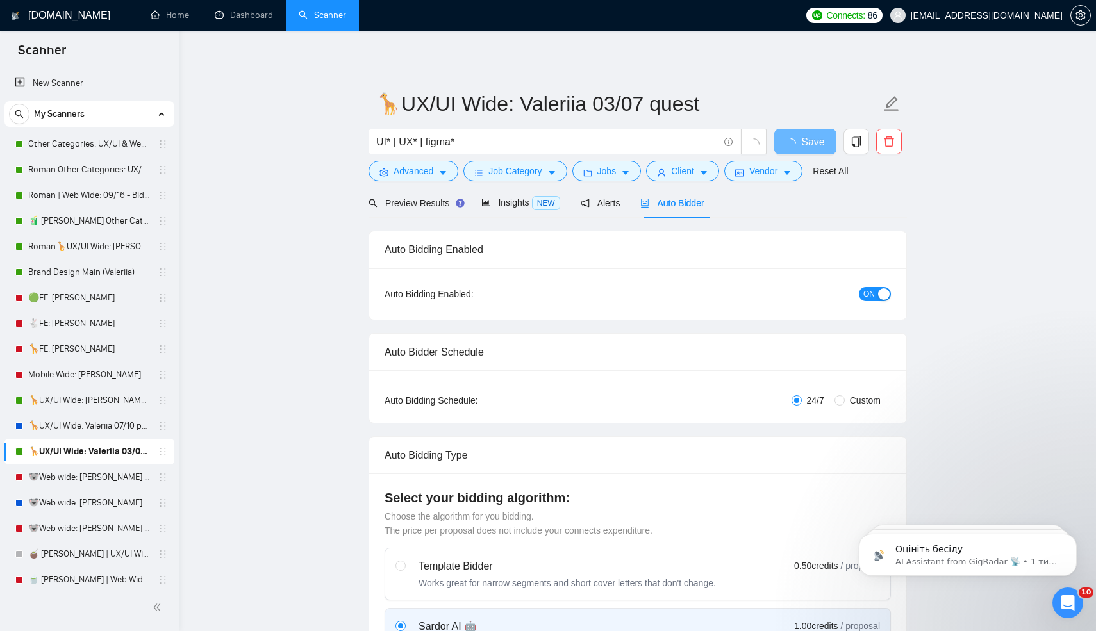
radio input "false"
radio input "true"
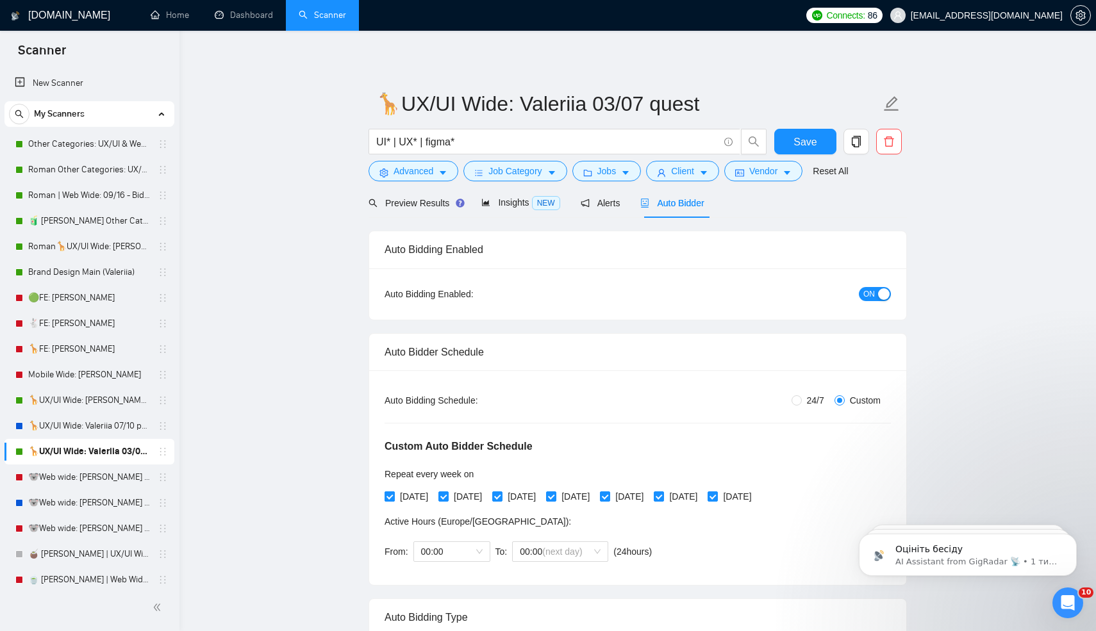
click at [386, 497] on input "[DATE]" at bounding box center [388, 496] width 9 height 9
checkbox input "false"
click at [501, 499] on input "[DATE]" at bounding box center [496, 496] width 9 height 9
checkbox input "false"
click at [556, 497] on span at bounding box center [551, 497] width 10 height 10
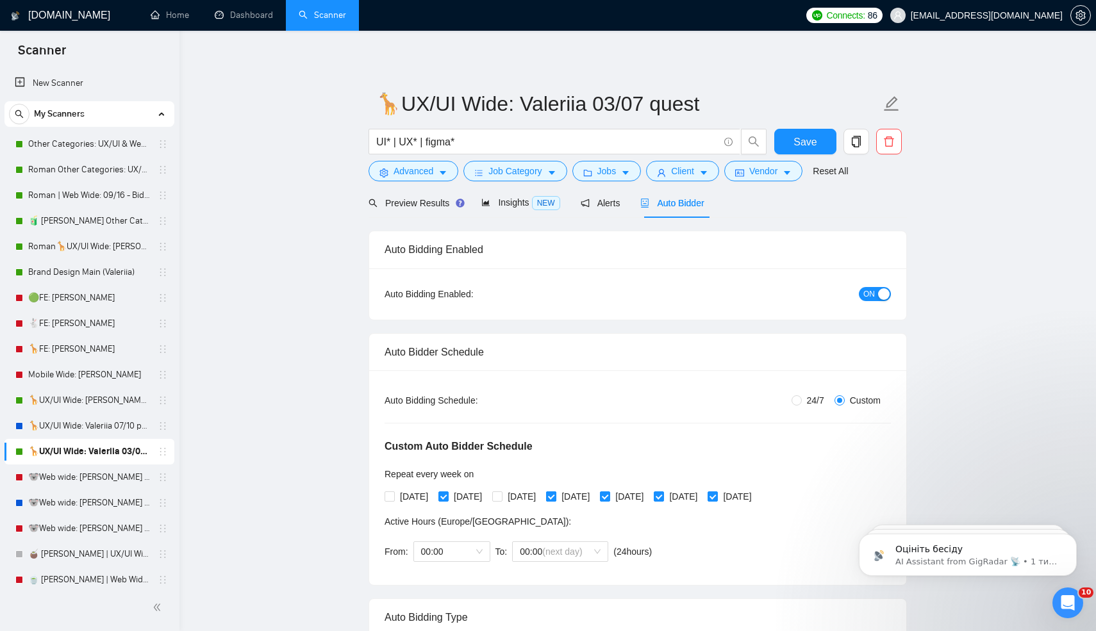
click at [555, 497] on input "[DATE]" at bounding box center [550, 496] width 9 height 9
checkbox input "false"
click at [702, 497] on span "[DATE]" at bounding box center [683, 497] width 38 height 14
click at [663, 497] on input "[DATE]" at bounding box center [658, 496] width 9 height 9
checkbox input "false"
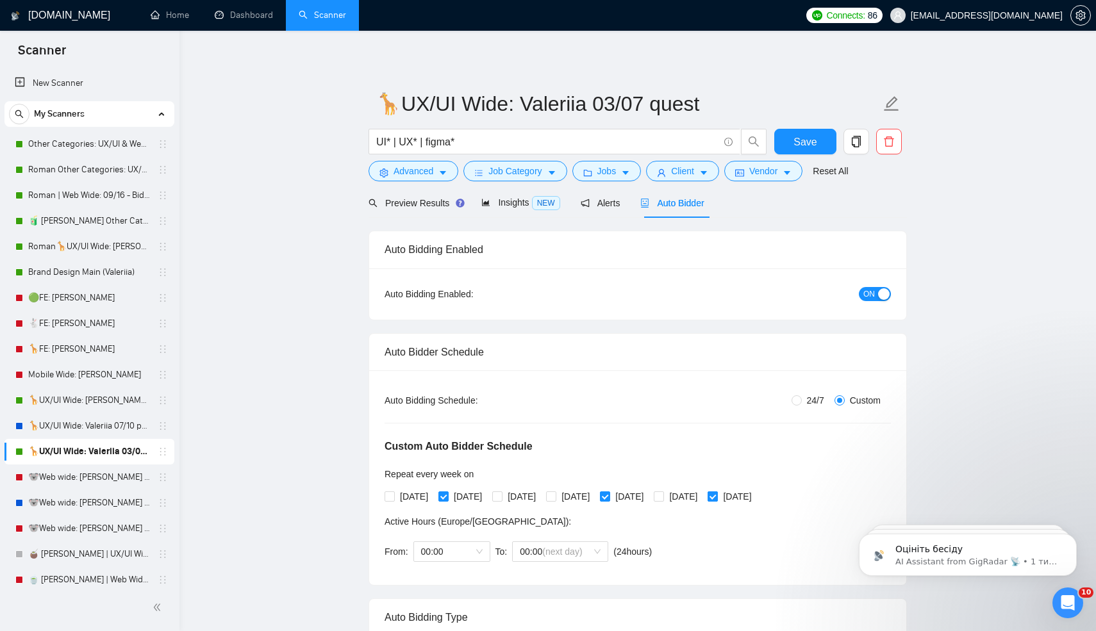
click at [716, 499] on input "[DATE]" at bounding box center [711, 496] width 9 height 9
checkbox input "false"
click at [799, 142] on span "Save" at bounding box center [804, 142] width 23 height 16
click at [94, 424] on link "🦒UX/UI Wide: Valeriia 07/10 portfolio" at bounding box center [89, 426] width 122 height 26
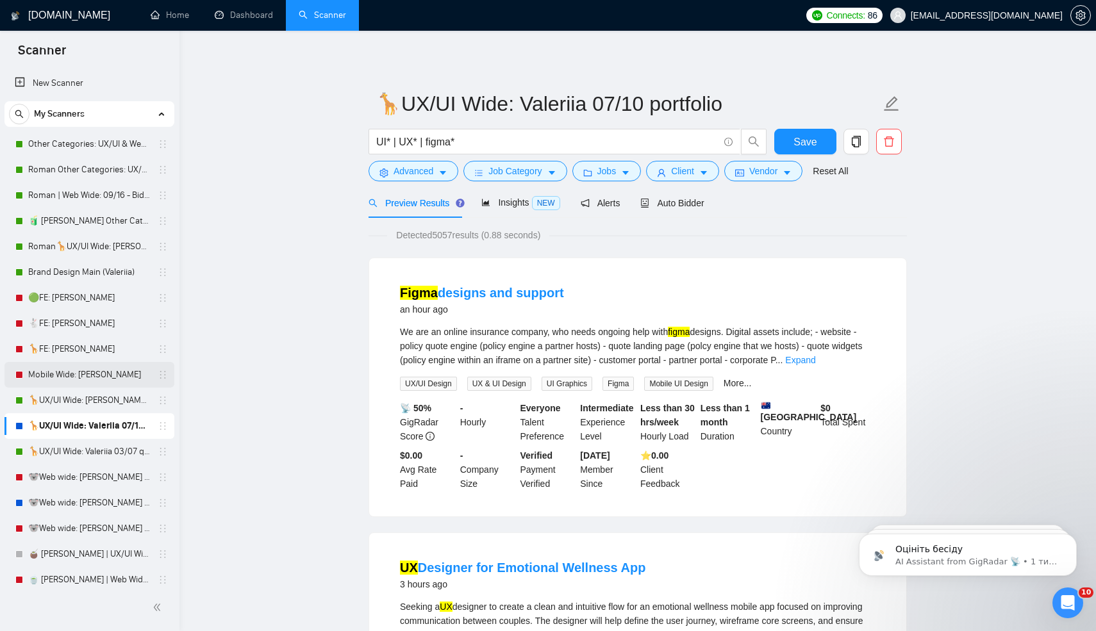
drag, startPoint x: 60, startPoint y: 395, endPoint x: 87, endPoint y: 383, distance: 29.5
click at [60, 395] on link "🦒UX/UI Wide: [PERSON_NAME] 03/07 old" at bounding box center [89, 401] width 122 height 26
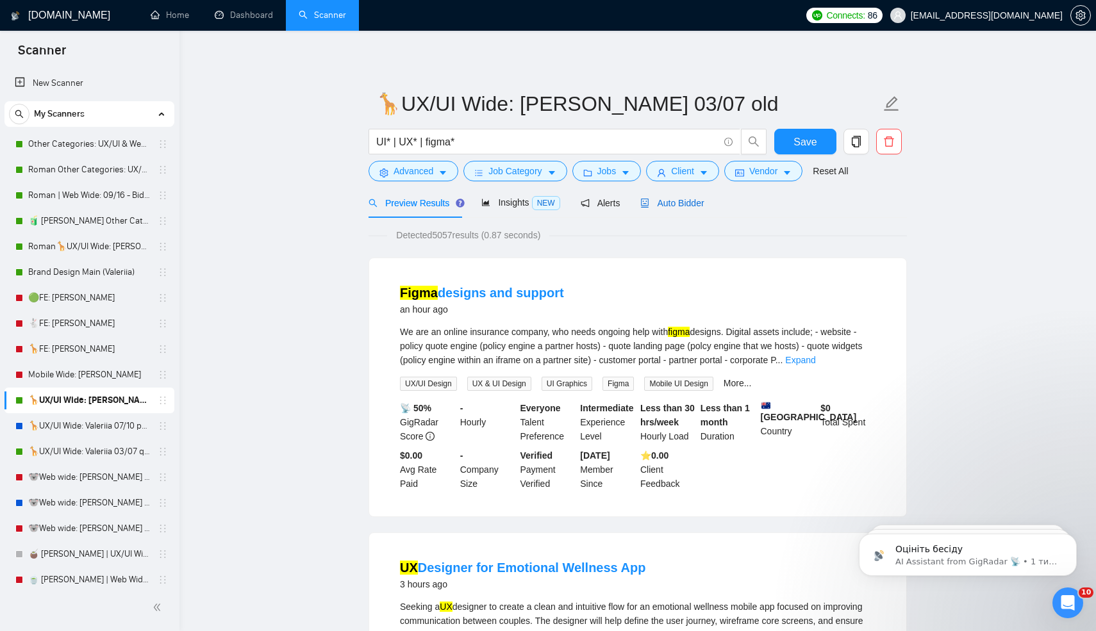
click at [695, 202] on span "Auto Bidder" at bounding box center [671, 203] width 63 height 10
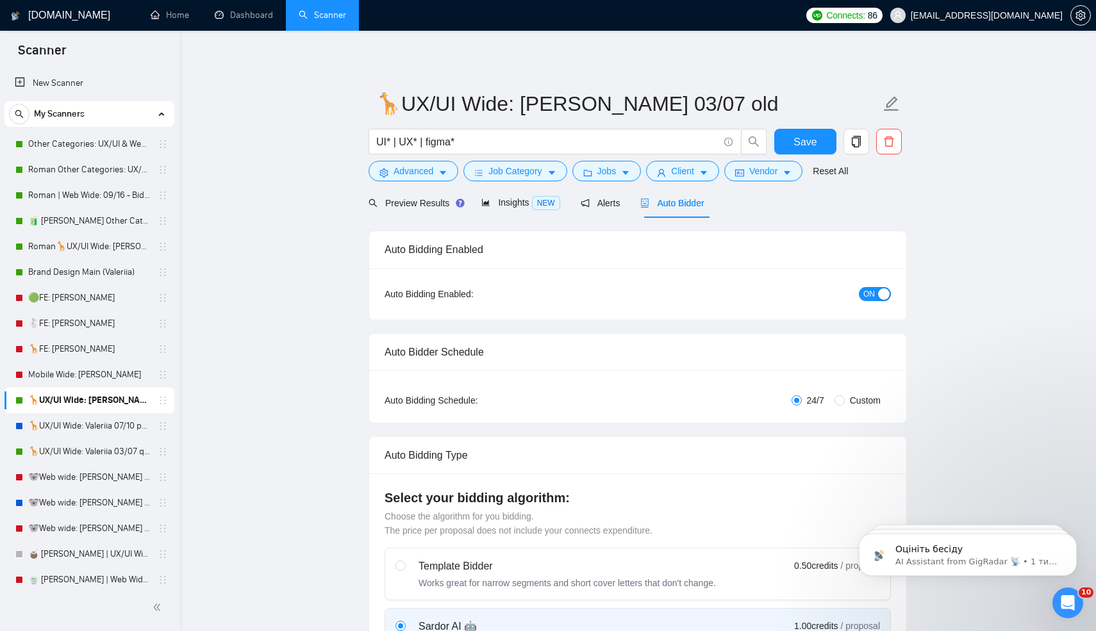
radio input "false"
radio input "true"
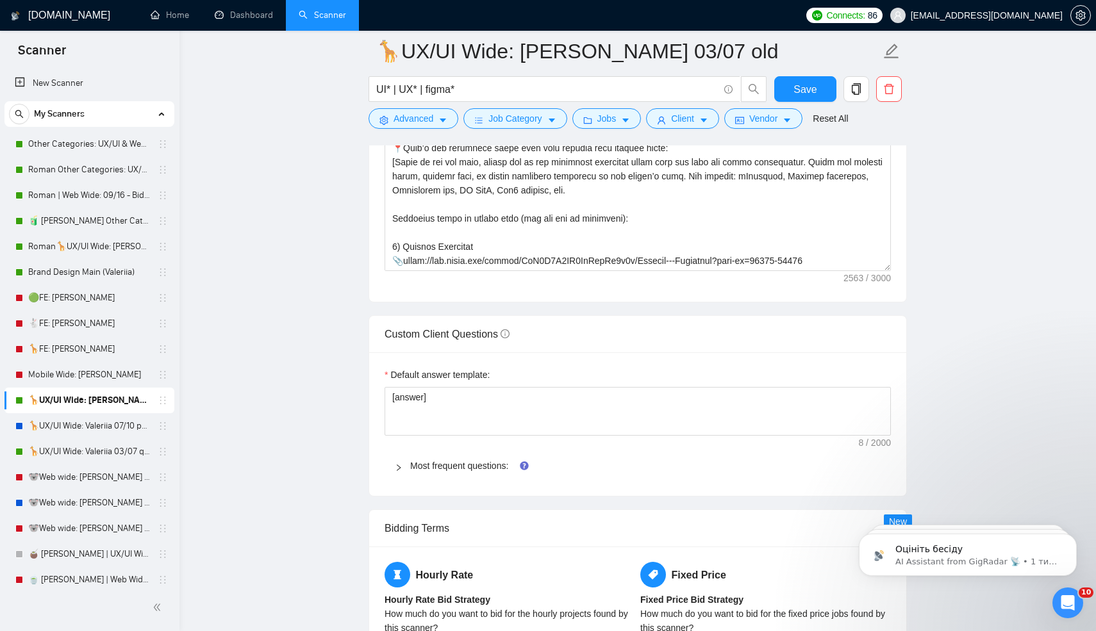
scroll to position [1814, 0]
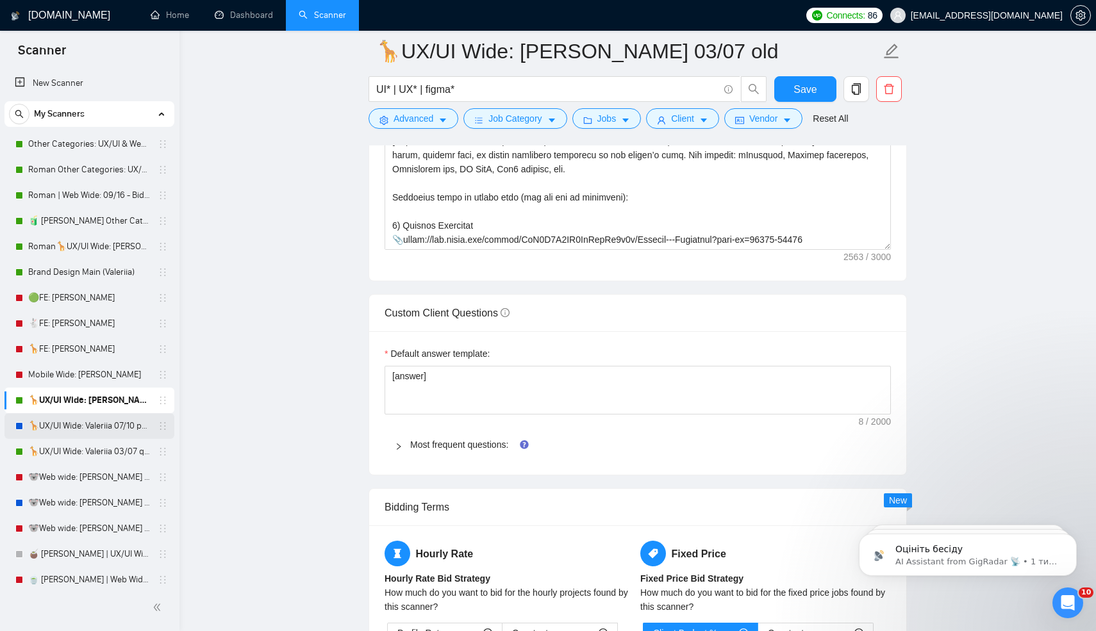
click at [65, 431] on link "🦒UX/UI Wide: Valeriia 07/10 portfolio" at bounding box center [89, 426] width 122 height 26
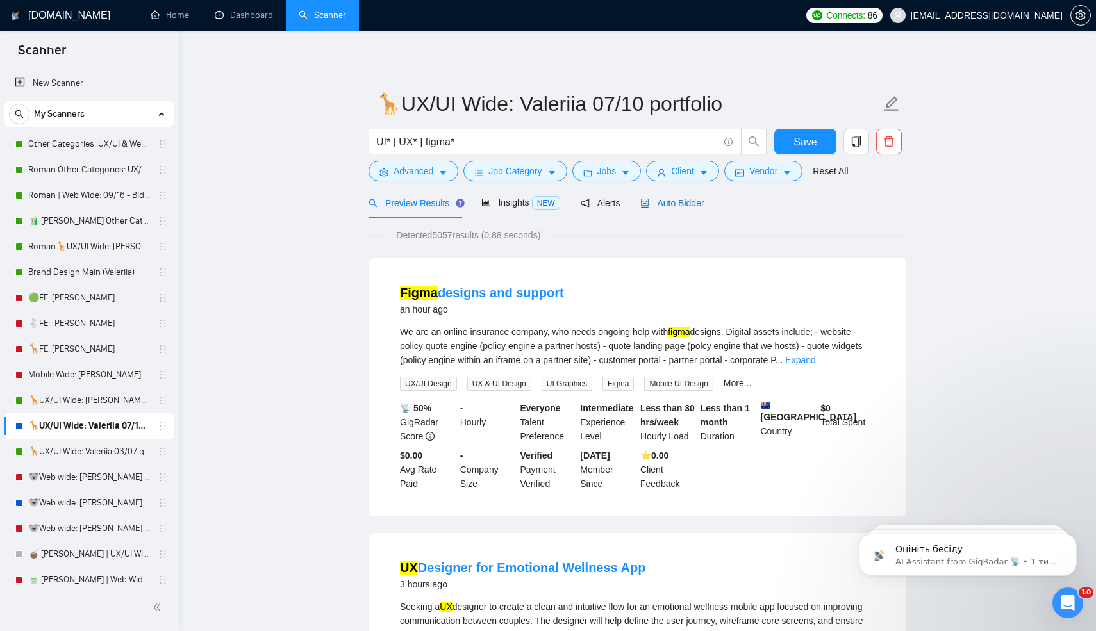
click at [657, 198] on span "Auto Bidder" at bounding box center [671, 203] width 63 height 10
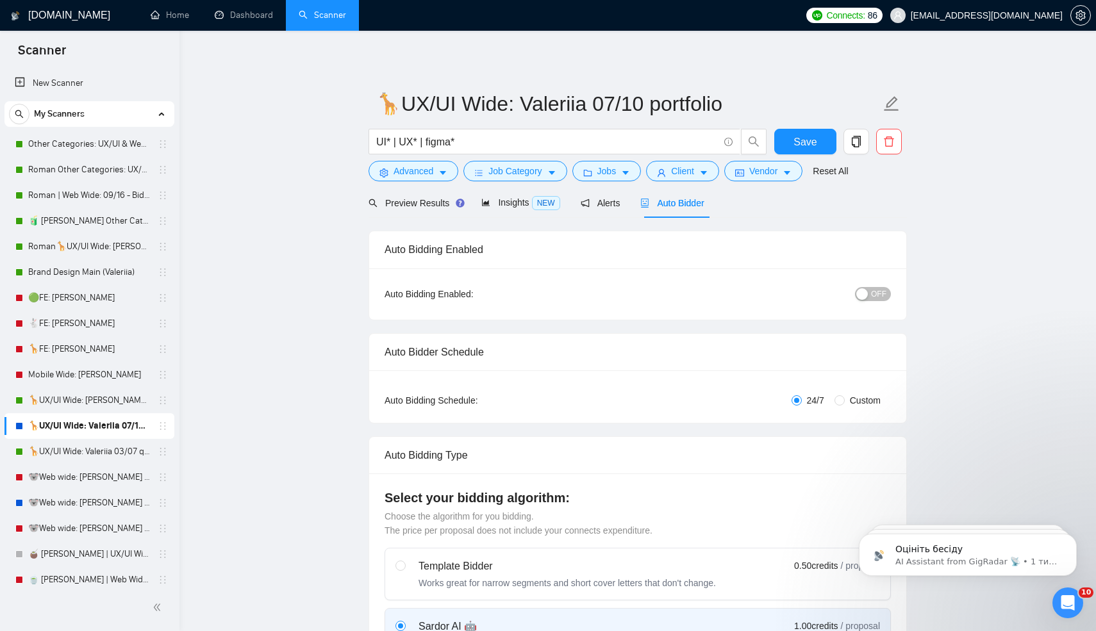
radio input "false"
radio input "true"
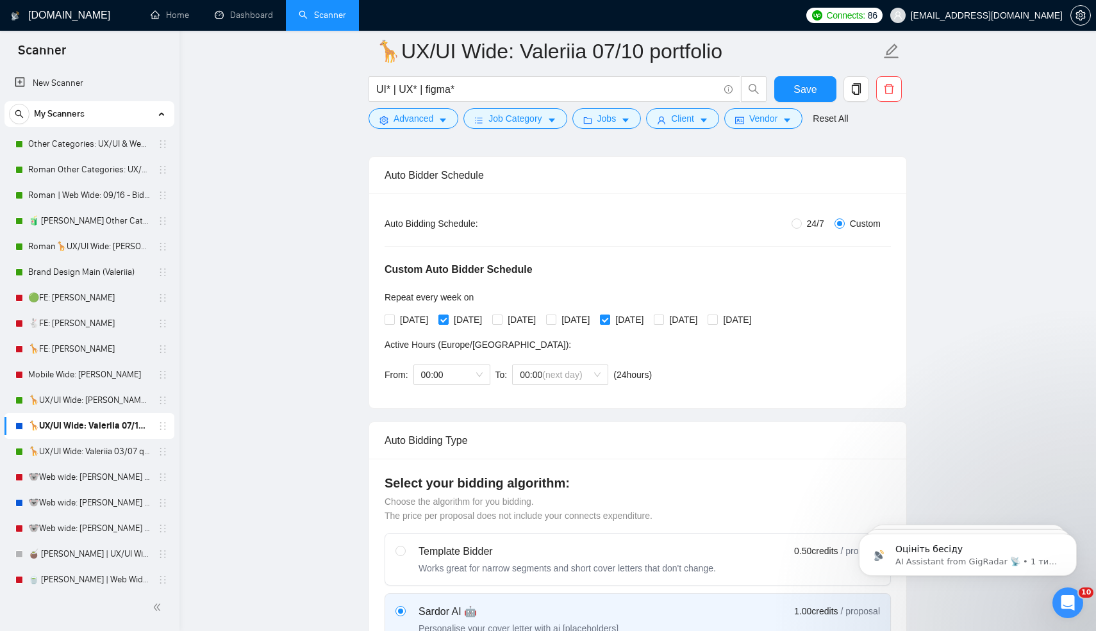
scroll to position [179, 0]
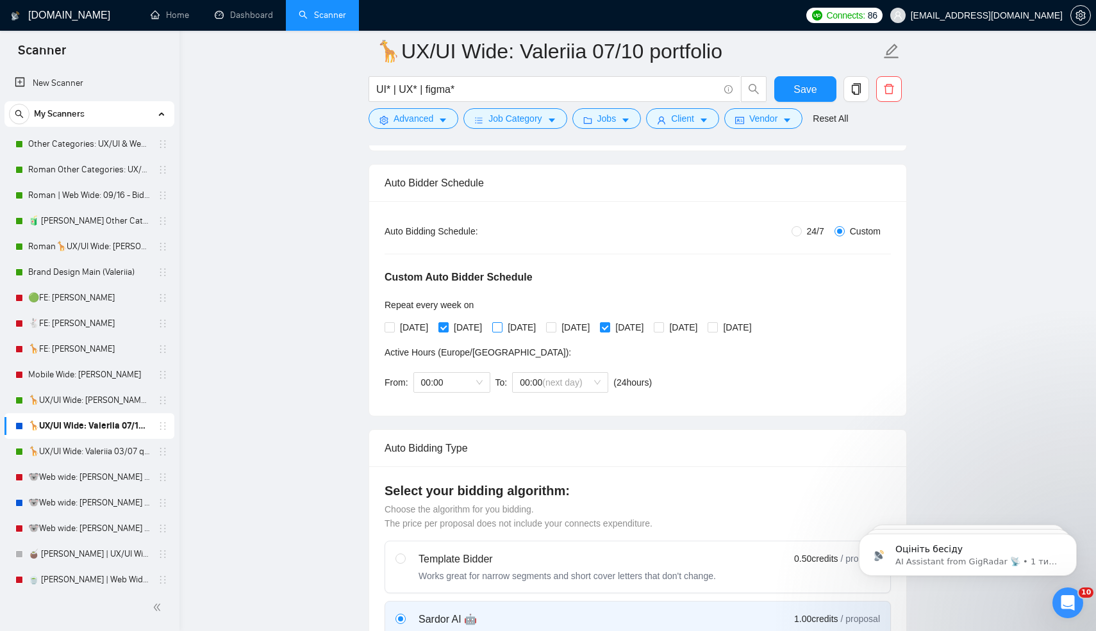
click at [501, 326] on input "[DATE]" at bounding box center [496, 326] width 9 height 9
checkbox input "true"
click at [446, 326] on input "[DATE]" at bounding box center [442, 326] width 9 height 9
checkbox input "false"
click at [610, 324] on span at bounding box center [605, 327] width 10 height 10
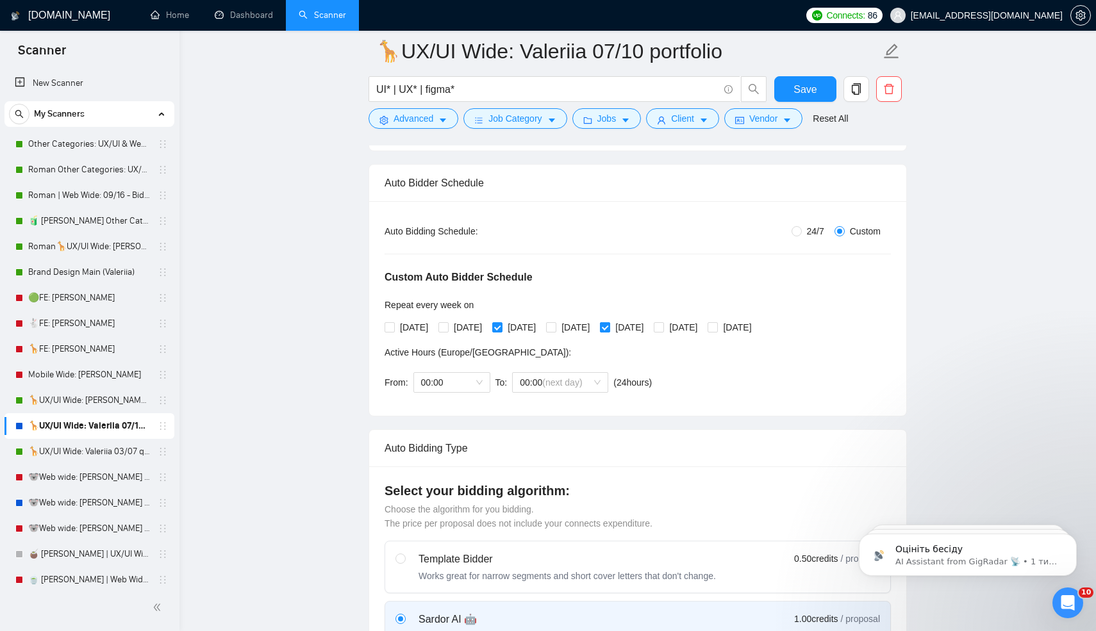
click at [609, 324] on input "[DATE]" at bounding box center [604, 326] width 9 height 9
checkbox input "false"
click at [702, 328] on span "[DATE]" at bounding box center [683, 327] width 38 height 14
click at [663, 328] on input "[DATE]" at bounding box center [658, 326] width 9 height 9
checkbox input "true"
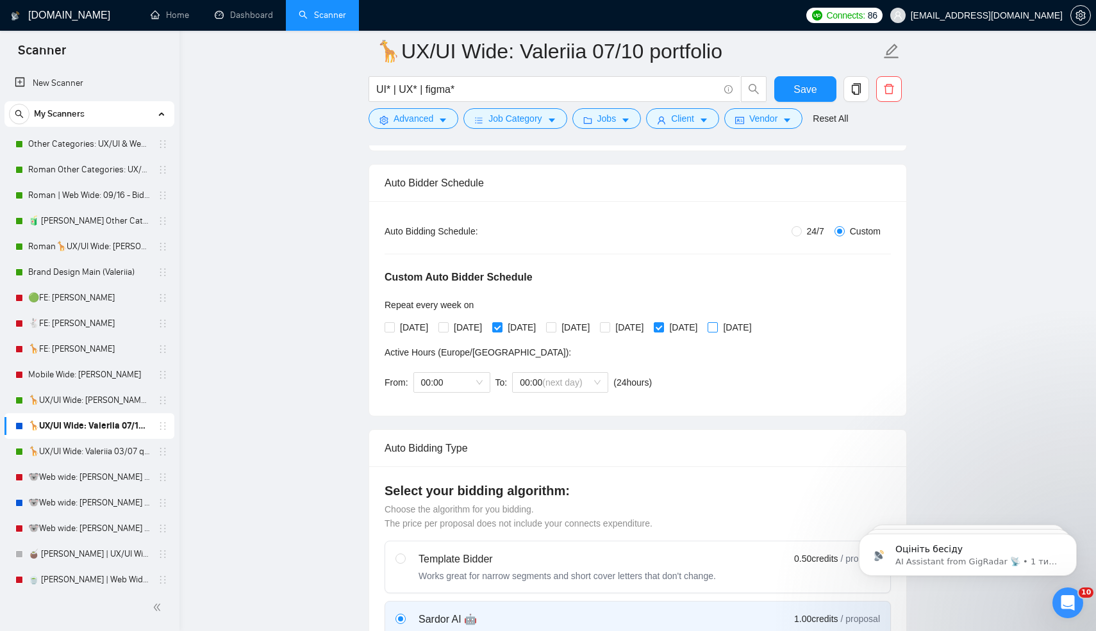
click at [756, 328] on span "[DATE]" at bounding box center [737, 327] width 38 height 14
click at [716, 328] on input "[DATE]" at bounding box center [711, 326] width 9 height 9
checkbox input "true"
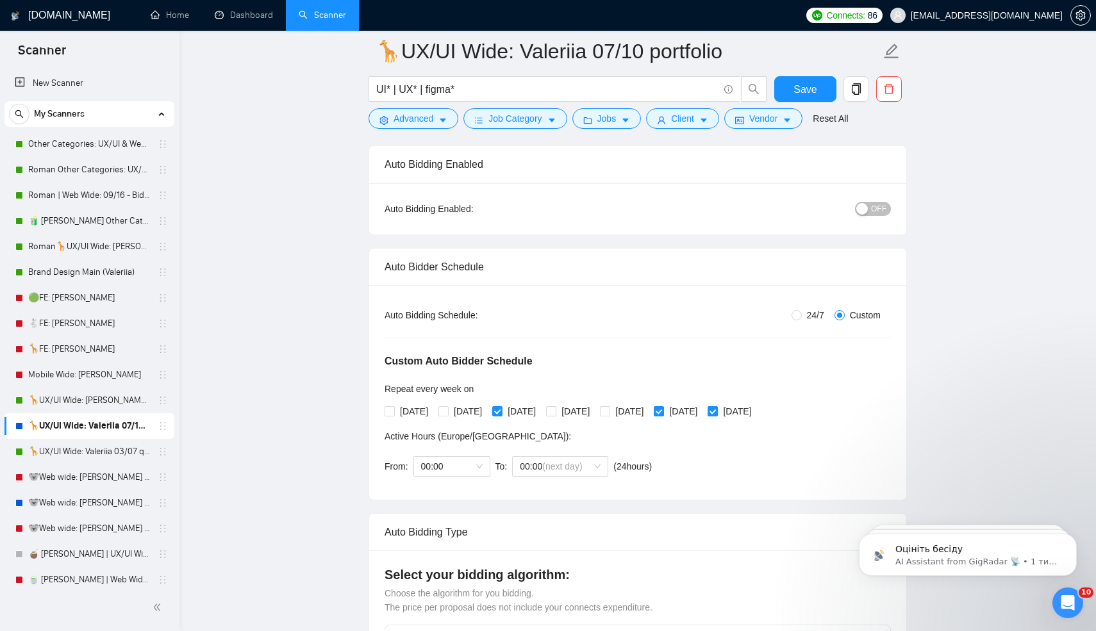
scroll to position [83, 0]
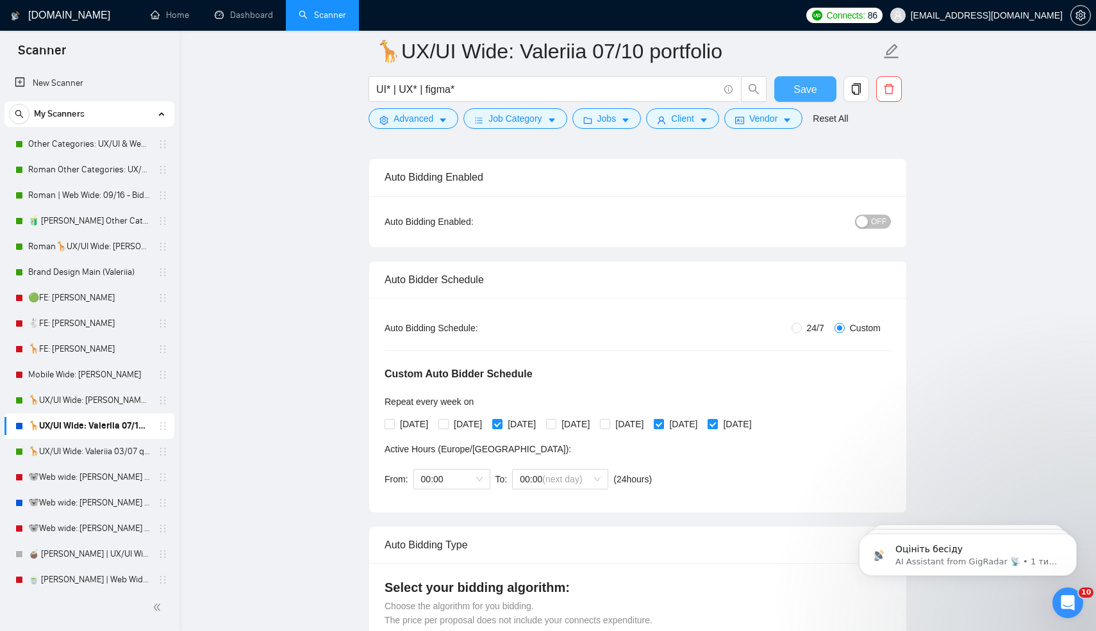
click at [795, 87] on span "Save" at bounding box center [804, 89] width 23 height 16
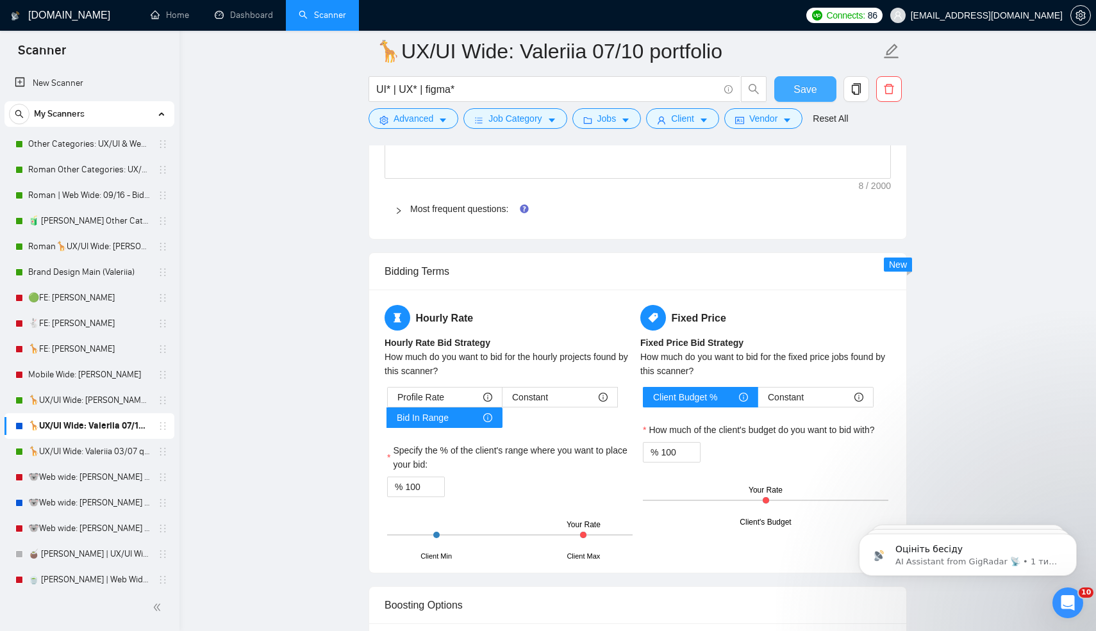
scroll to position [2363, 0]
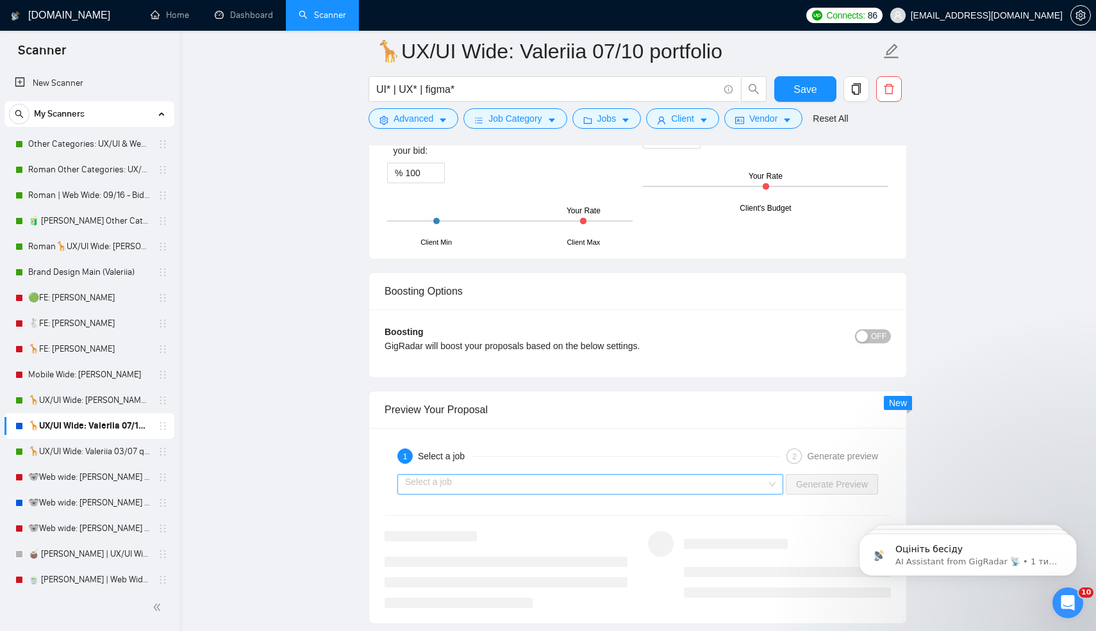
click at [440, 494] on input "search" at bounding box center [585, 484] width 361 height 19
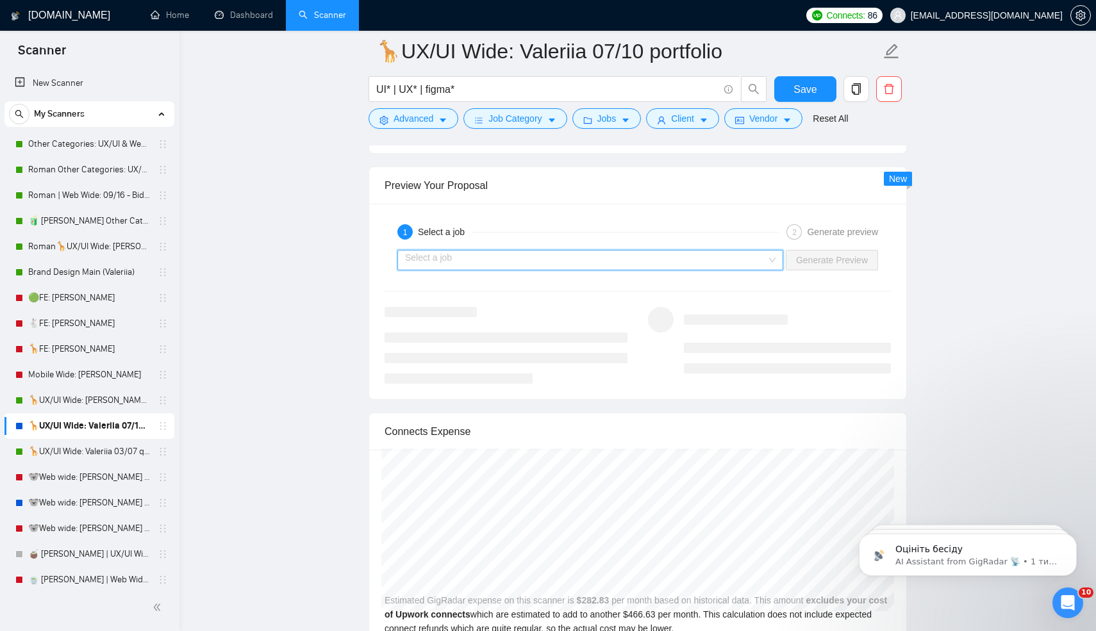
scroll to position [2588, 0]
click at [429, 269] on input "search" at bounding box center [585, 259] width 361 height 19
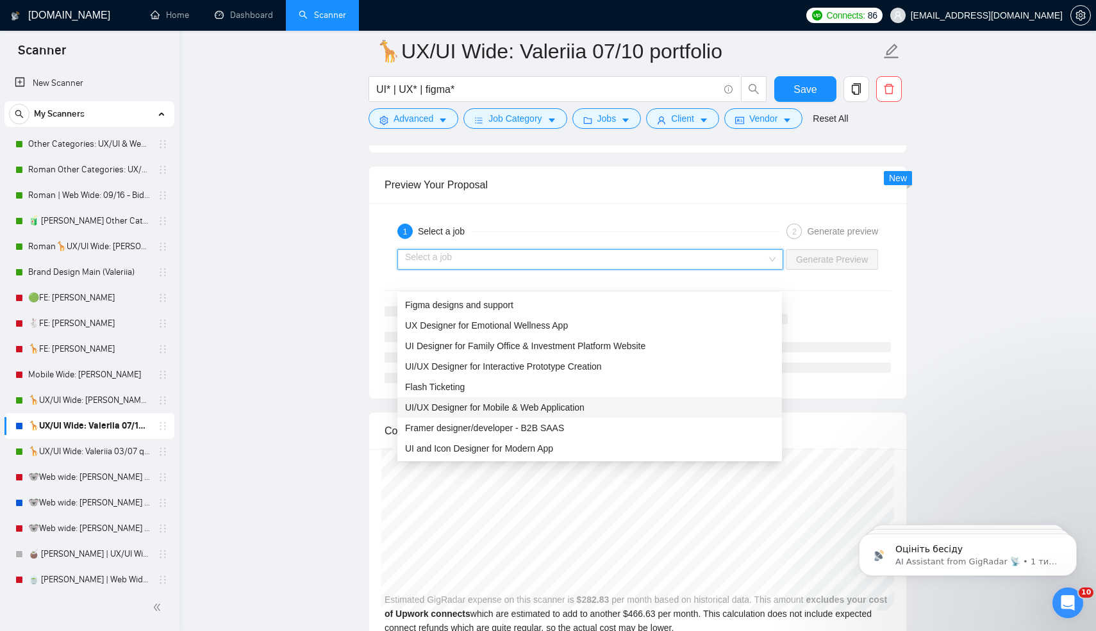
click at [470, 406] on span "UI/UX Designer for Mobile & Web Application" at bounding box center [494, 407] width 179 height 10
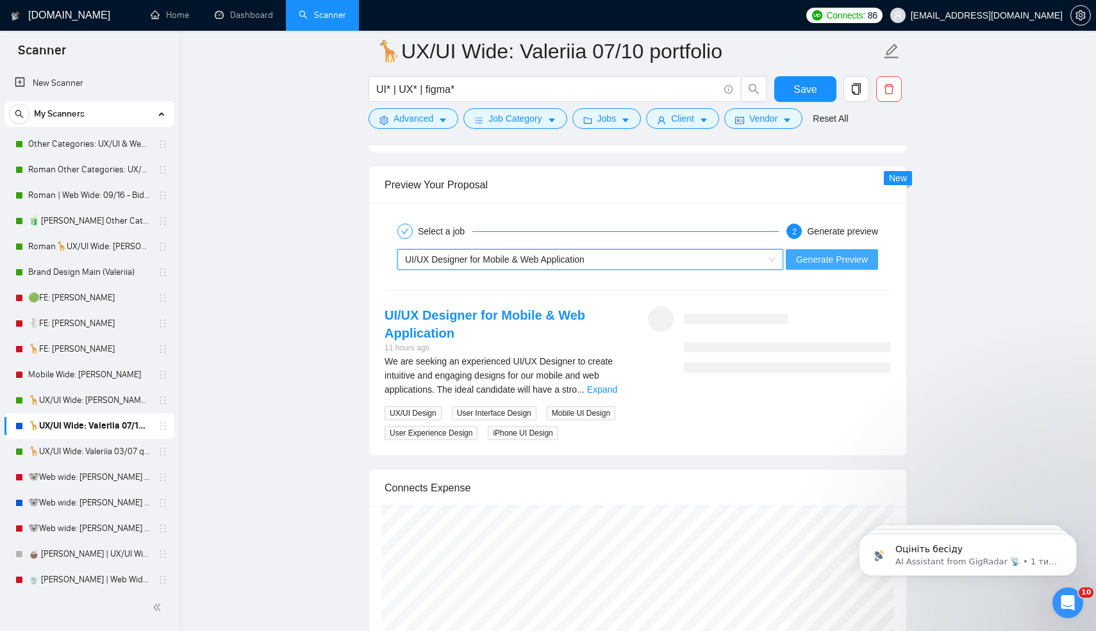
click at [827, 267] on span "Generate Preview" at bounding box center [832, 259] width 72 height 14
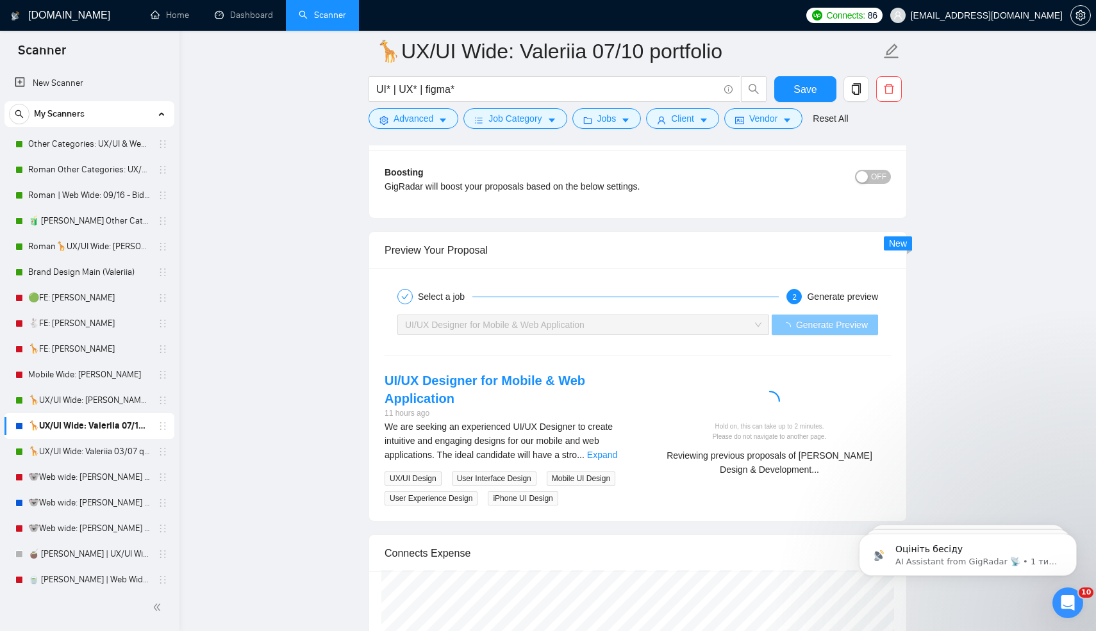
scroll to position [2527, 0]
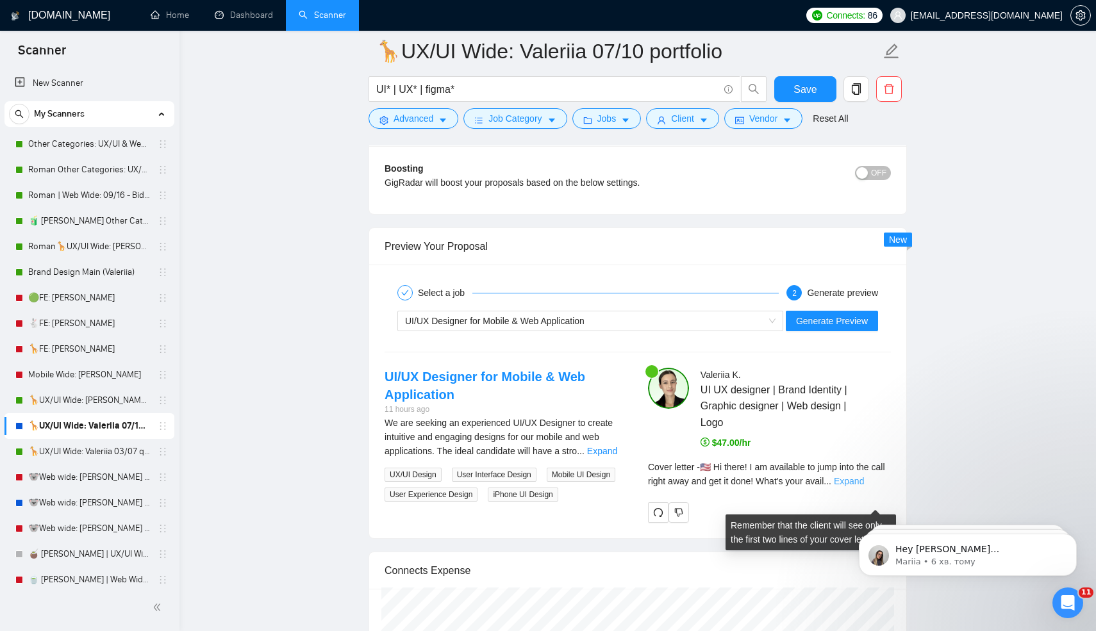
click at [864, 486] on link "Expand" at bounding box center [849, 481] width 30 height 10
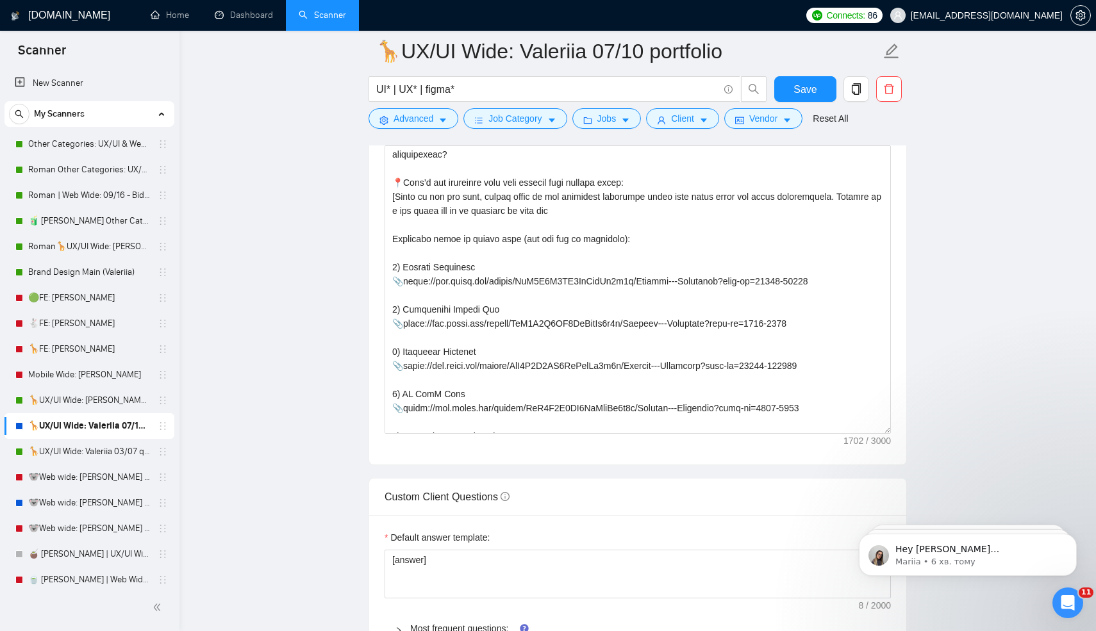
scroll to position [5, 0]
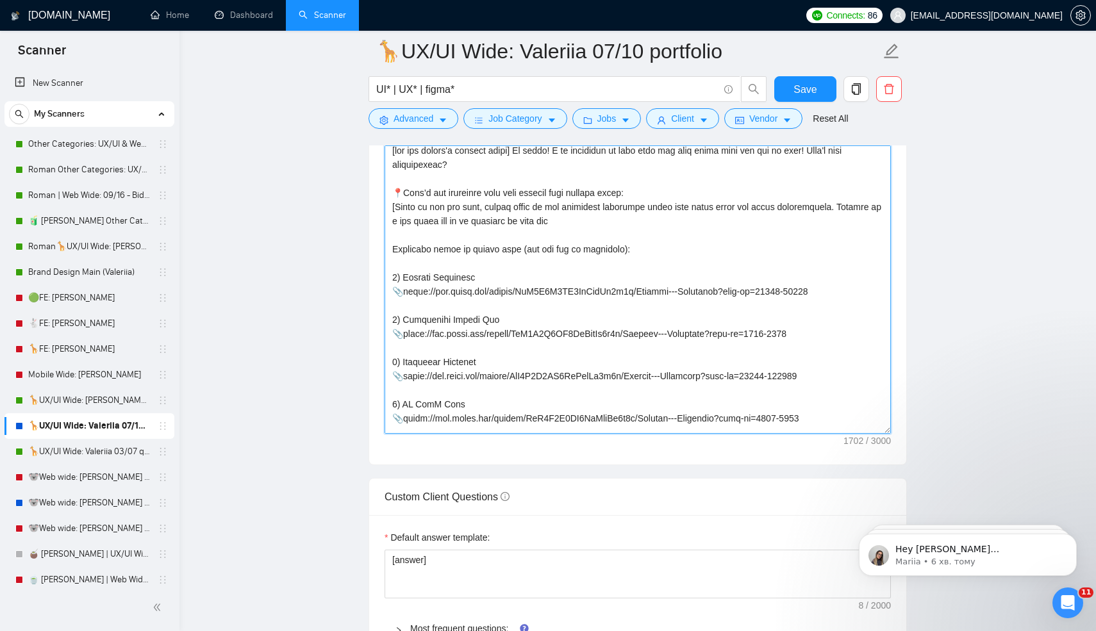
click at [527, 227] on textarea "Cover letter template:" at bounding box center [637, 289] width 506 height 288
click at [527, 242] on textarea "Cover letter template:" at bounding box center [637, 289] width 506 height 288
drag, startPoint x: 527, startPoint y: 242, endPoint x: 544, endPoint y: 242, distance: 17.3
click at [544, 242] on textarea "Cover letter template:" at bounding box center [637, 289] width 506 height 288
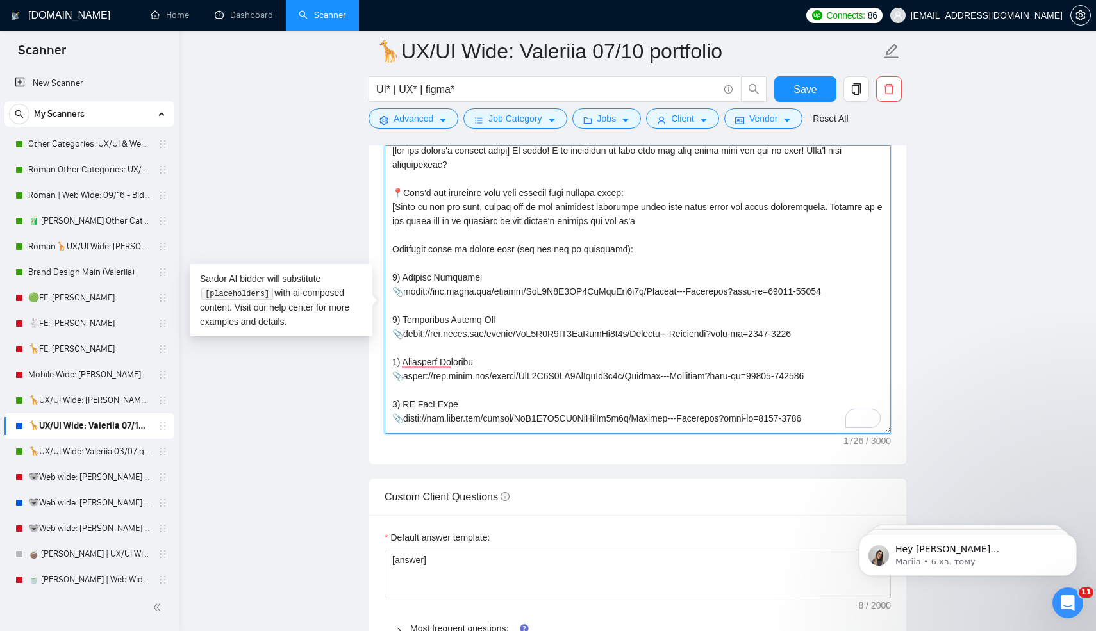
click at [459, 243] on textarea "Cover letter template:" at bounding box center [637, 289] width 506 height 288
drag, startPoint x: 459, startPoint y: 243, endPoint x: 467, endPoint y: 243, distance: 7.7
click at [467, 243] on textarea "Cover letter template:" at bounding box center [637, 289] width 506 height 288
click at [657, 236] on textarea "Cover letter template:" at bounding box center [637, 289] width 506 height 288
click at [513, 243] on textarea "Cover letter template:" at bounding box center [637, 289] width 506 height 288
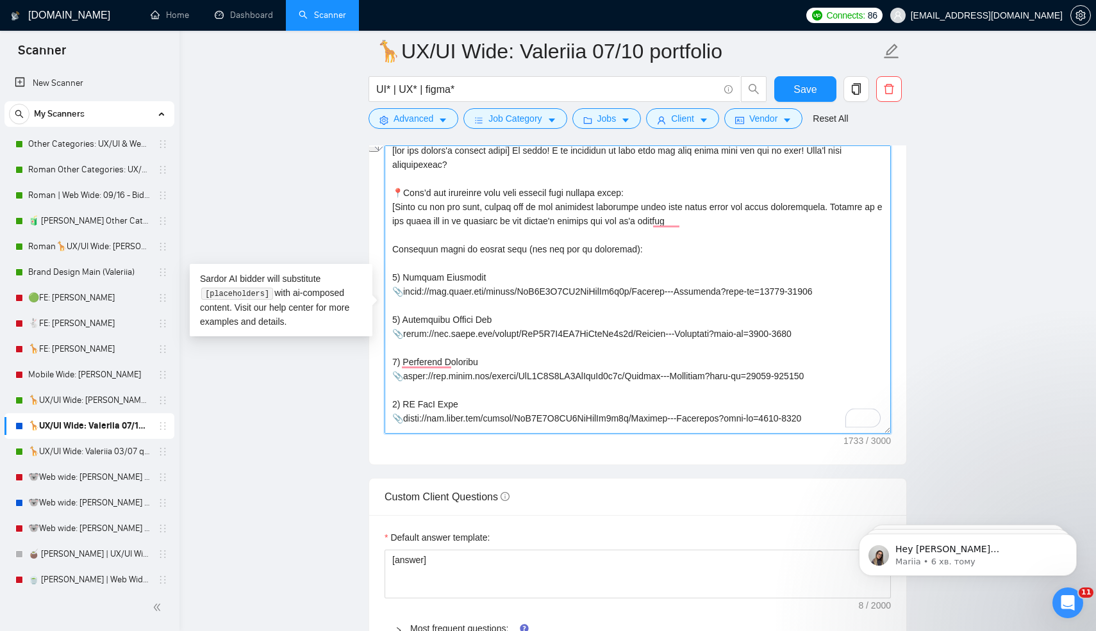
drag, startPoint x: 513, startPoint y: 243, endPoint x: 570, endPoint y: 238, distance: 57.8
click at [570, 238] on textarea "Cover letter template:" at bounding box center [637, 289] width 506 height 288
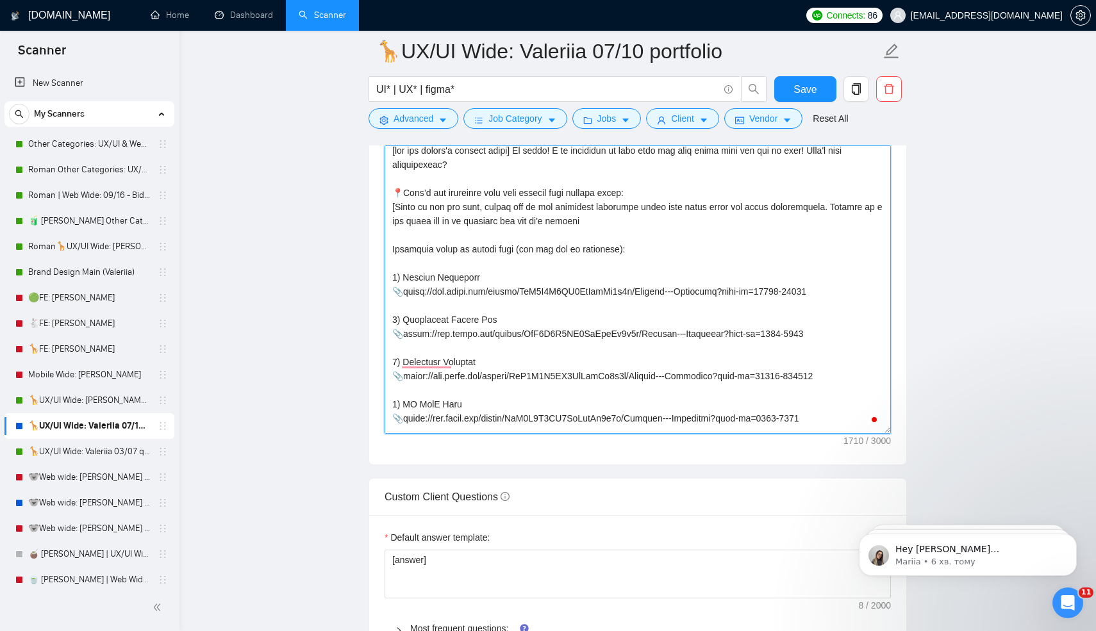
paste textarea "to the client's request"
type textarea "[use the client's country emoji] Hi there! I am available to jump into the call…"
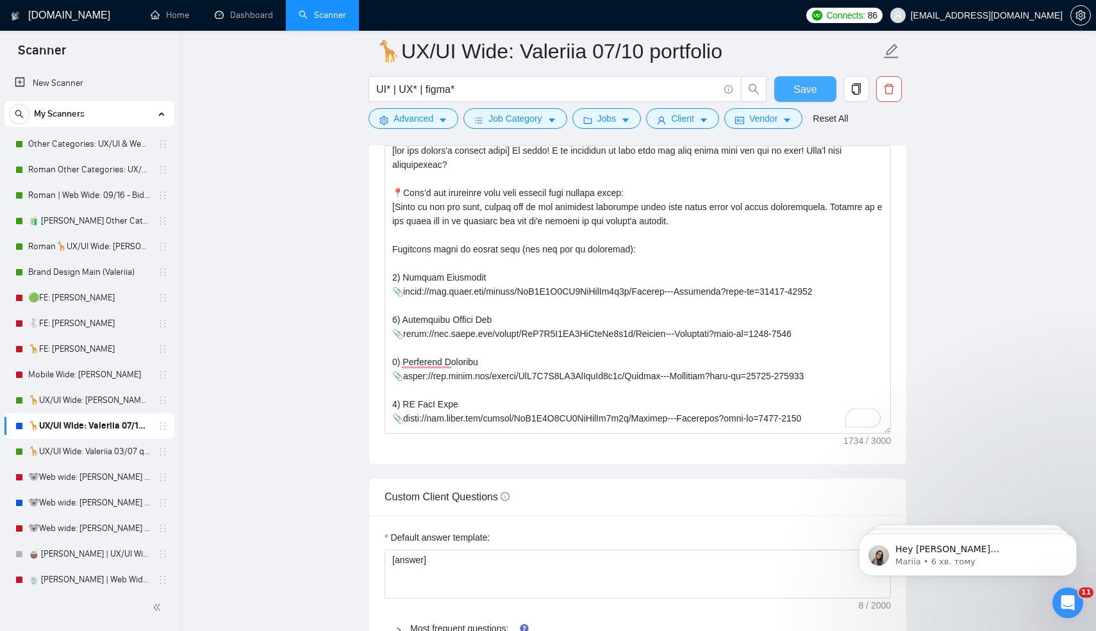
click at [794, 85] on span "Save" at bounding box center [804, 89] width 23 height 16
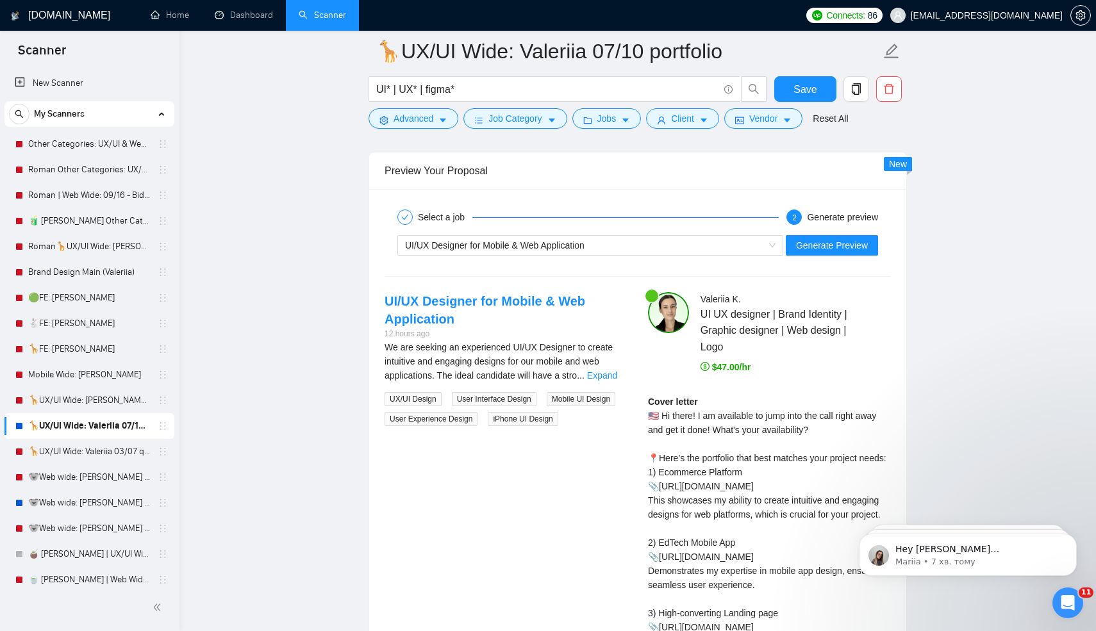
scroll to position [2556, 0]
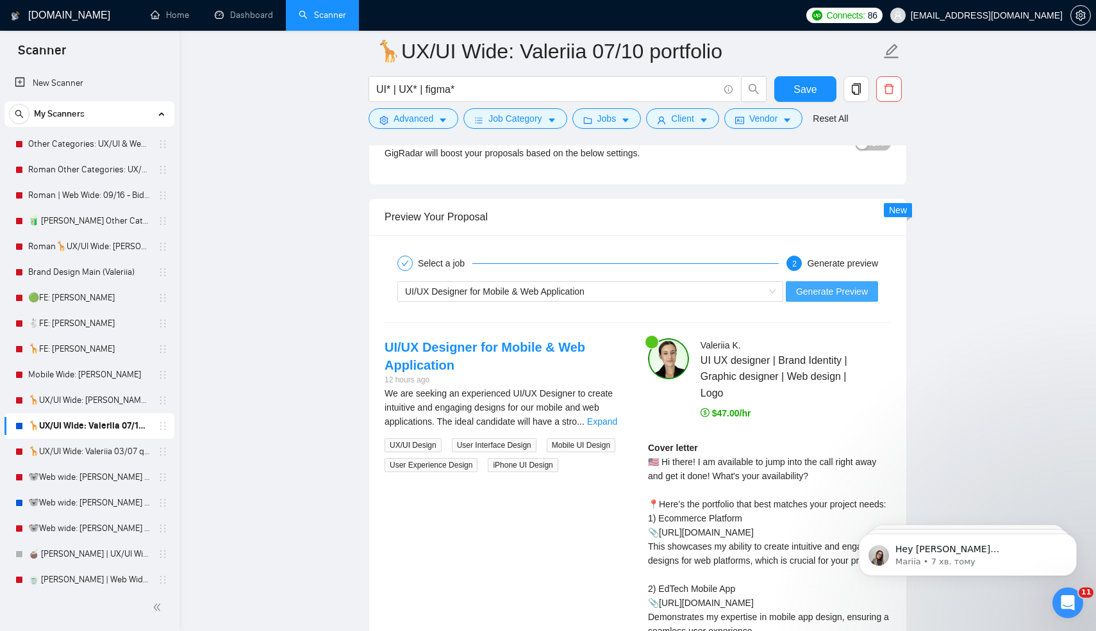
click at [812, 299] on span "Generate Preview" at bounding box center [832, 292] width 72 height 14
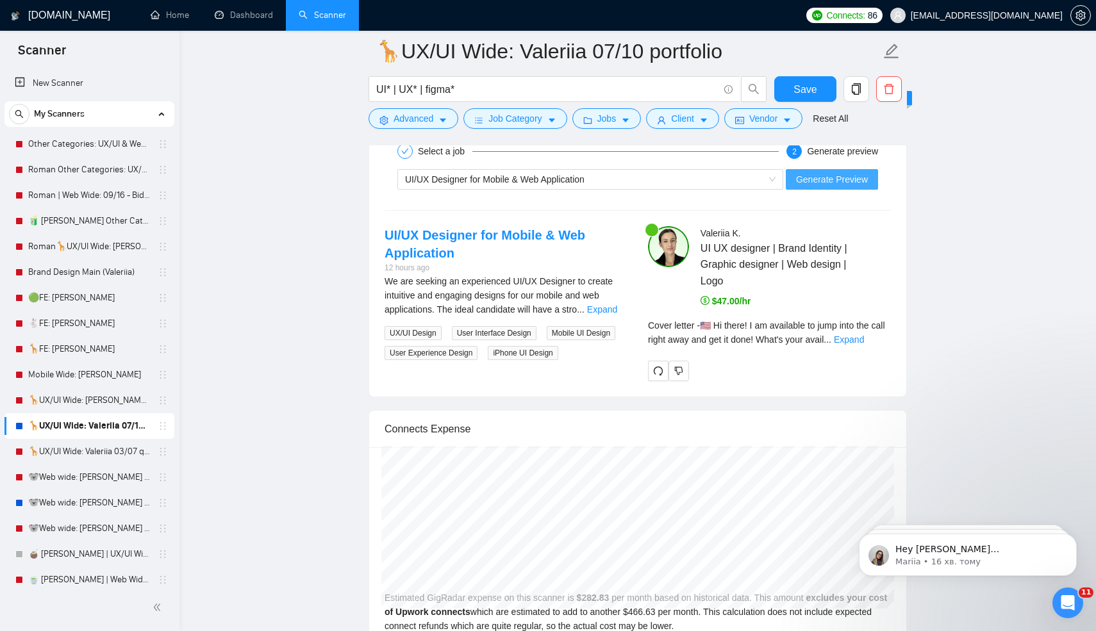
scroll to position [2667, 0]
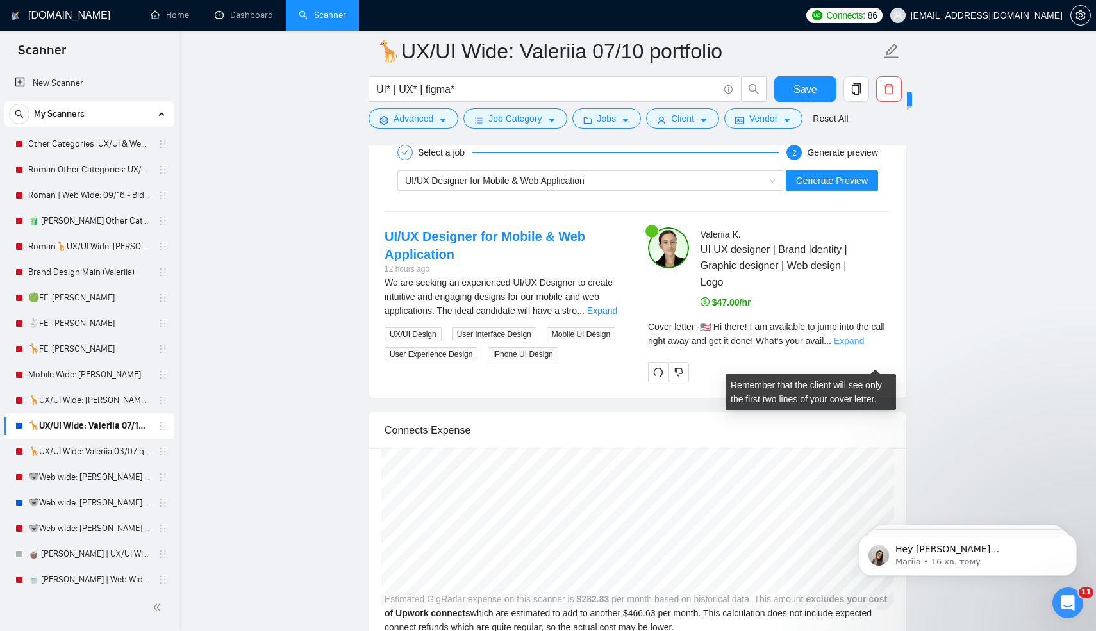
click at [864, 346] on link "Expand" at bounding box center [849, 341] width 30 height 10
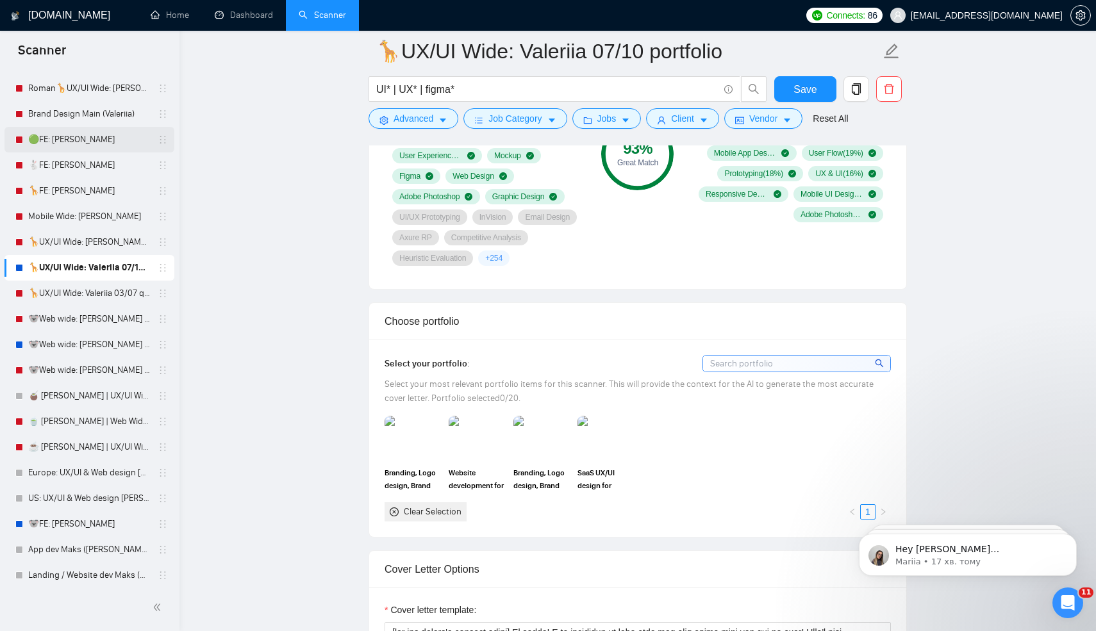
scroll to position [0, 0]
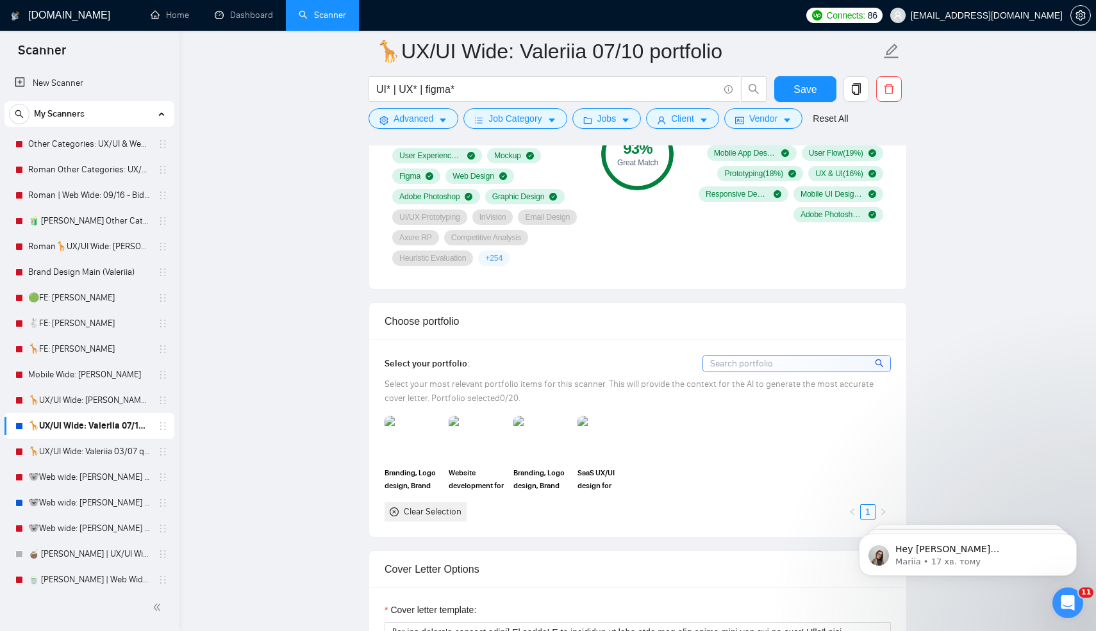
click at [799, 102] on div "Save" at bounding box center [805, 92] width 67 height 32
click at [798, 94] on span "Save" at bounding box center [804, 89] width 23 height 16
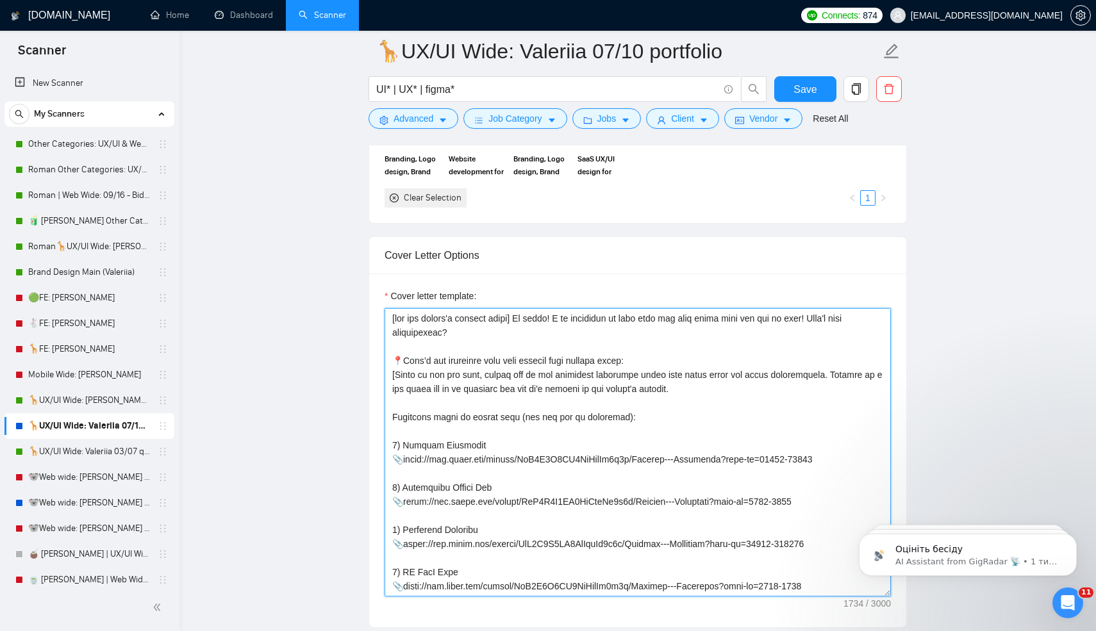
click at [683, 410] on textarea "Cover letter template:" at bounding box center [637, 452] width 506 height 288
click at [620, 409] on textarea "Cover letter template:" at bounding box center [637, 452] width 506 height 288
drag, startPoint x: 620, startPoint y: 409, endPoint x: 649, endPoint y: 409, distance: 29.5
click at [649, 409] on textarea "Cover letter template:" at bounding box center [637, 452] width 506 height 288
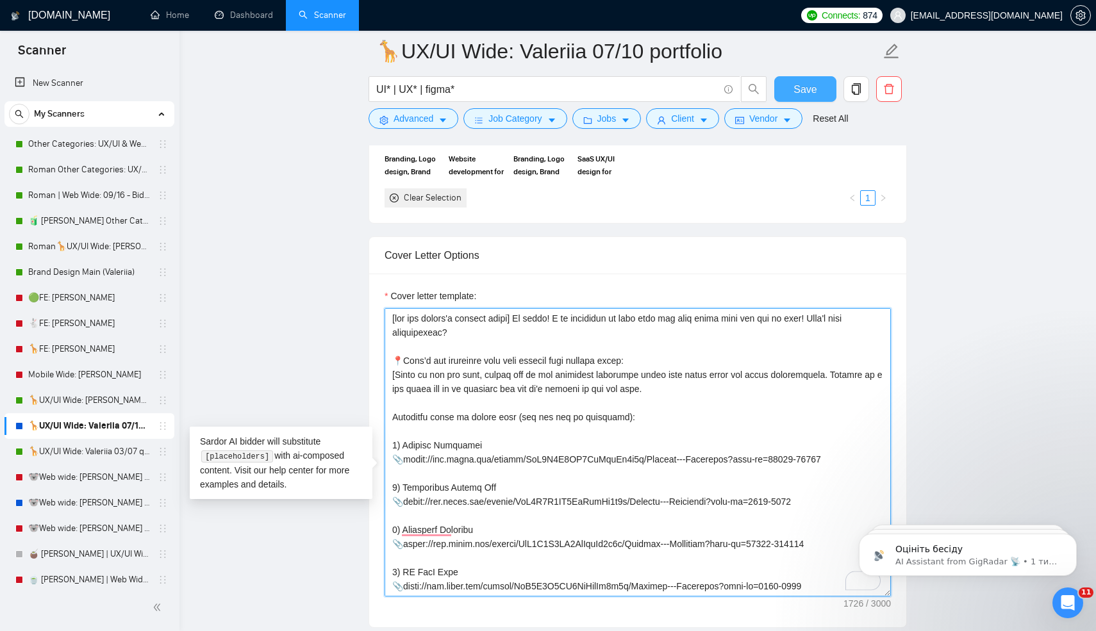
type textarea "[use the client's country emoji] Hi there! I am available to jump into the call…"
click at [799, 95] on span "Save" at bounding box center [804, 89] width 23 height 16
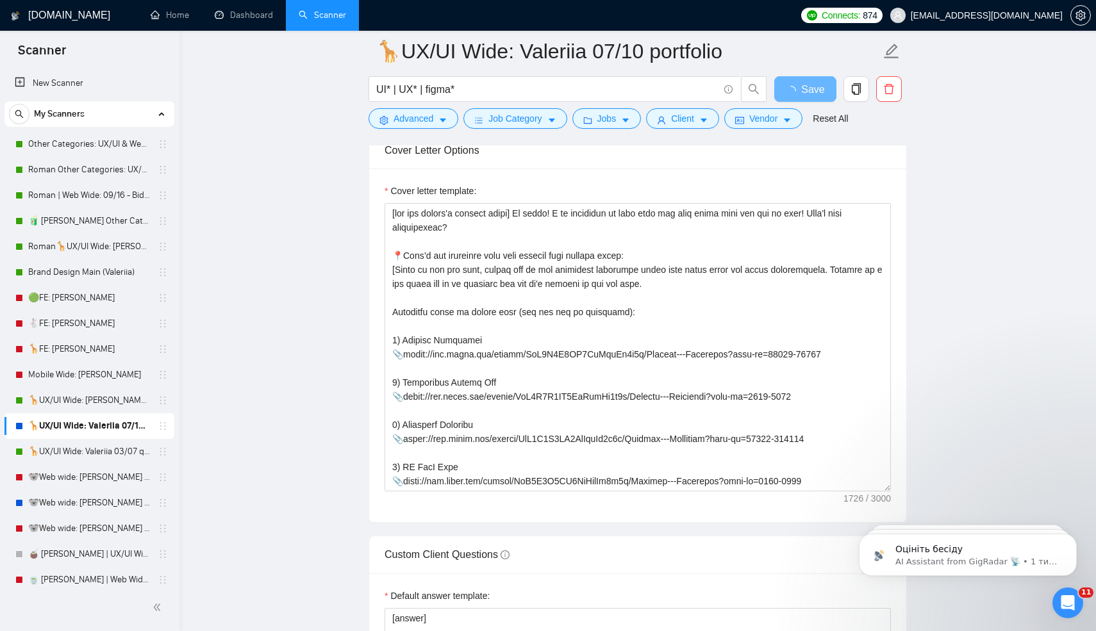
scroll to position [1468, 0]
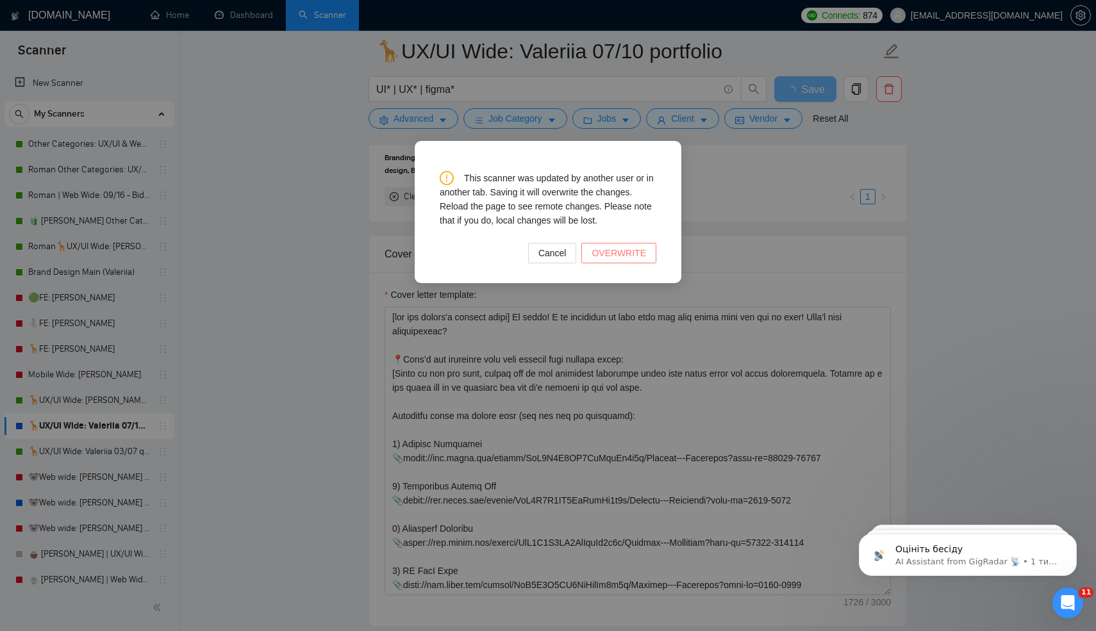
click at [602, 258] on span "OVERWRITE" at bounding box center [618, 253] width 54 height 14
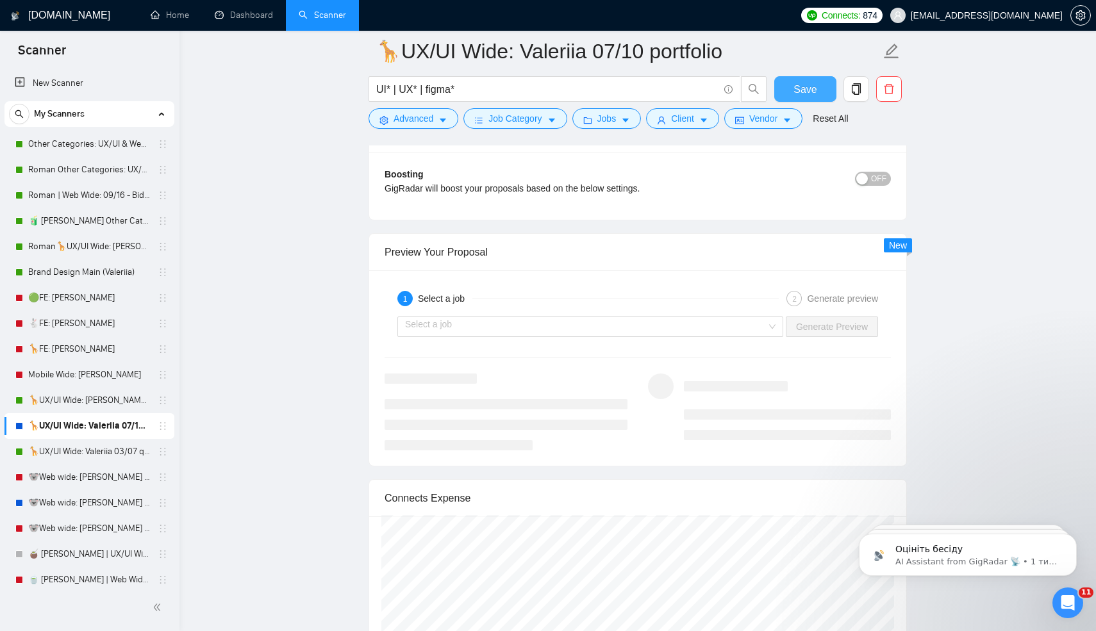
scroll to position [2516, 0]
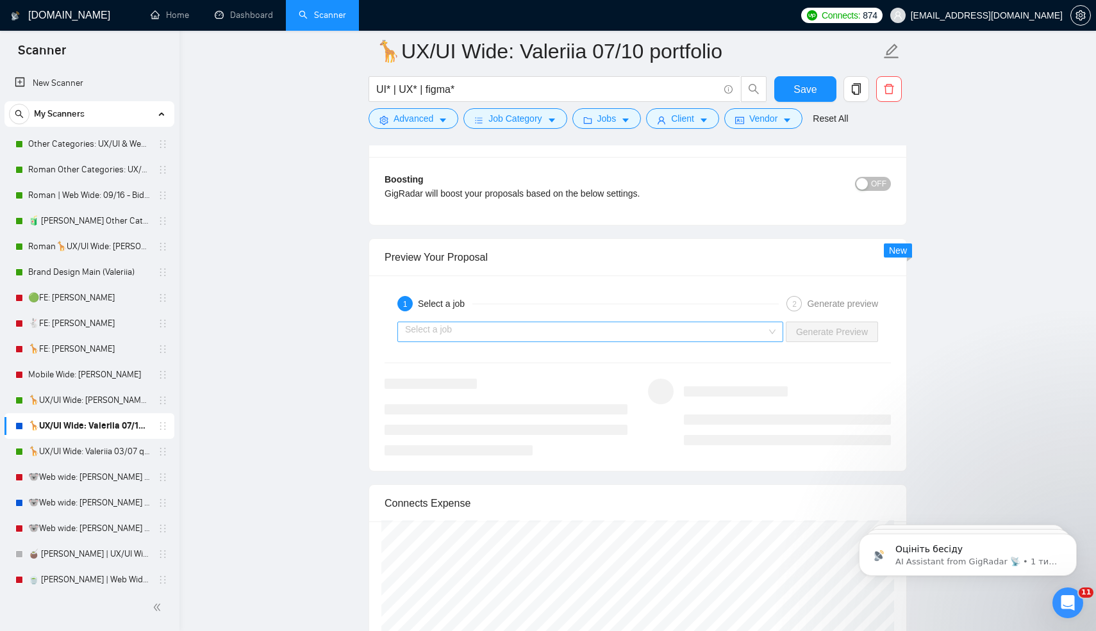
click at [577, 342] on input "search" at bounding box center [585, 331] width 361 height 19
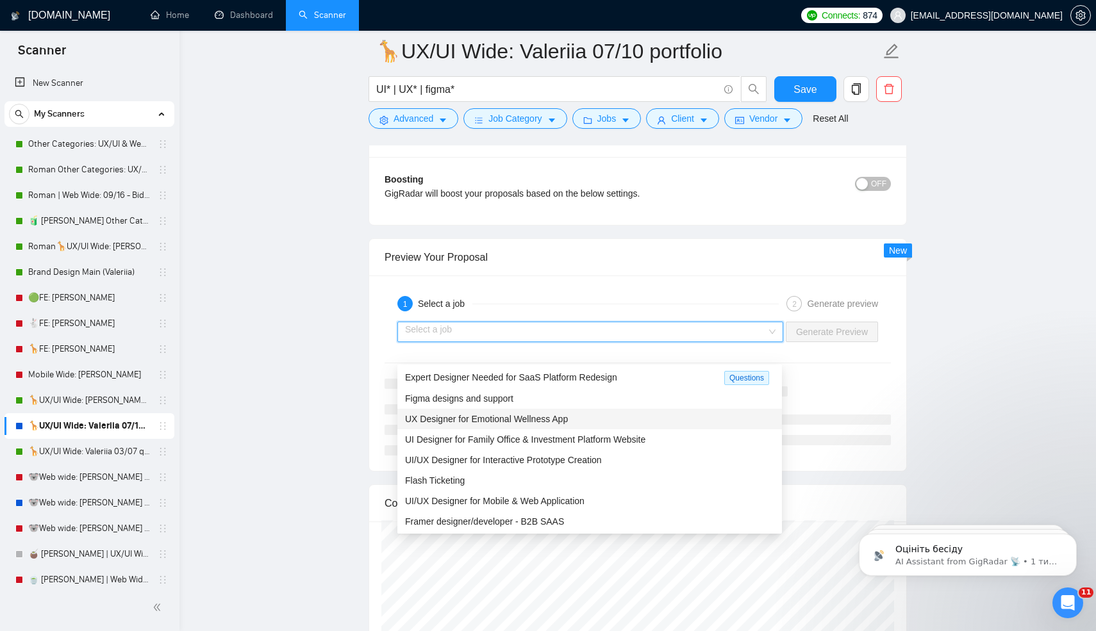
click at [518, 420] on span "UX Designer for Emotional Wellness App" at bounding box center [486, 419] width 163 height 10
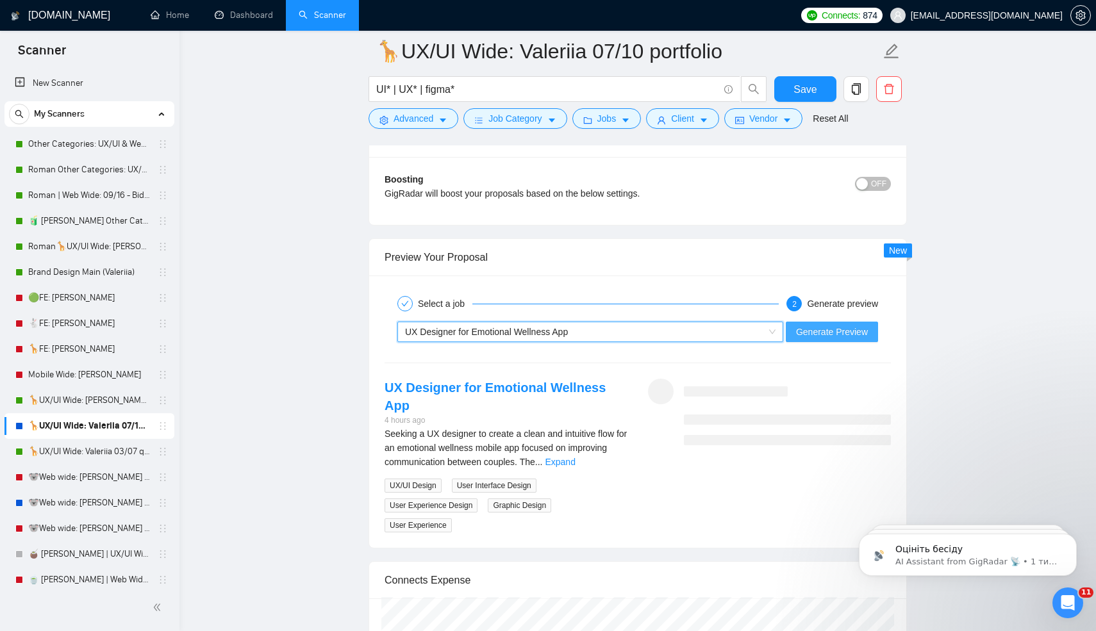
click at [813, 339] on span "Generate Preview" at bounding box center [832, 332] width 72 height 14
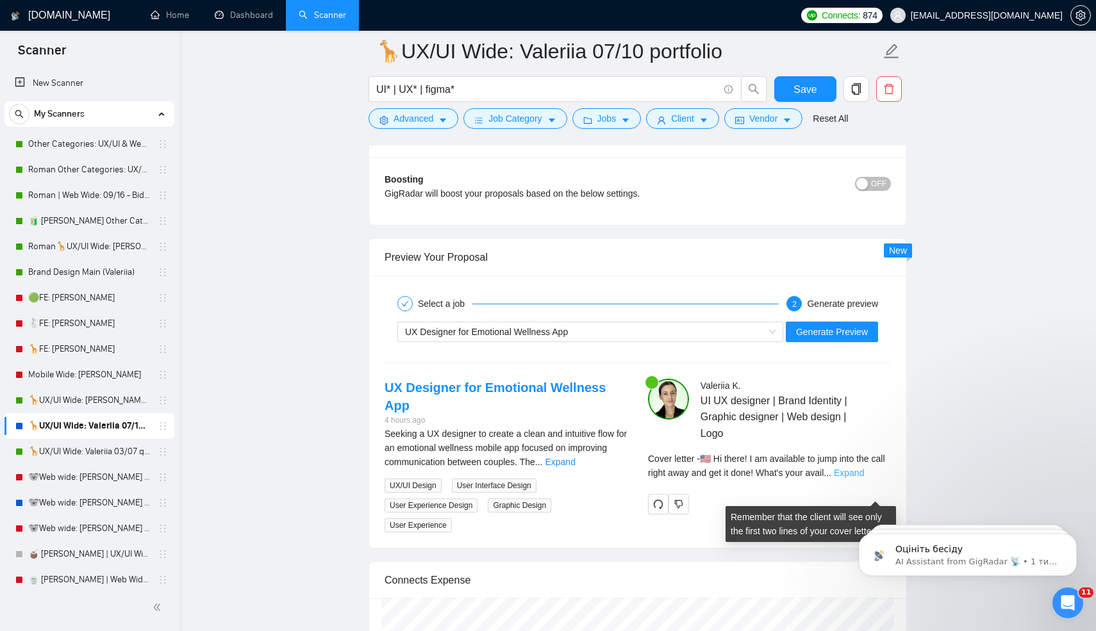
click at [862, 478] on link "Expand" at bounding box center [849, 473] width 30 height 10
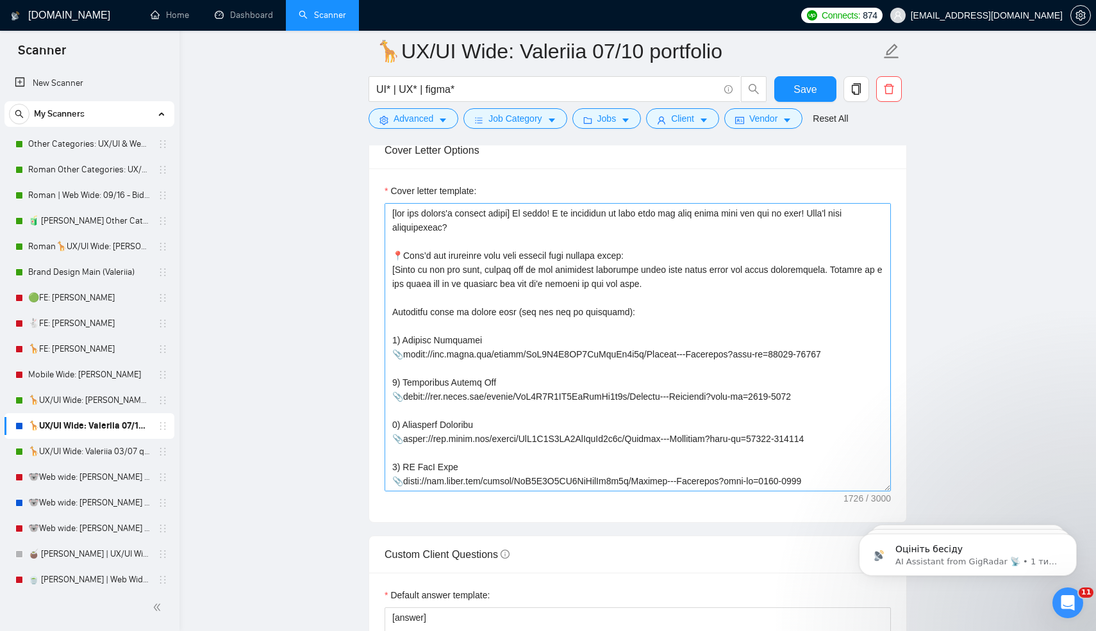
scroll to position [1570, 0]
click at [681, 309] on textarea "Cover letter template:" at bounding box center [637, 349] width 506 height 288
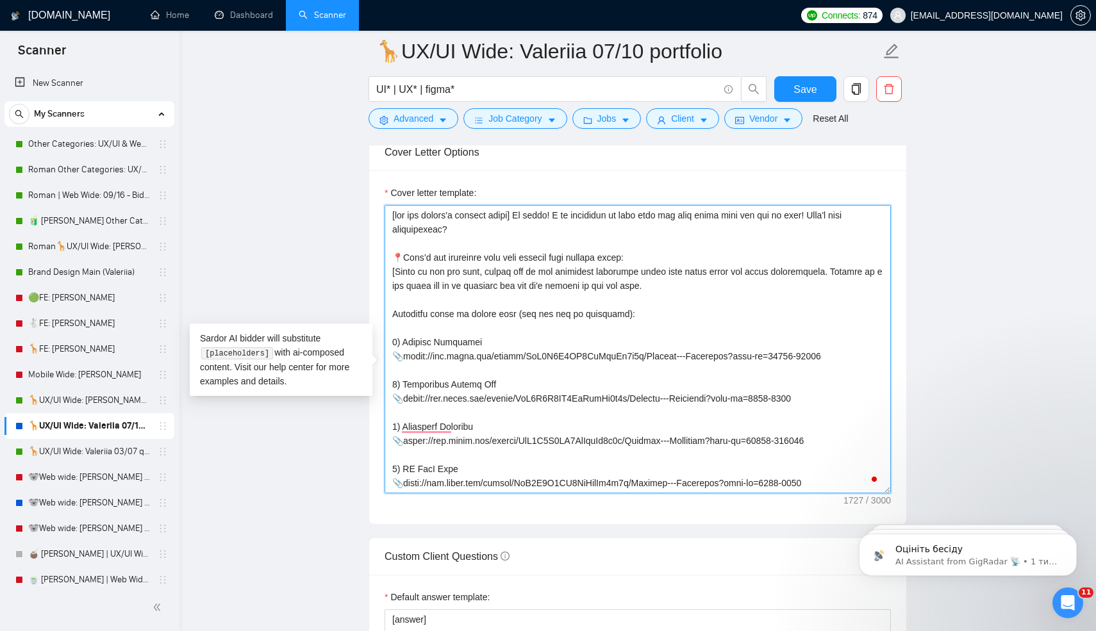
paste textarea "Talk about the client, not about me."
type textarea "[use the client's country emoji] Hi there! I am available to jump into the call…"
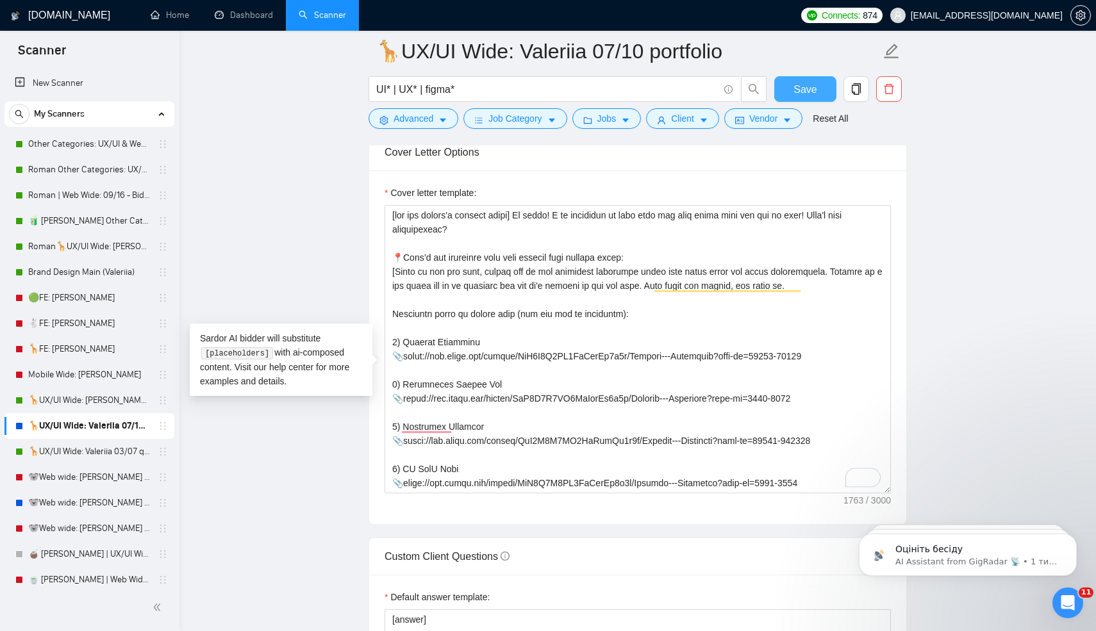
drag, startPoint x: 812, startPoint y: 81, endPoint x: 806, endPoint y: 89, distance: 10.0
click at [812, 81] on span "Save" at bounding box center [804, 89] width 23 height 16
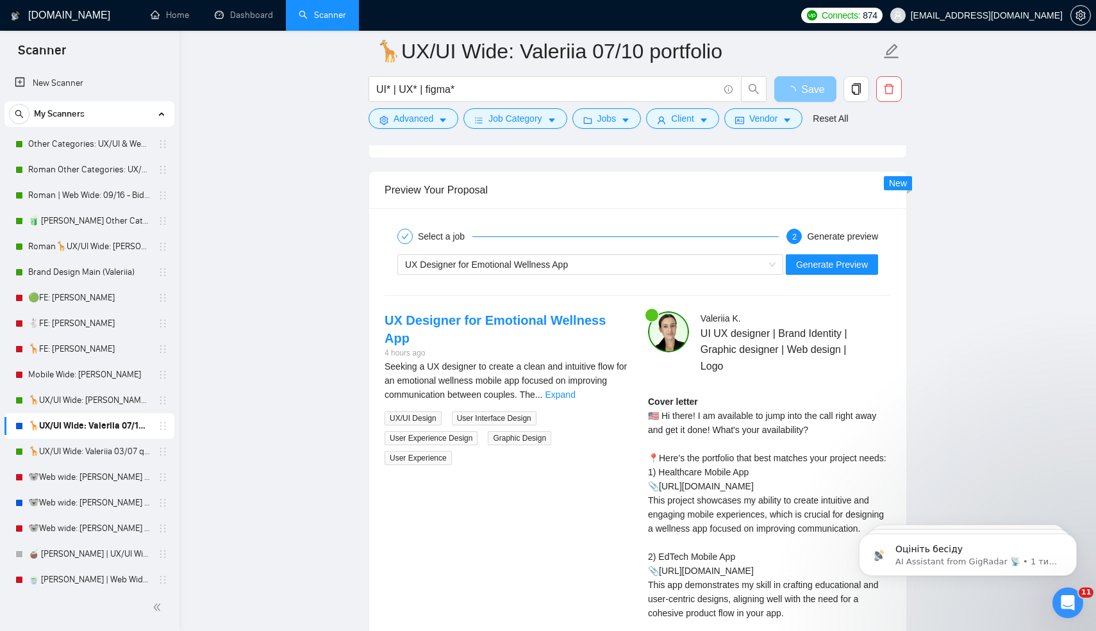
scroll to position [2601, 0]
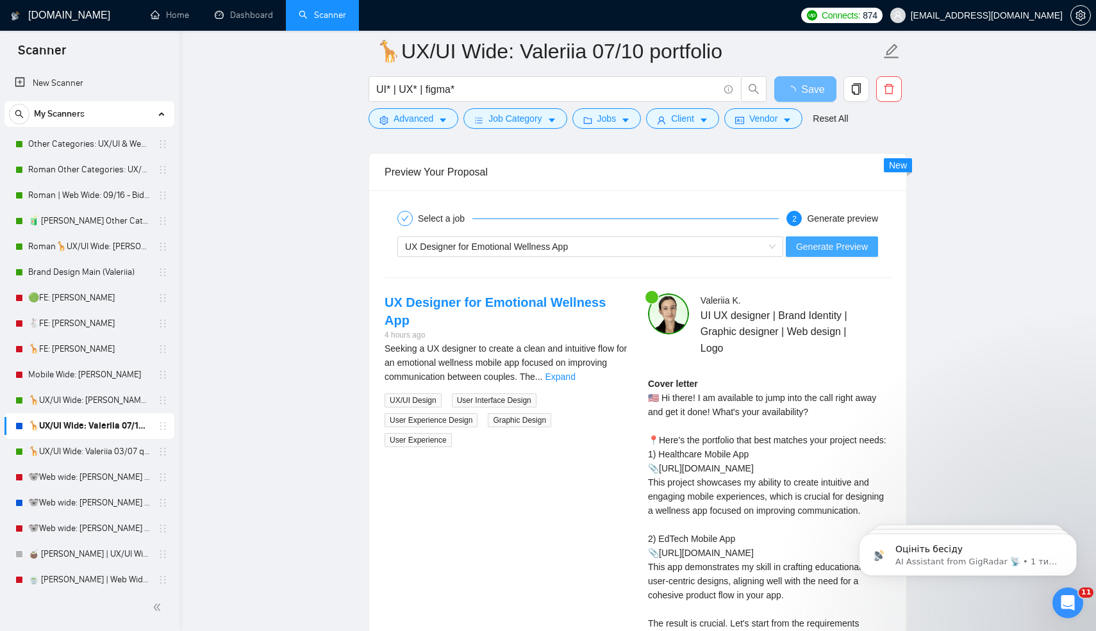
click at [811, 254] on span "Generate Preview" at bounding box center [832, 247] width 72 height 14
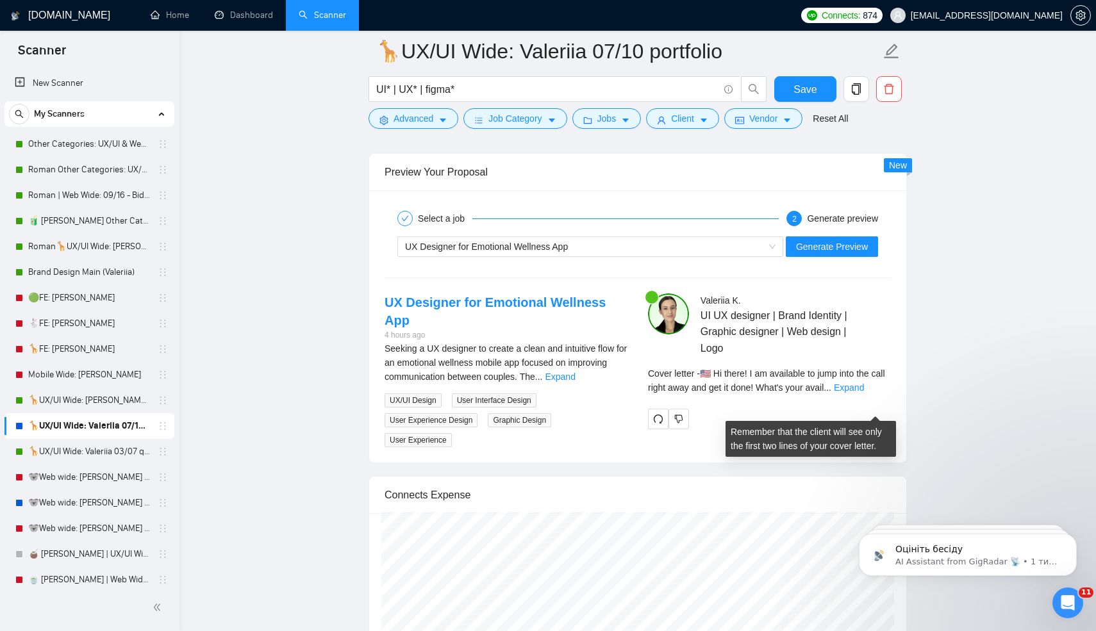
click at [877, 395] on div "Cover letter - 🇺🇸 Hi there! I am available to jump into the call right away and…" at bounding box center [769, 381] width 243 height 28
click at [864, 393] on link "Expand" at bounding box center [849, 388] width 30 height 10
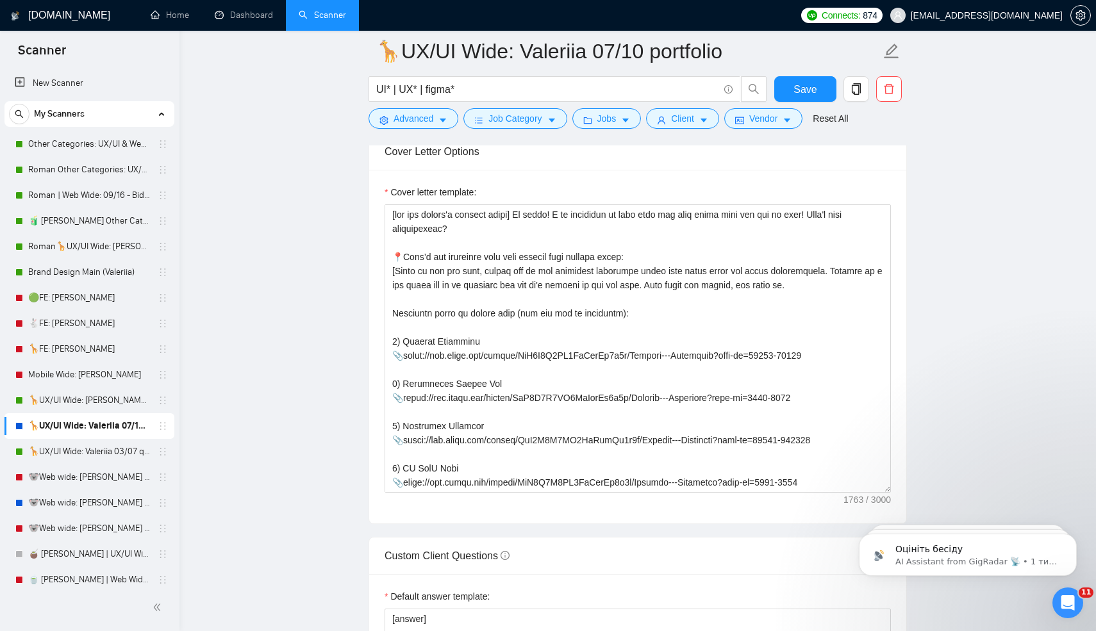
scroll to position [1541, 0]
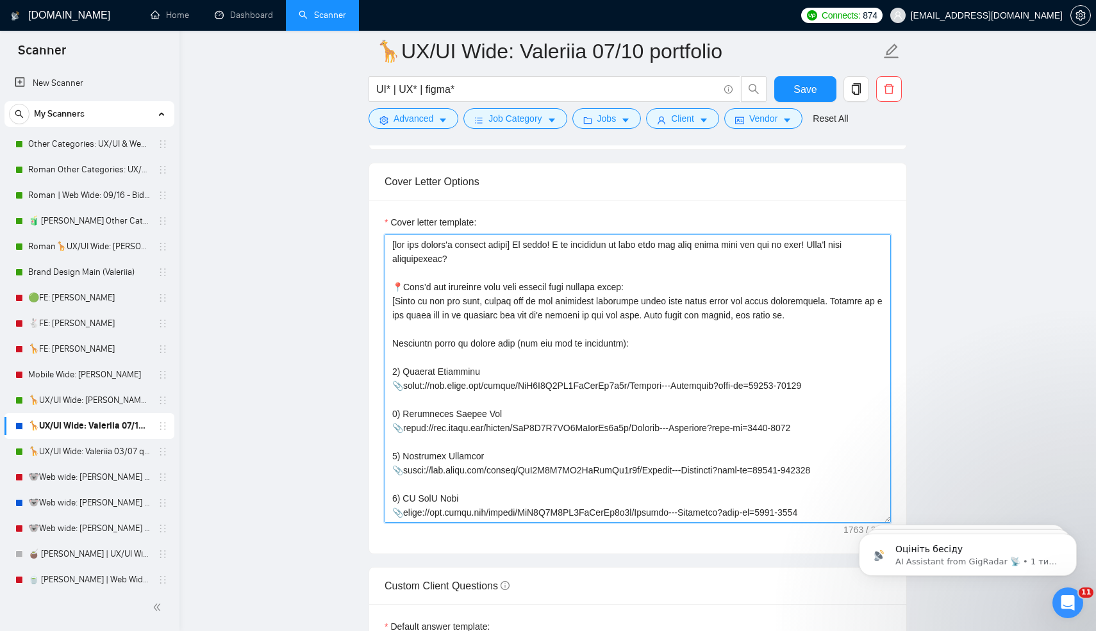
click at [427, 270] on textarea "Cover letter template:" at bounding box center [637, 379] width 506 height 288
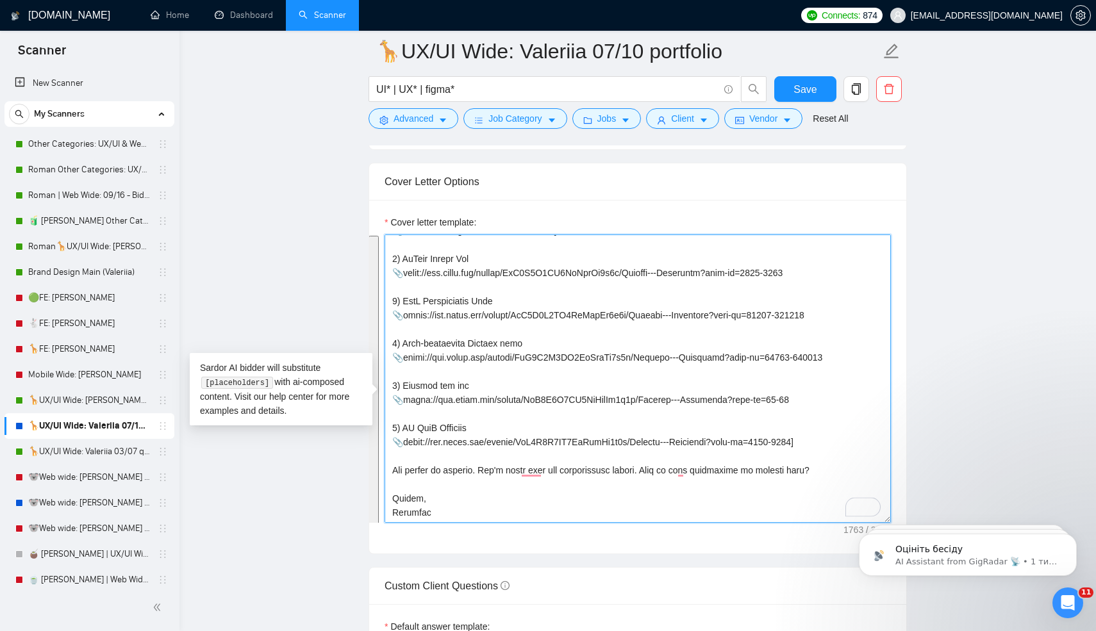
scroll to position [324, 0]
drag, startPoint x: 427, startPoint y: 270, endPoint x: 459, endPoint y: 531, distance: 262.9
click at [459, 523] on textarea "Cover letter template:" at bounding box center [637, 379] width 506 height 288
click at [456, 496] on textarea "Cover letter template:" at bounding box center [637, 379] width 506 height 288
click at [397, 491] on textarea "Cover letter template:" at bounding box center [637, 379] width 506 height 288
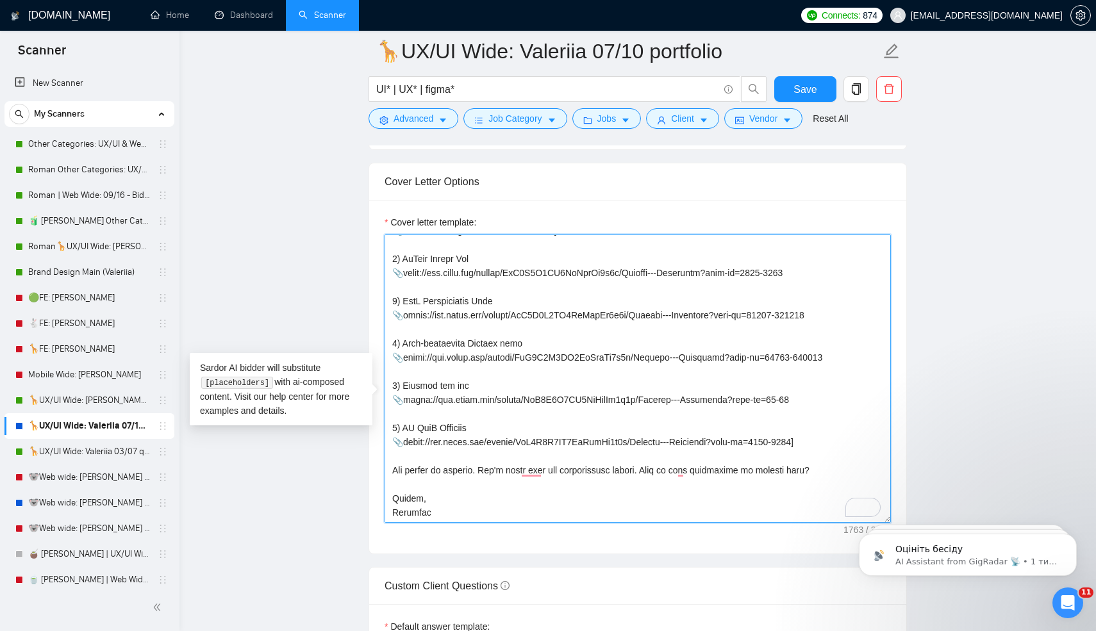
click at [397, 491] on textarea "Cover letter template:" at bounding box center [637, 379] width 506 height 288
click at [415, 493] on textarea "Cover letter template:" at bounding box center [637, 379] width 506 height 288
click at [397, 490] on textarea "Cover letter template:" at bounding box center [637, 379] width 506 height 288
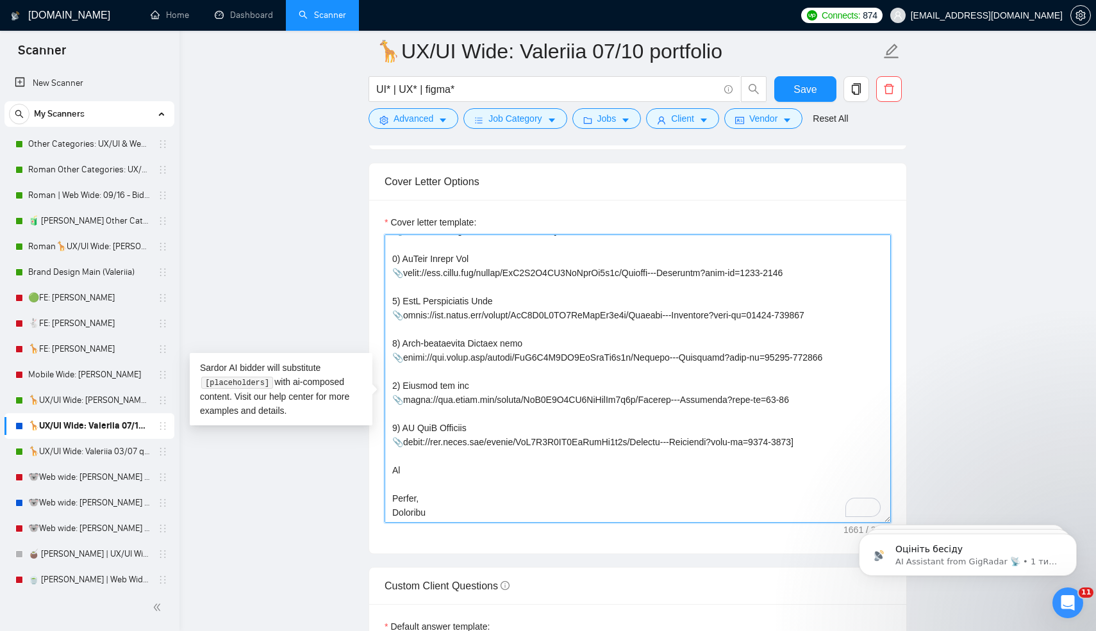
paste textarea "here are two ways to get your project off to an effective start: chat or phone …"
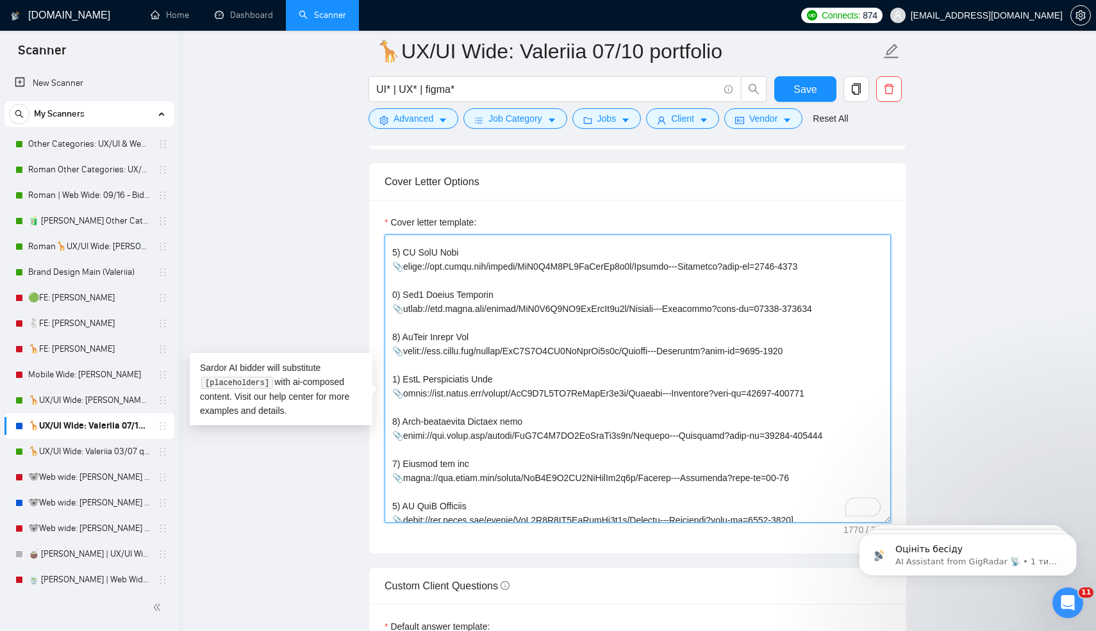
scroll to position [213, 0]
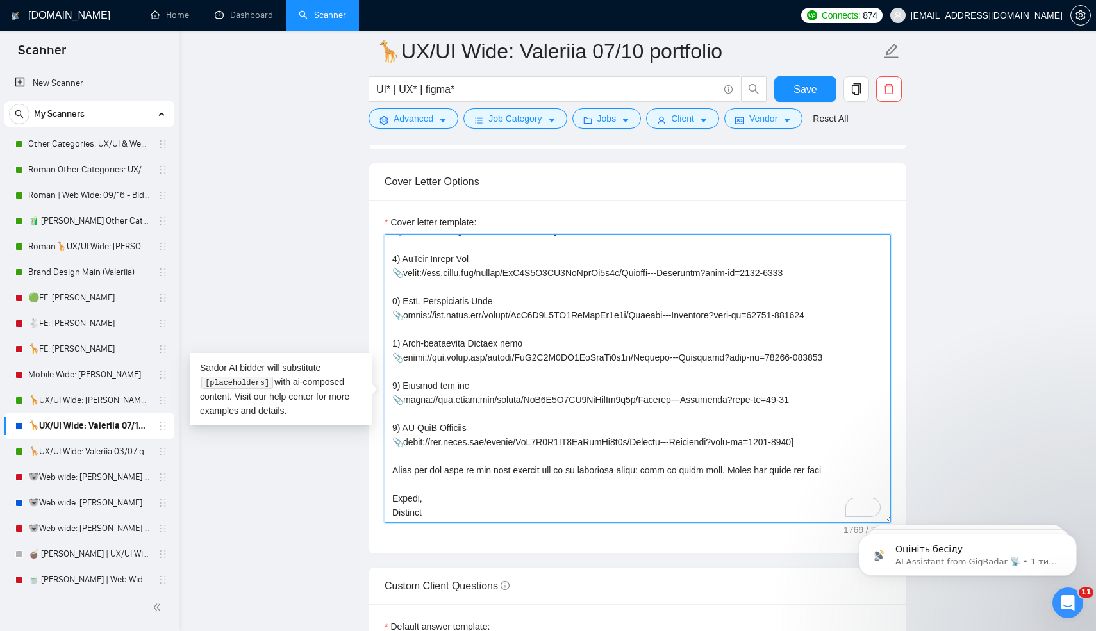
paste textarea "❓"
type textarea "[use the client's country emoji] Hi there! I am available to jump into the call…"
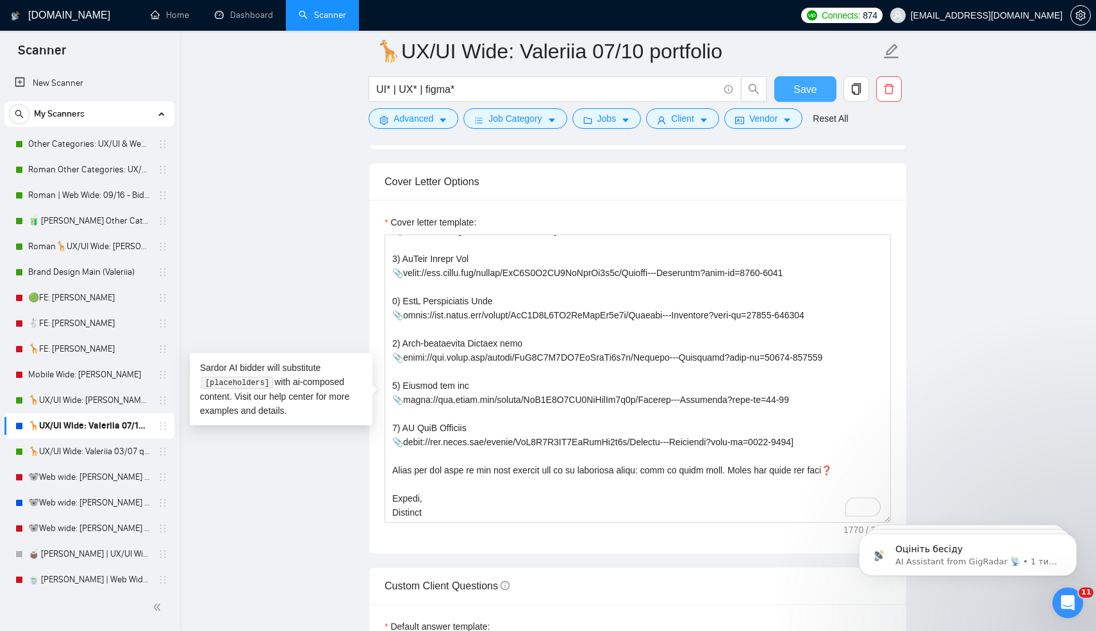
click at [802, 92] on span "Save" at bounding box center [804, 89] width 23 height 16
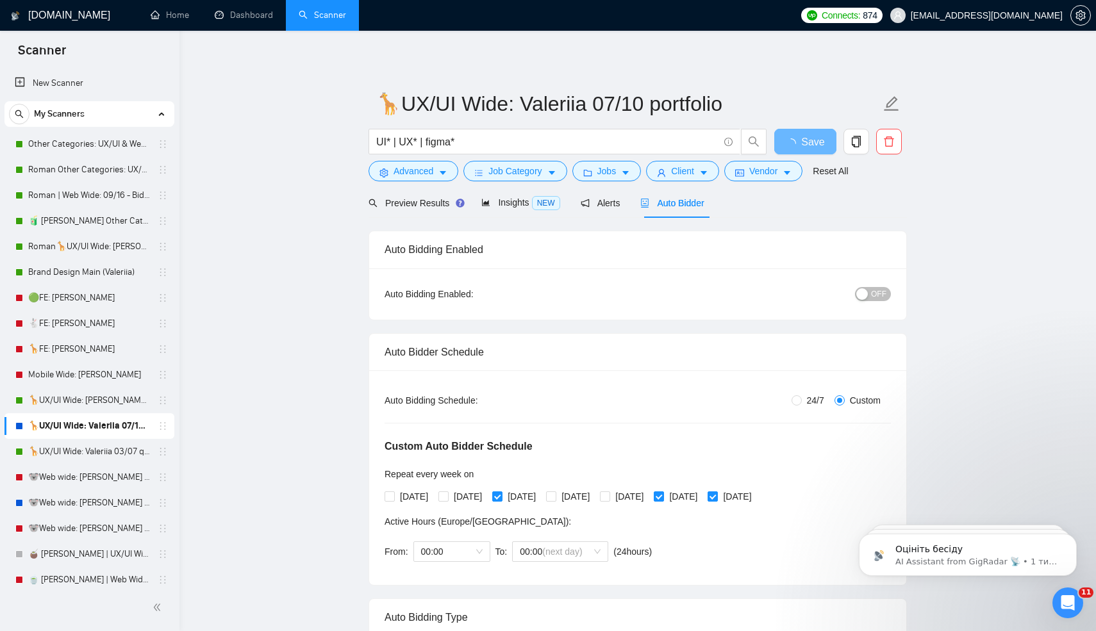
click at [868, 291] on button "OFF" at bounding box center [873, 294] width 36 height 14
click at [796, 158] on div "Save" at bounding box center [805, 145] width 67 height 32
click at [866, 287] on button "OFF" at bounding box center [873, 294] width 36 height 14
click at [791, 142] on button "Save" at bounding box center [805, 142] width 62 height 26
click at [1068, 605] on icon "Відкрити програму для спілкування Intercom" at bounding box center [1065, 601] width 21 height 21
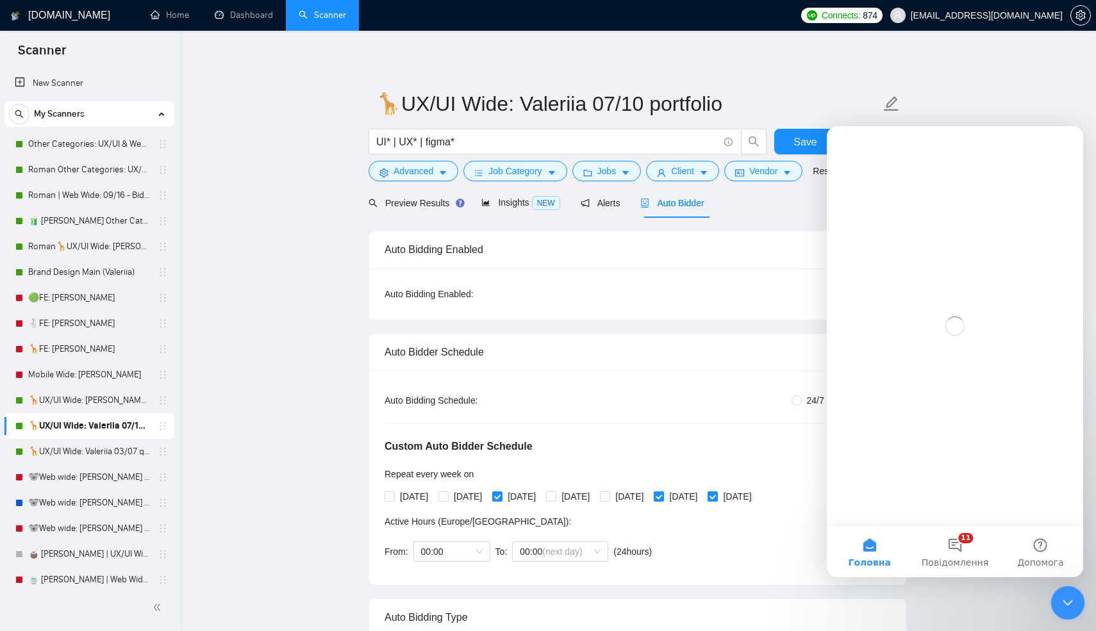
scroll to position [0, 0]
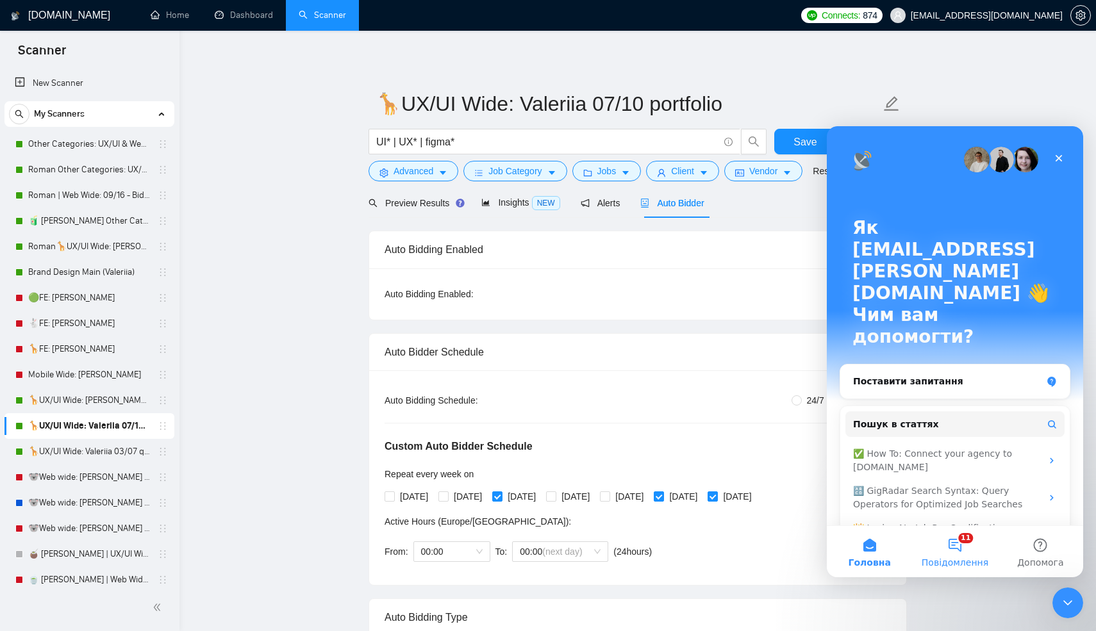
click at [946, 541] on button "11 Повідомлення" at bounding box center [954, 551] width 85 height 51
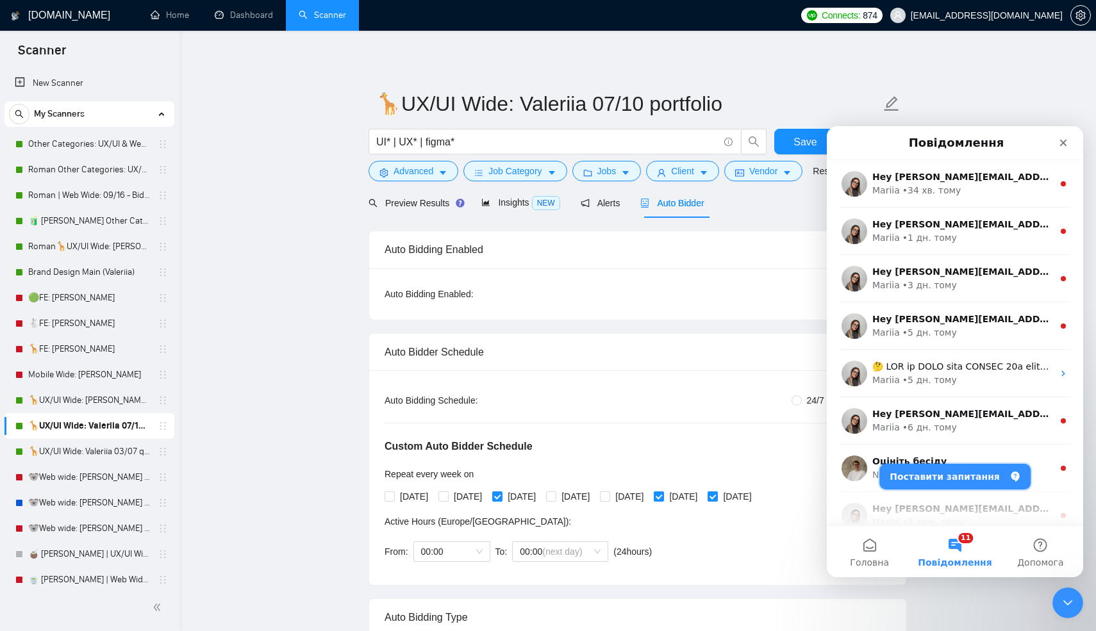
click at [938, 468] on button "Поставити запитання" at bounding box center [954, 477] width 151 height 26
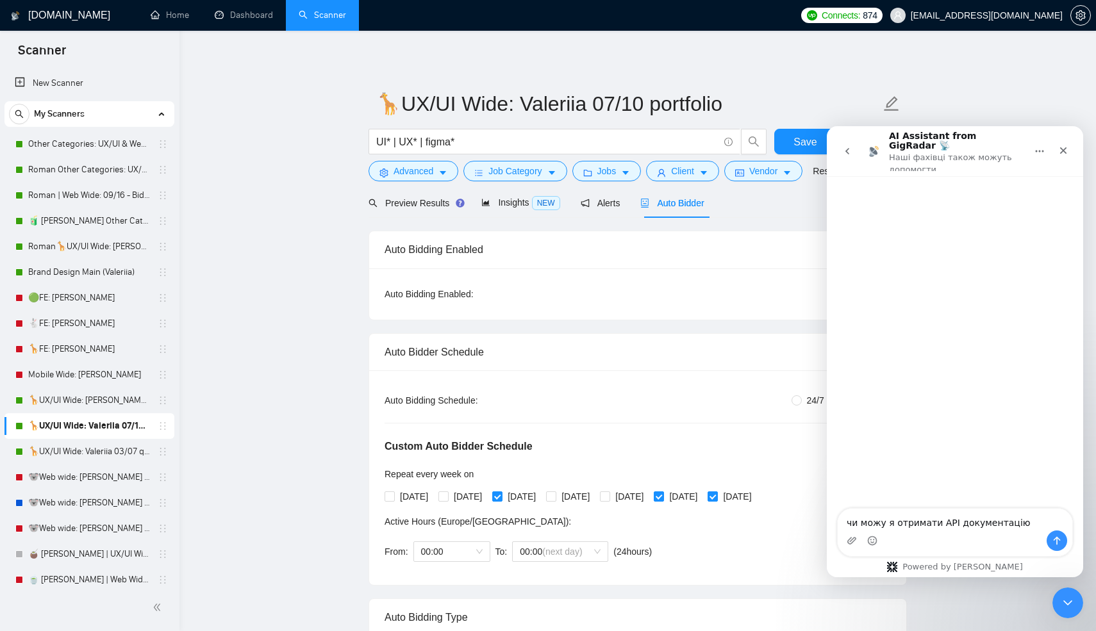
type textarea "чи можу я отримати API документацію?"
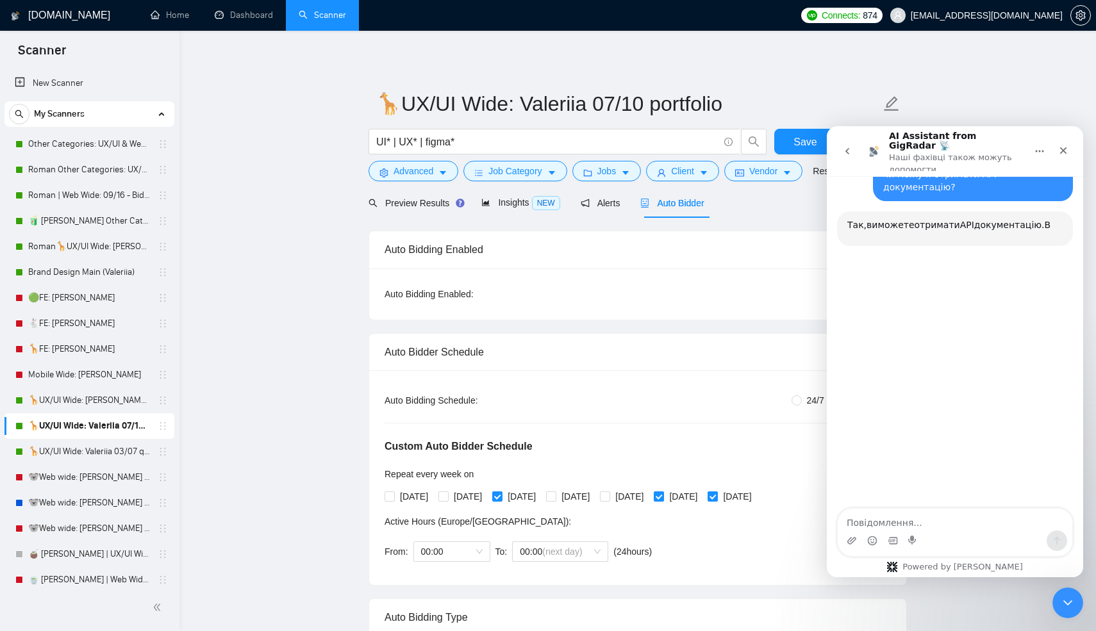
scroll to position [44, 0]
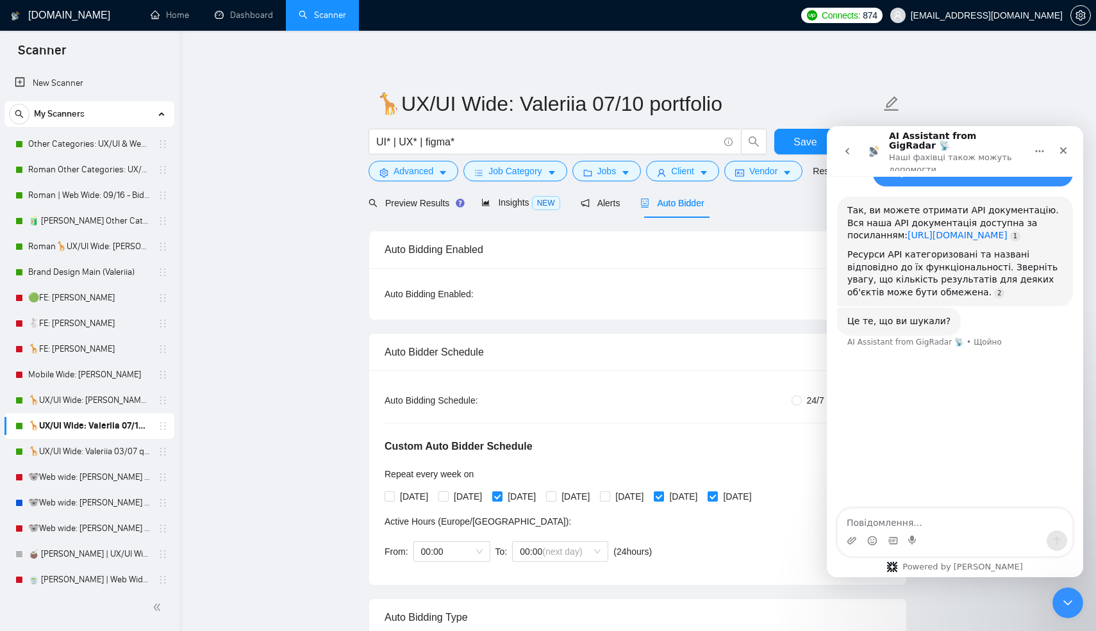
click at [907, 230] on link "[URL][DOMAIN_NAME]" at bounding box center [957, 235] width 100 height 10
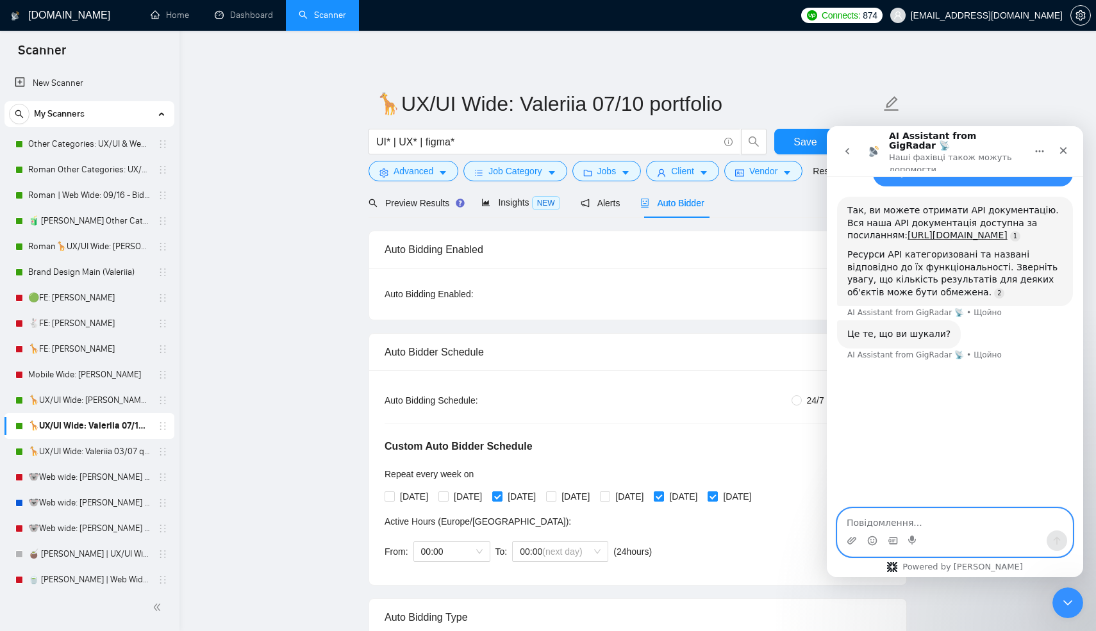
click at [866, 515] on textarea "Повідомлення..." at bounding box center [955, 520] width 235 height 22
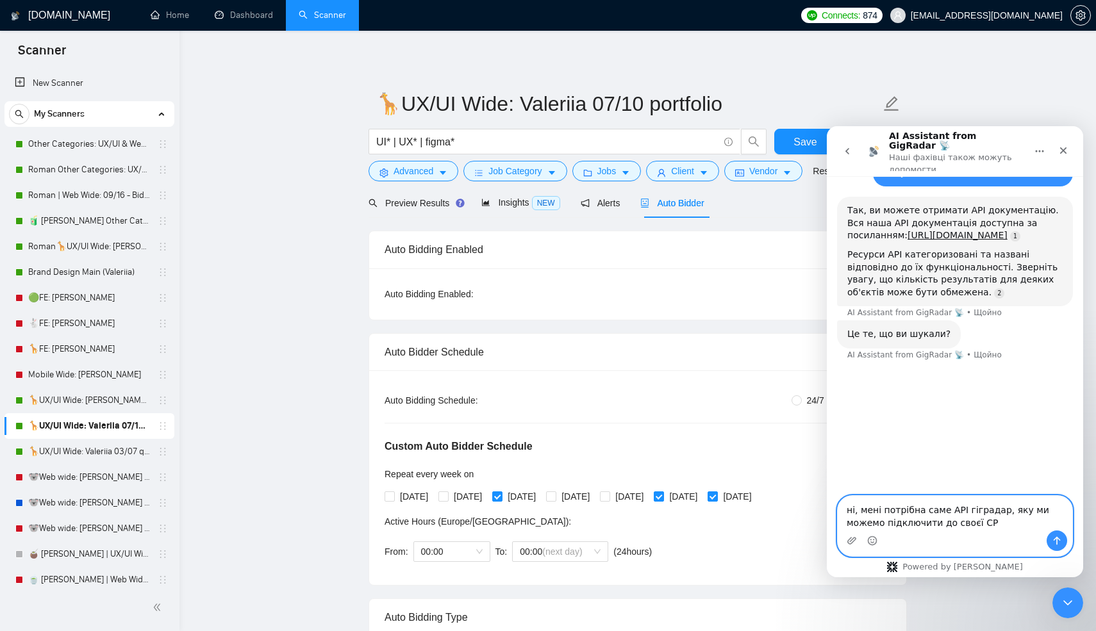
type textarea "ні, мені потрібна саме API гіградар, яку ми можемо підключити до своєї СРМ"
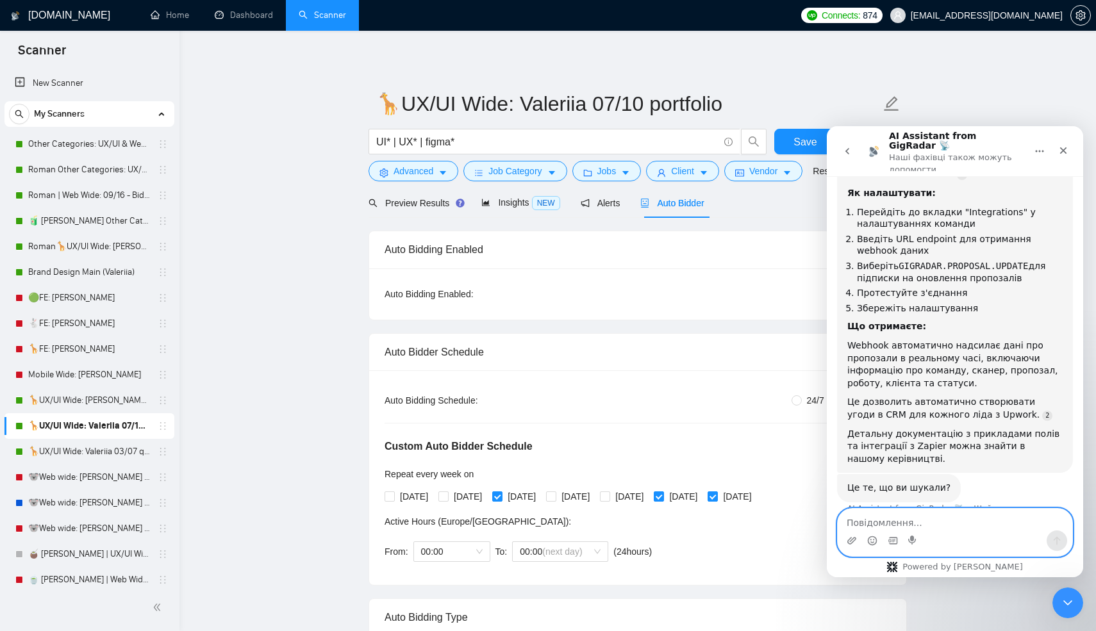
scroll to position [317, 0]
click at [866, 429] on div "Детальну документацію з прикладами полів та інтеграції з Zapier можна знайти в …" at bounding box center [954, 448] width 215 height 38
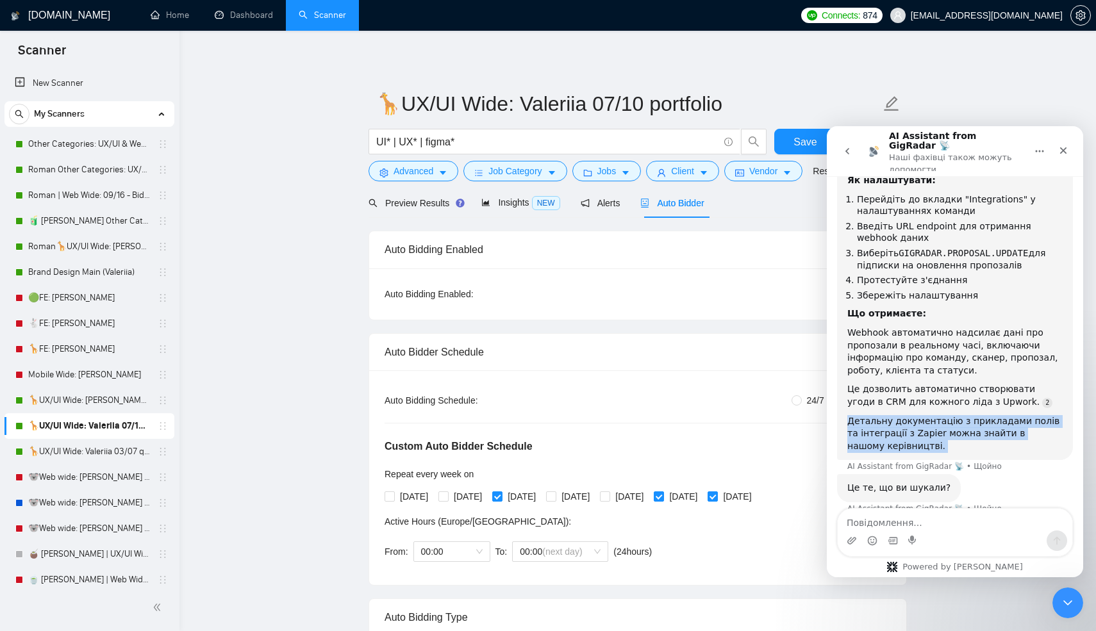
drag, startPoint x: 866, startPoint y: 411, endPoint x: 891, endPoint y: 431, distance: 31.9
click at [891, 431] on div "Так, у нас є webhook API для інтеграції з вашою CRM системою. Як налаштувати: П…" at bounding box center [955, 298] width 236 height 326
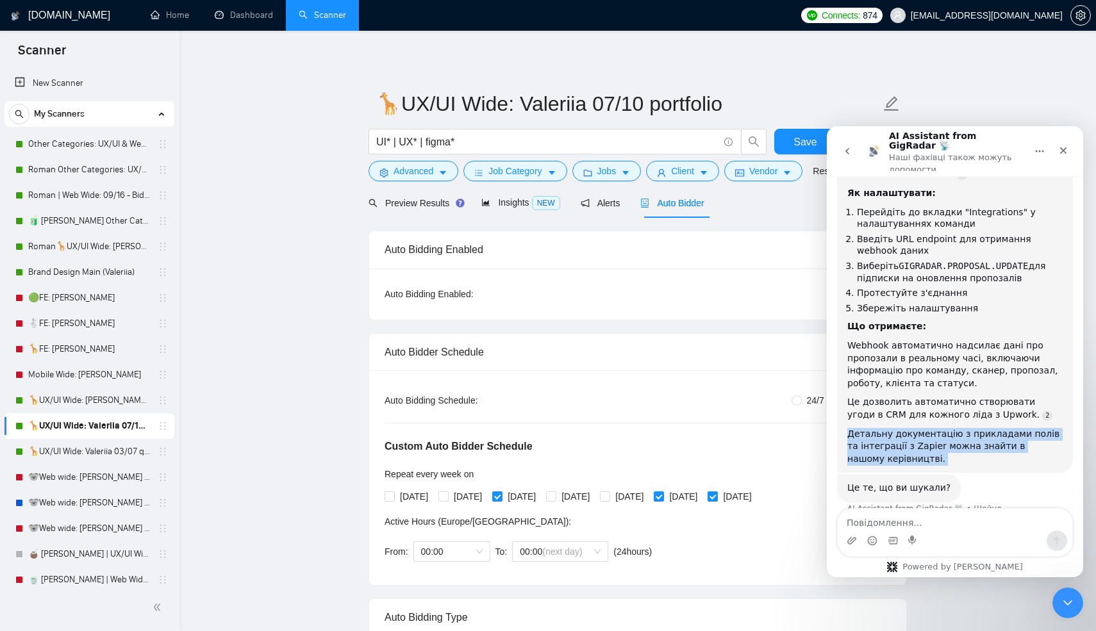
copy div "Детальну документацію з прикладами полів та інтеграції з Zapier можна знайти в …"
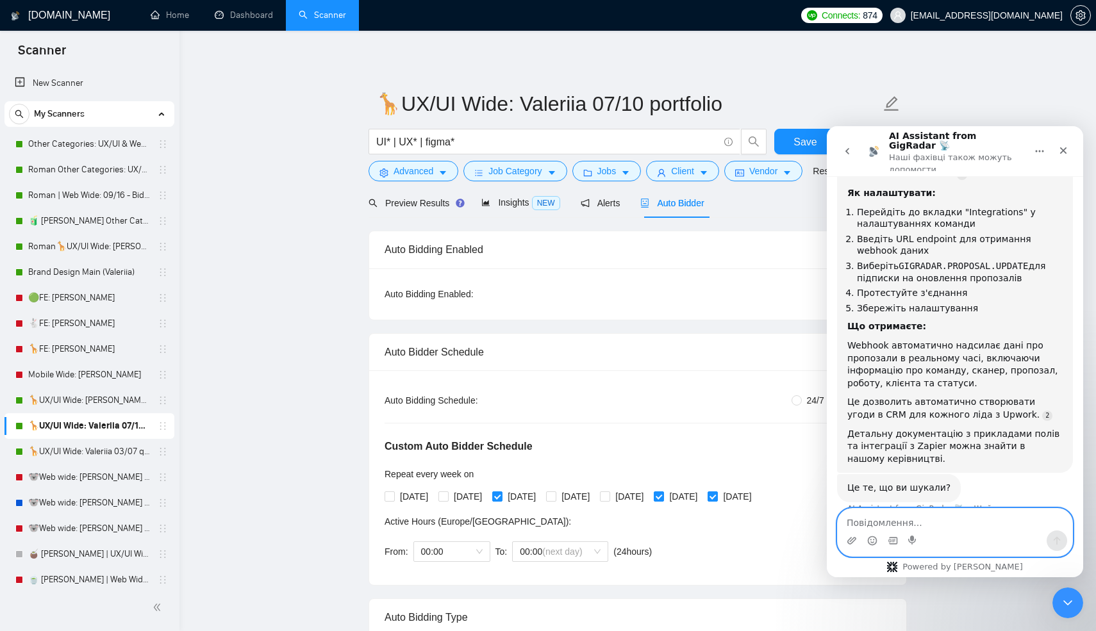
click at [870, 521] on textarea "Повідомлення..." at bounding box center [955, 520] width 235 height 22
paste textarea "Детальну документацію з прикладами полів та інтеграції з Zapier можна знайти в …"
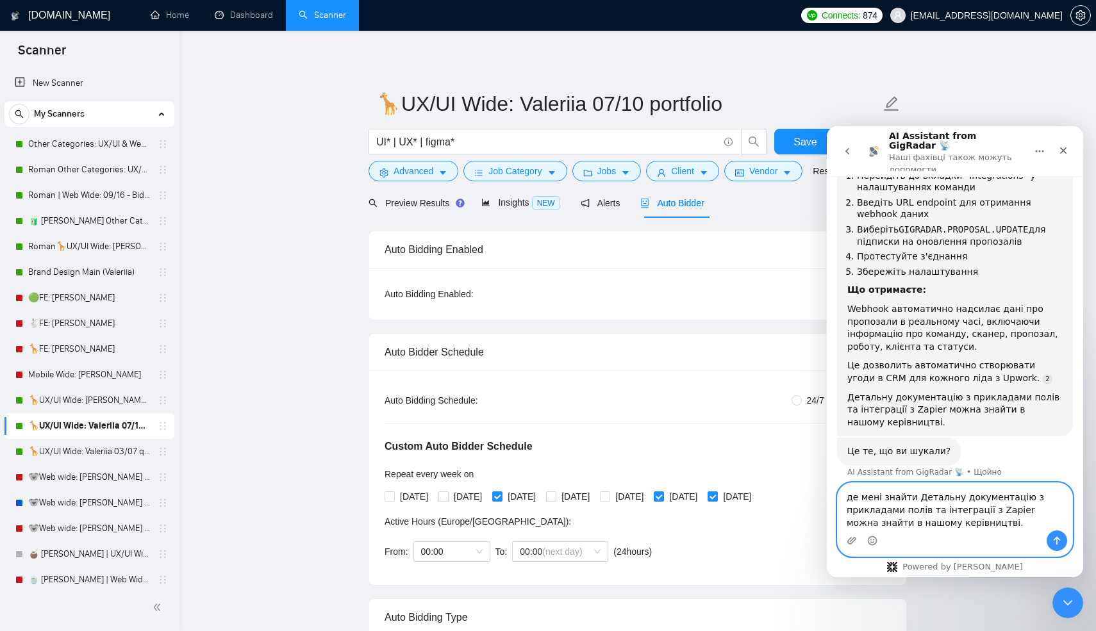
scroll to position [356, 0]
click at [1024, 497] on textarea "де мені знайти Детальну документацію з прикладами полів та інтеграції з Zapier …" at bounding box center [955, 506] width 235 height 47
drag, startPoint x: 1024, startPoint y: 497, endPoint x: 1020, endPoint y: 504, distance: 8.4
click at [1020, 504] on textarea "де мені знайти Детальну документацію з прикладами полів та інтеграції з Zapier …" at bounding box center [955, 506] width 235 height 47
type textarea "де мені знайти Детальну документацію з прикладами полів та інтеграції з Zapier"
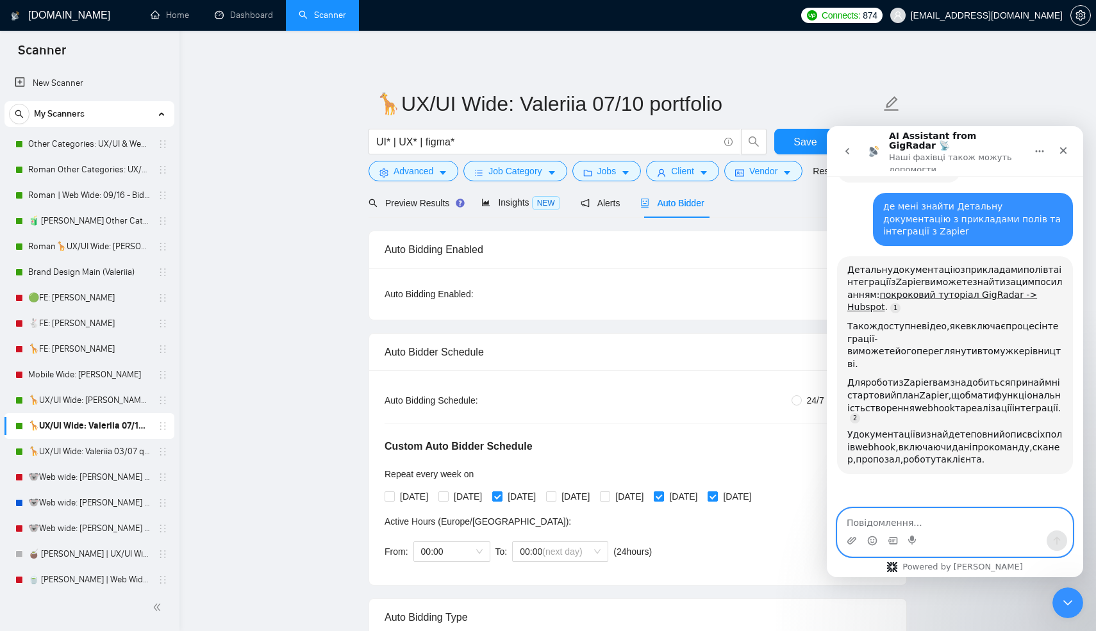
scroll to position [647, 0]
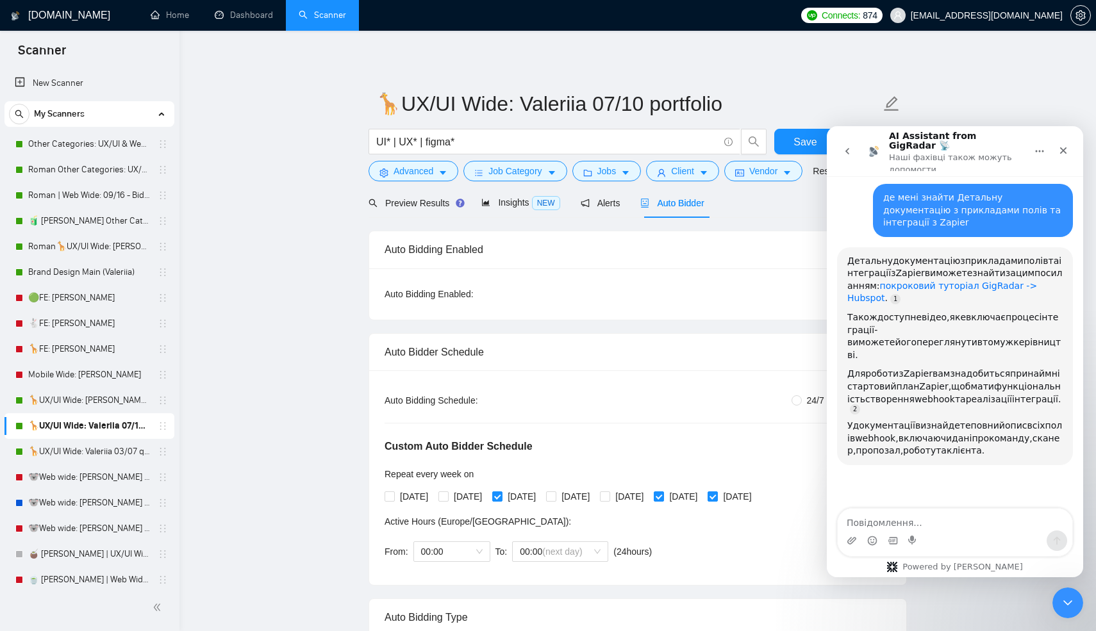
click at [928, 281] on link "покроковий туторіал GigRadar -> Hubspot" at bounding box center [942, 292] width 190 height 23
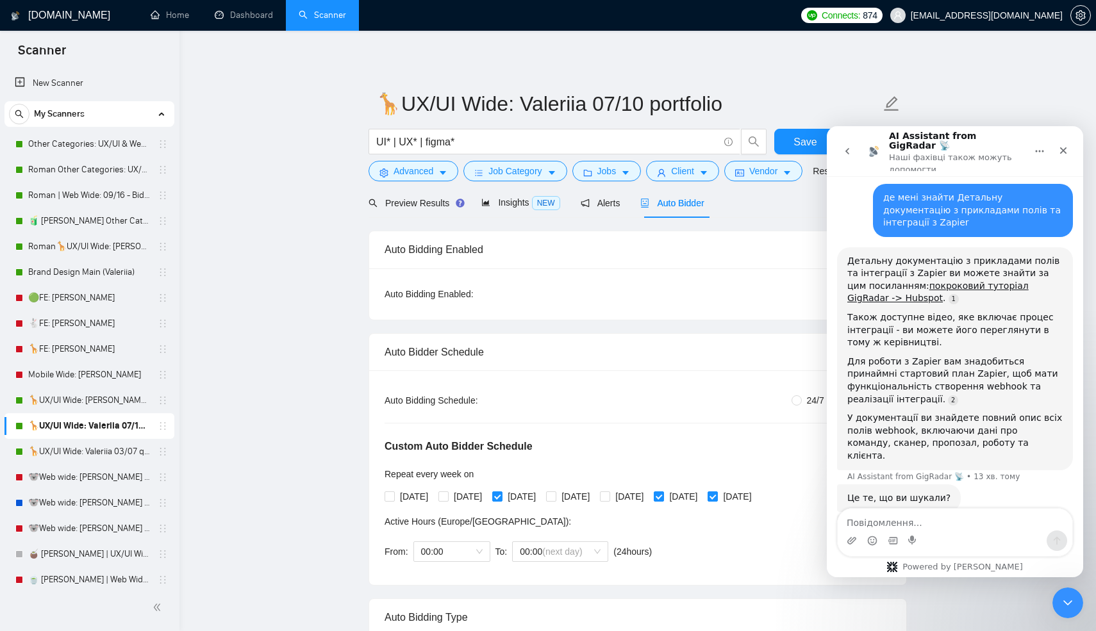
scroll to position [686, 0]
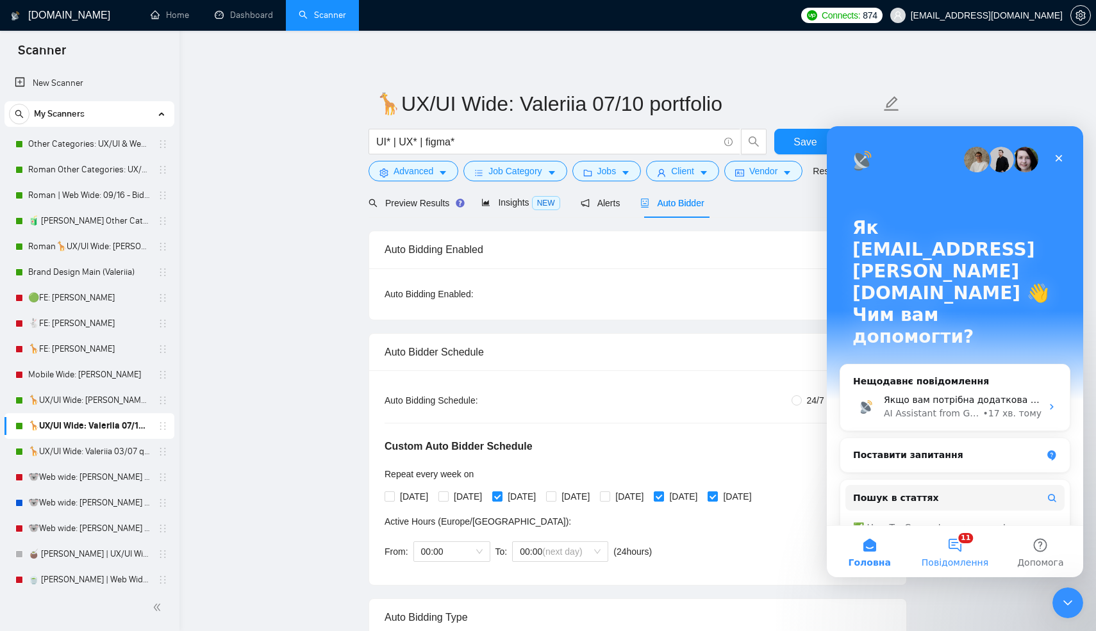
click at [957, 547] on button "11 Повідомлення" at bounding box center [954, 551] width 85 height 51
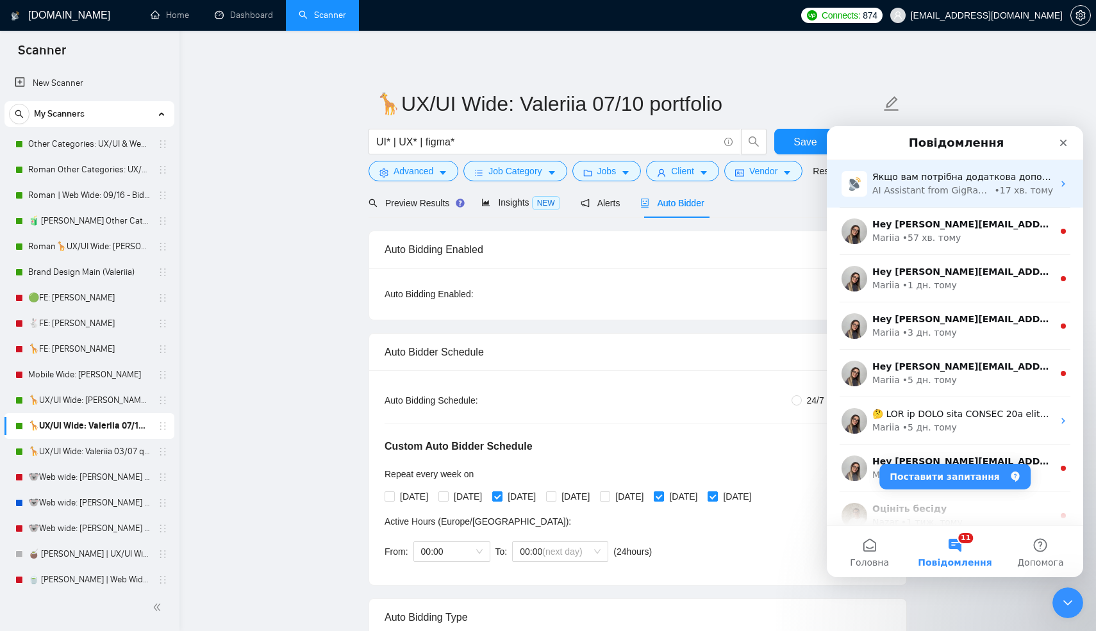
click at [911, 190] on div "AI Assistant from GigRadar 📡" at bounding box center [931, 190] width 119 height 13
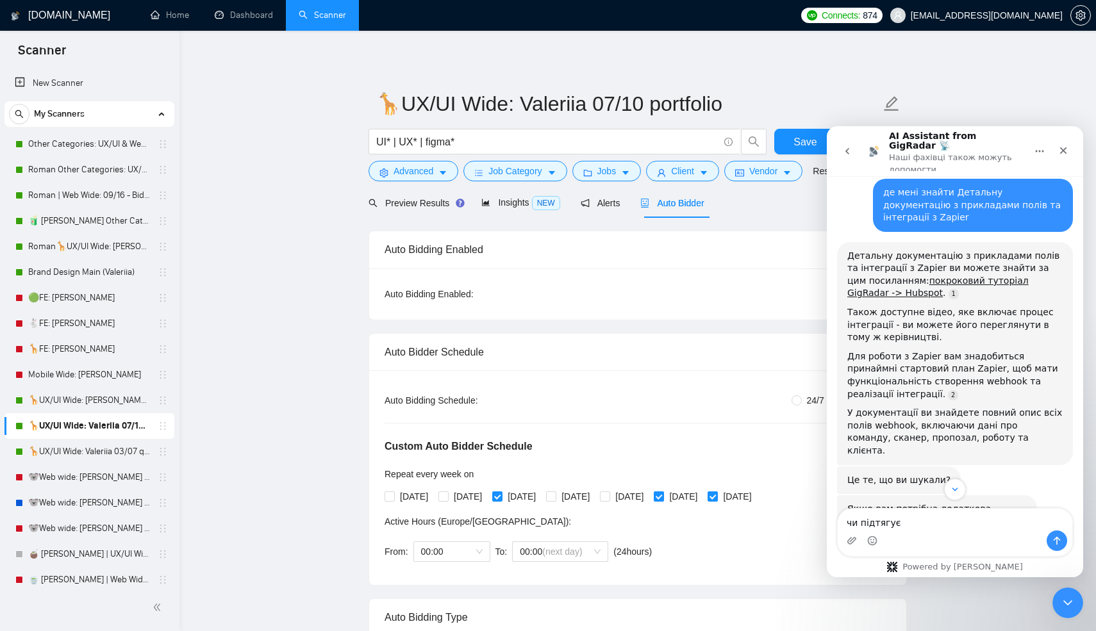
scroll to position [685, 0]
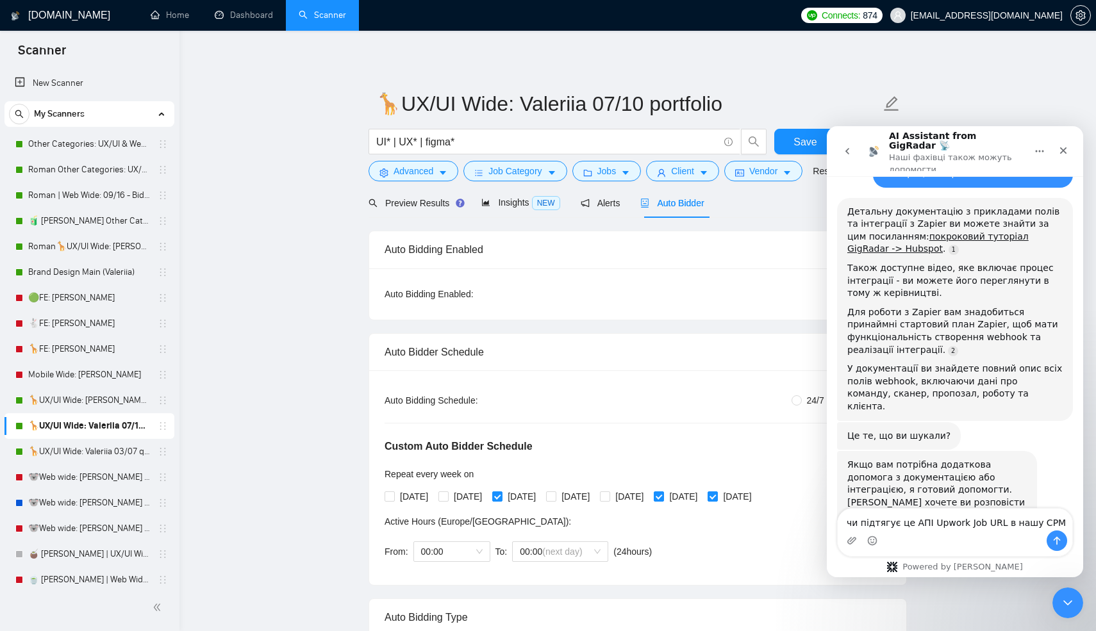
type textarea "чи підтягує це АПІ Upwork Job URL в нашу СРМ?"
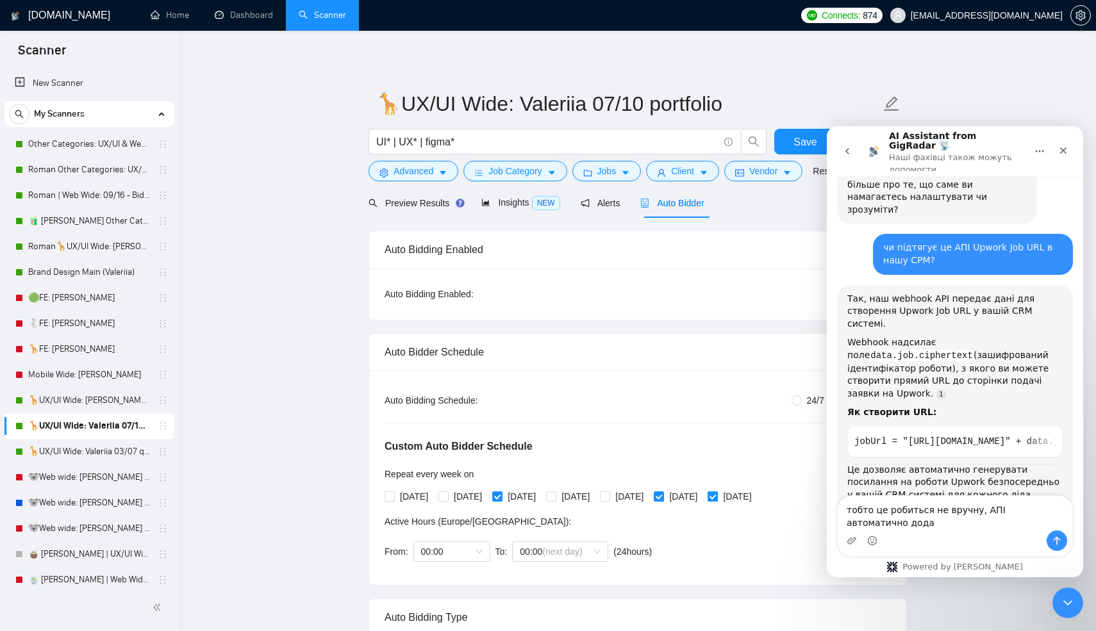
scroll to position [1001, 0]
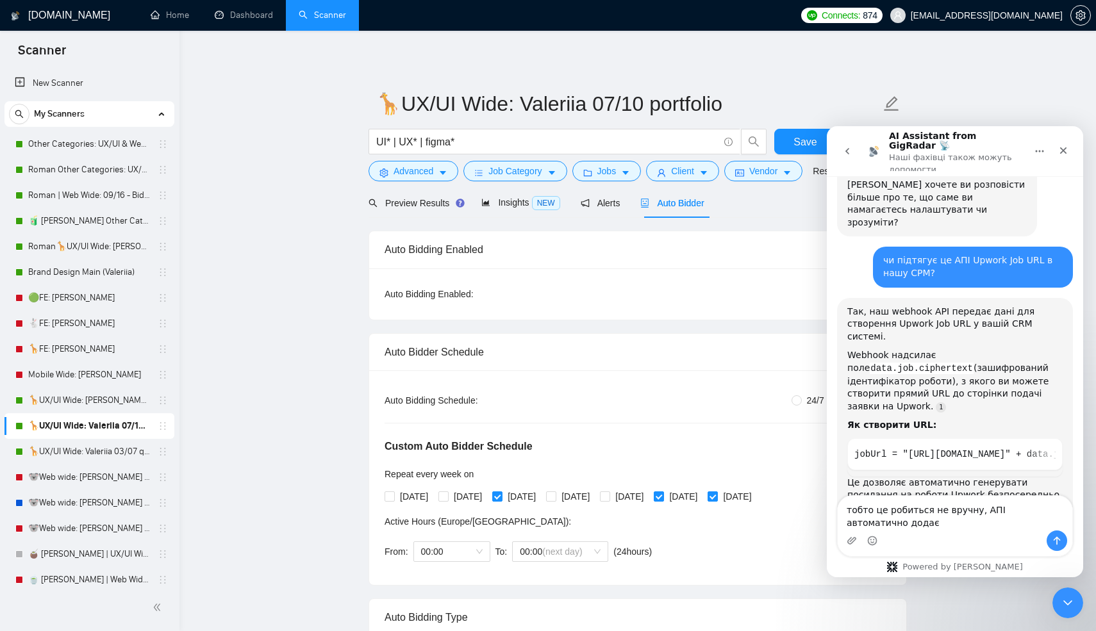
click at [984, 254] on div "чи підтягує це АПІ Upwork Job URL в нашу СРМ?" at bounding box center [972, 266] width 179 height 25
drag, startPoint x: 984, startPoint y: 191, endPoint x: 1021, endPoint y: 191, distance: 37.2
click at [1021, 254] on div "чи підтягує це АПІ Upwork Job URL в нашу СРМ?" at bounding box center [972, 266] width 179 height 25
copy div "Upwork Job URL"
click at [960, 527] on textarea "тобто це робиться не вручну, АПІ автоматично додає" at bounding box center [955, 513] width 235 height 35
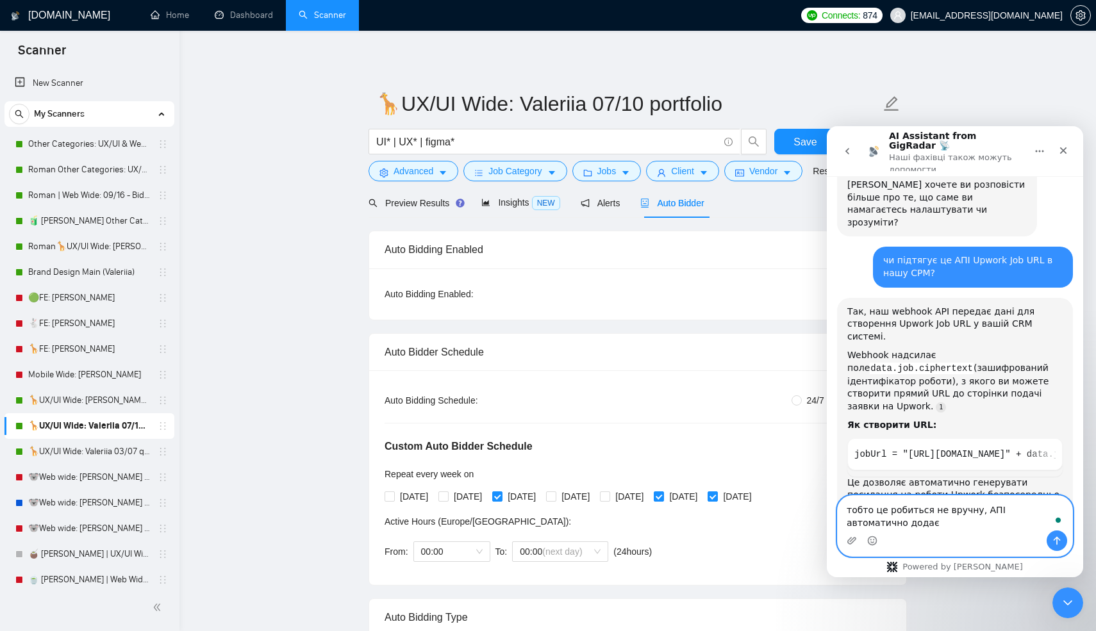
paste textarea "Upwork Job URL"
type textarea "тобто це робиться не вручну, АПІ автоматично додає Upwork Job URL?"
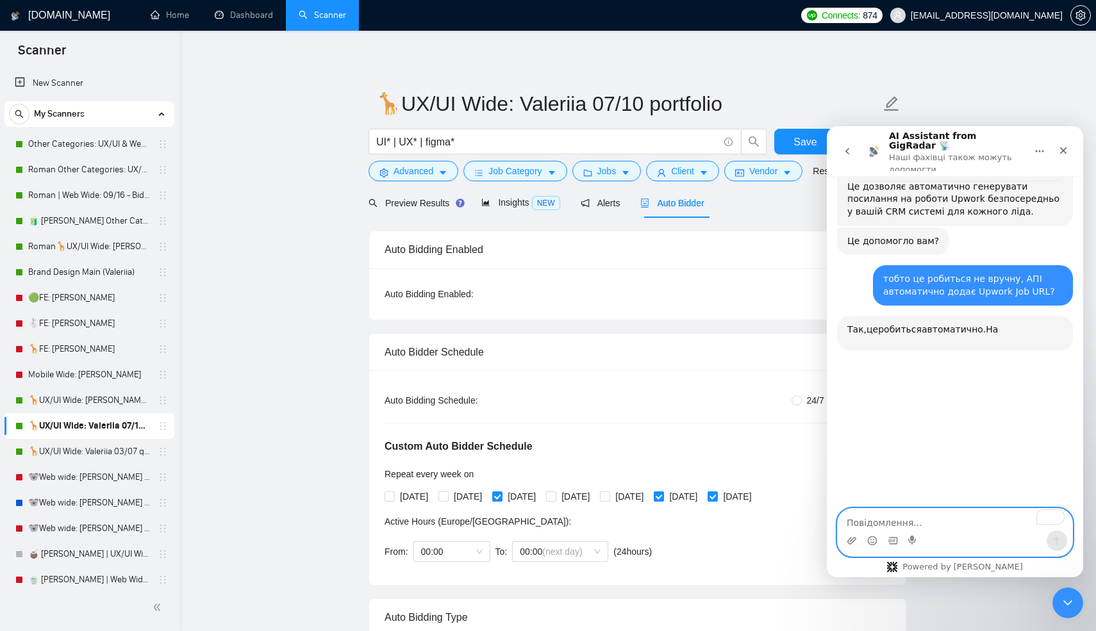
scroll to position [1303, 0]
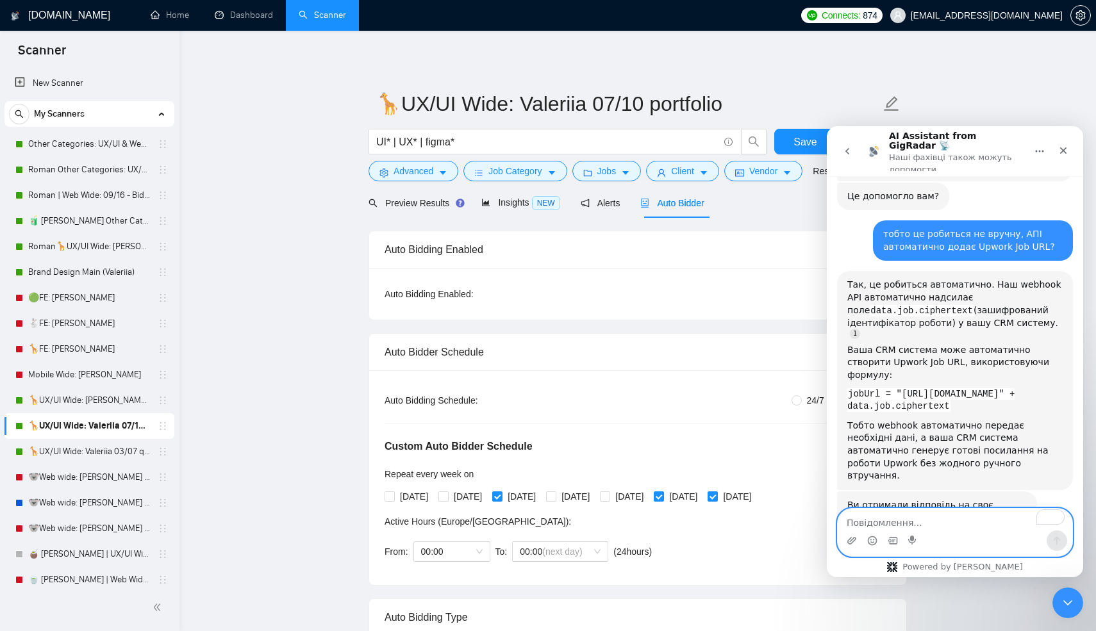
scroll to position [1343, 0]
